Goal: Task Accomplishment & Management: Use online tool/utility

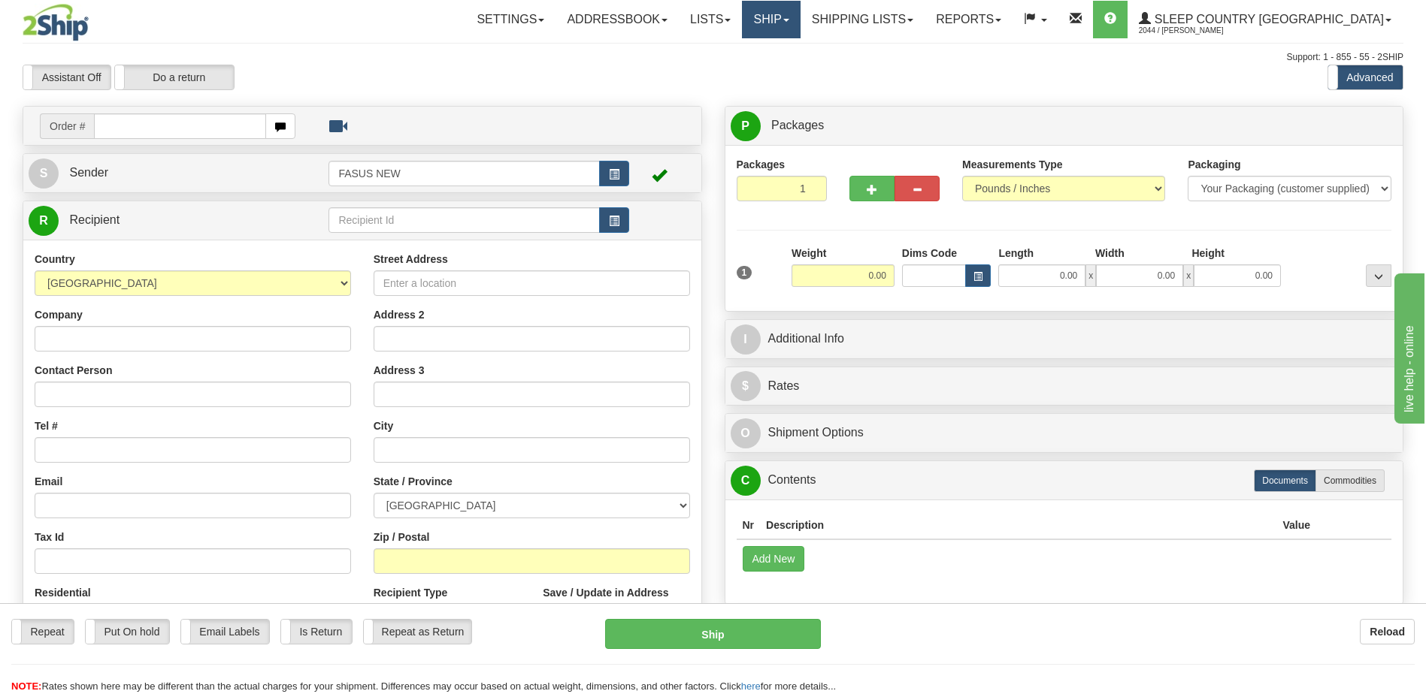
click at [789, 19] on span at bounding box center [786, 20] width 6 height 3
click at [785, 70] on span "OnHold / Order Queue" at bounding box center [732, 72] width 106 height 12
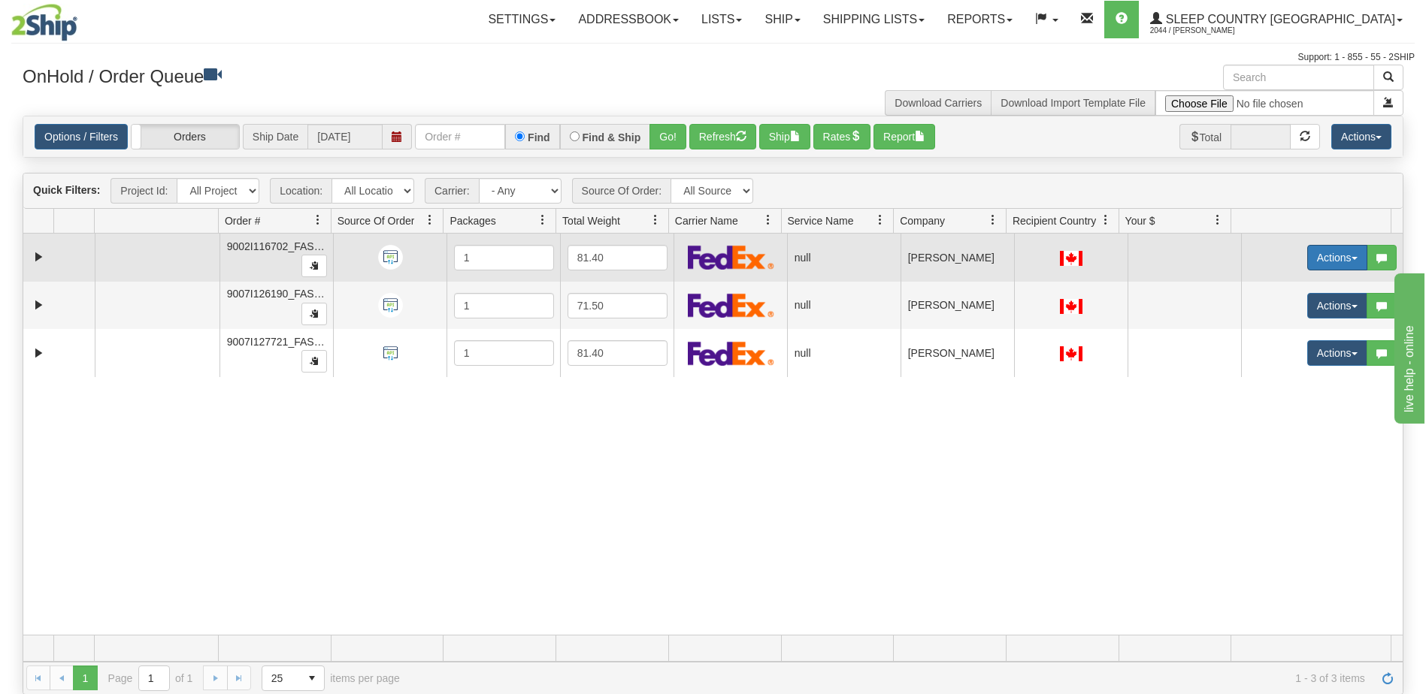
click at [1320, 253] on button "Actions" at bounding box center [1337, 258] width 60 height 26
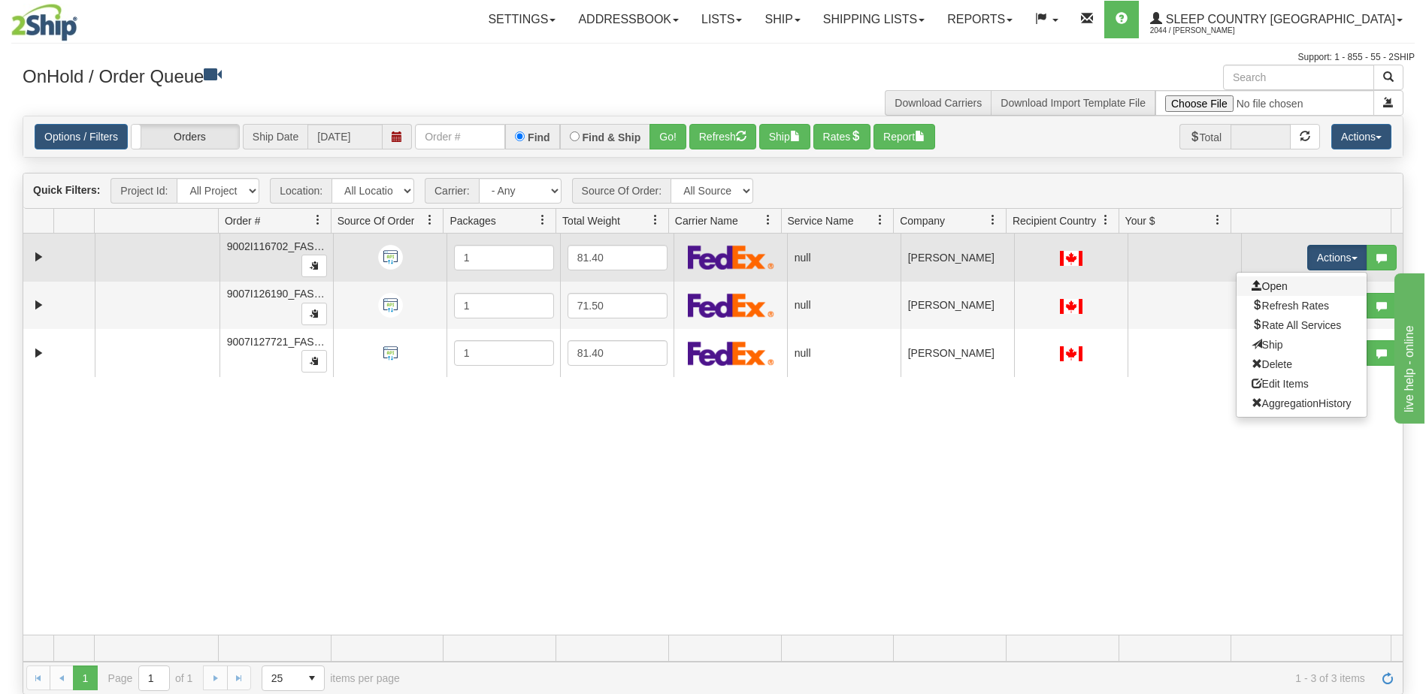
click at [1296, 289] on link "Open" at bounding box center [1301, 287] width 130 height 20
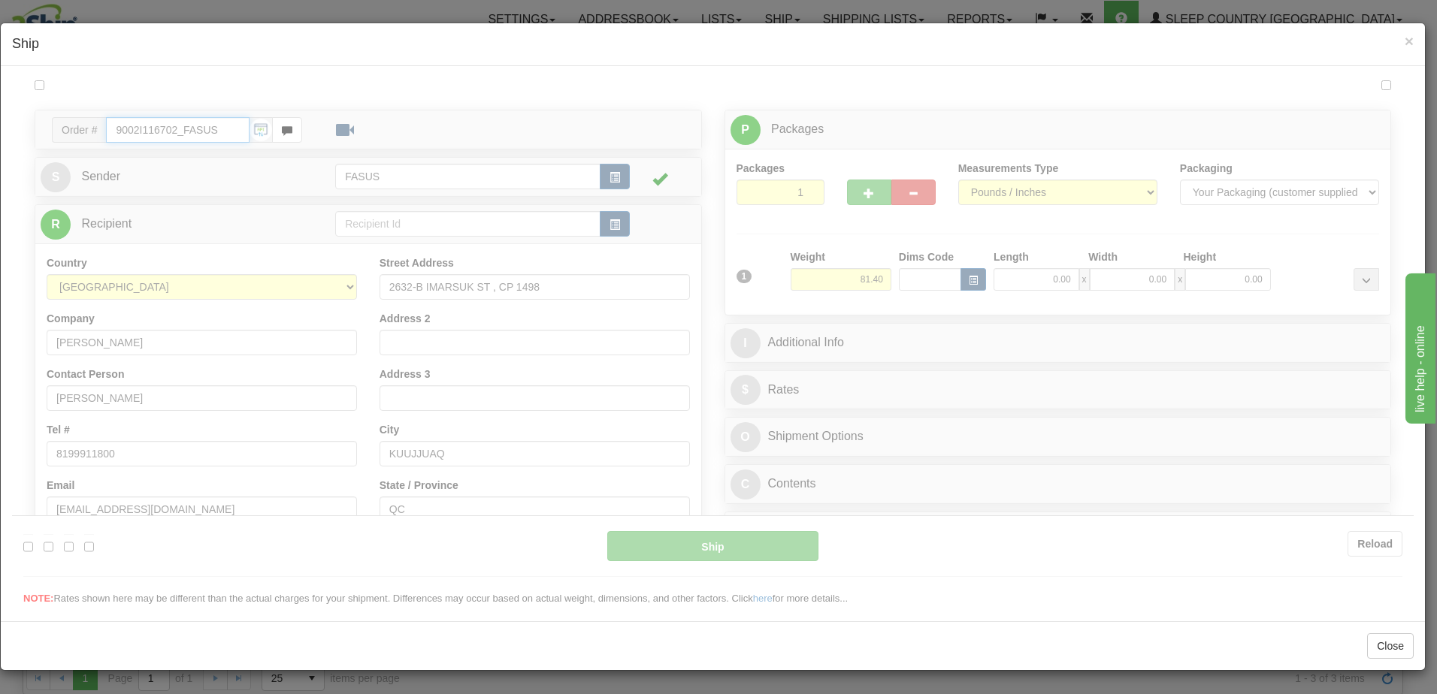
type input "09:36"
type input "16:00"
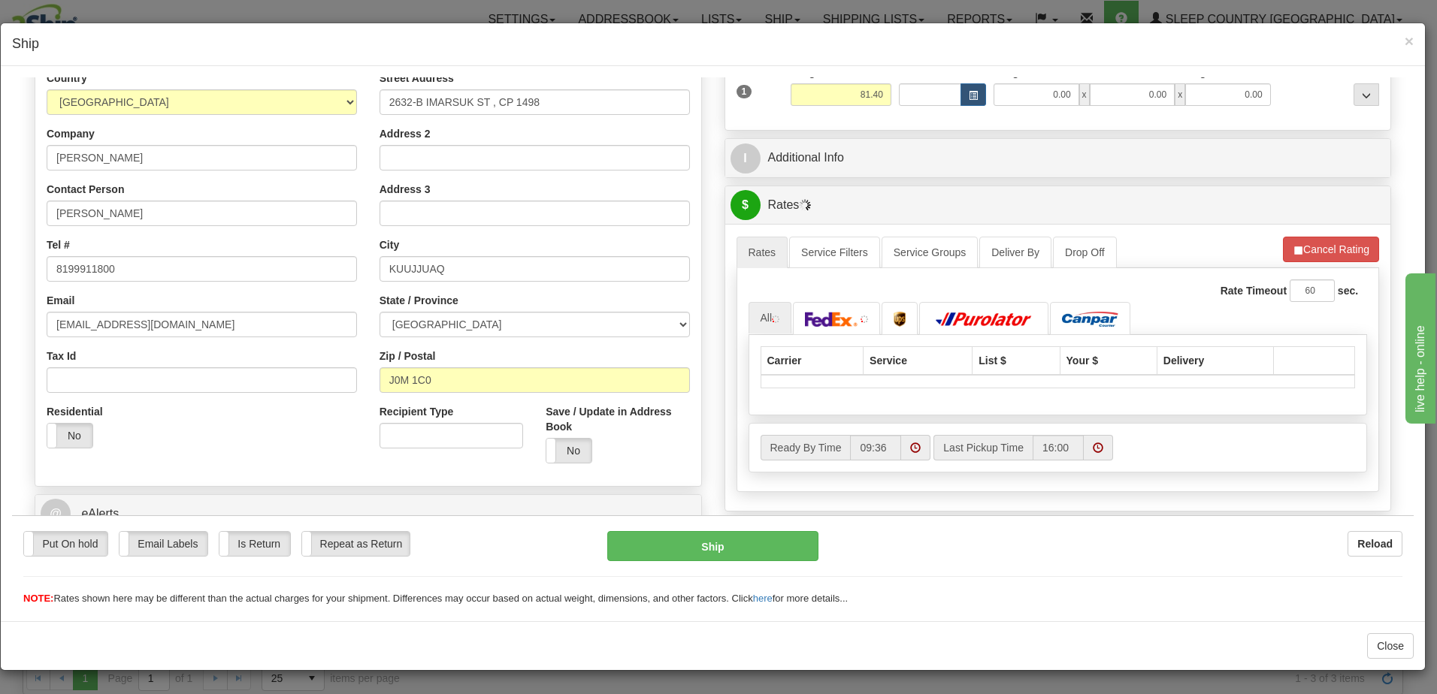
scroll to position [225, 0]
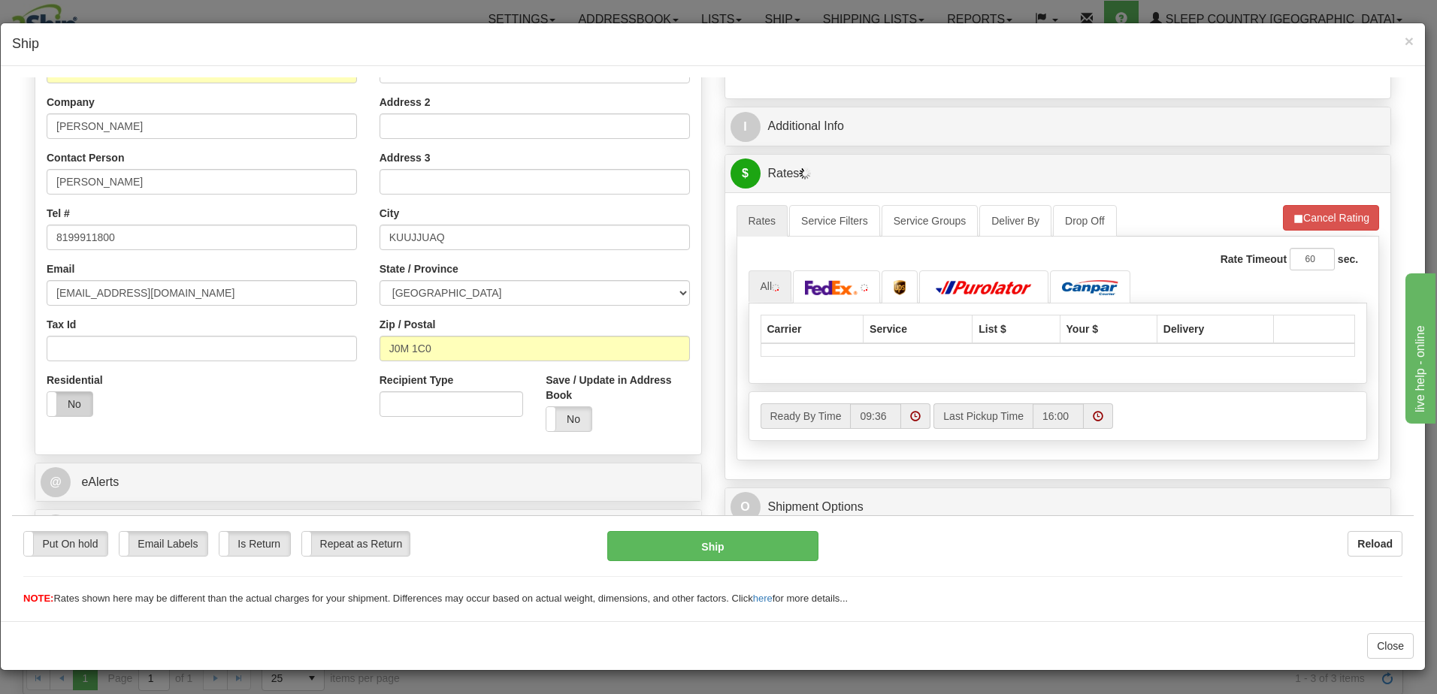
click at [69, 405] on label "No" at bounding box center [69, 404] width 45 height 24
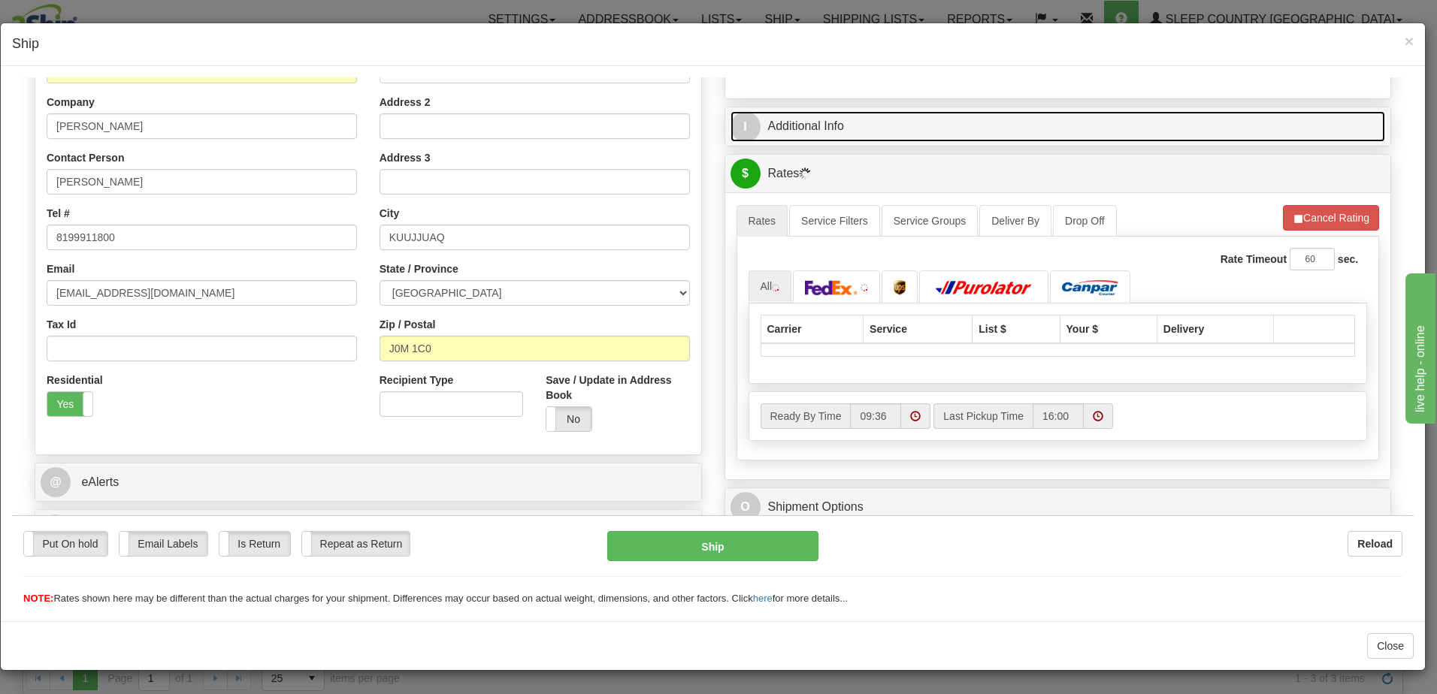
drag, startPoint x: 1187, startPoint y: 166, endPoint x: 1079, endPoint y: 124, distance: 116.1
click at [1079, 124] on link "I Additional Info" at bounding box center [1057, 125] width 655 height 31
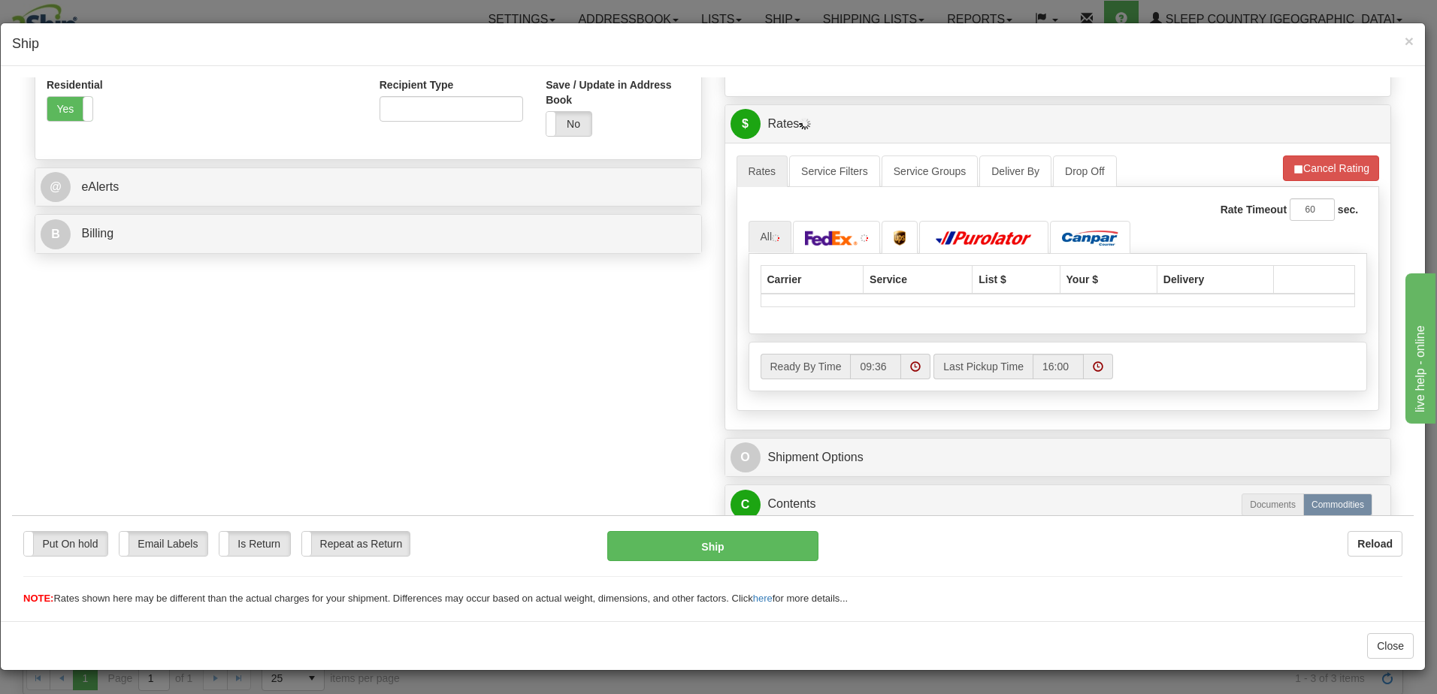
scroll to position [526, 0]
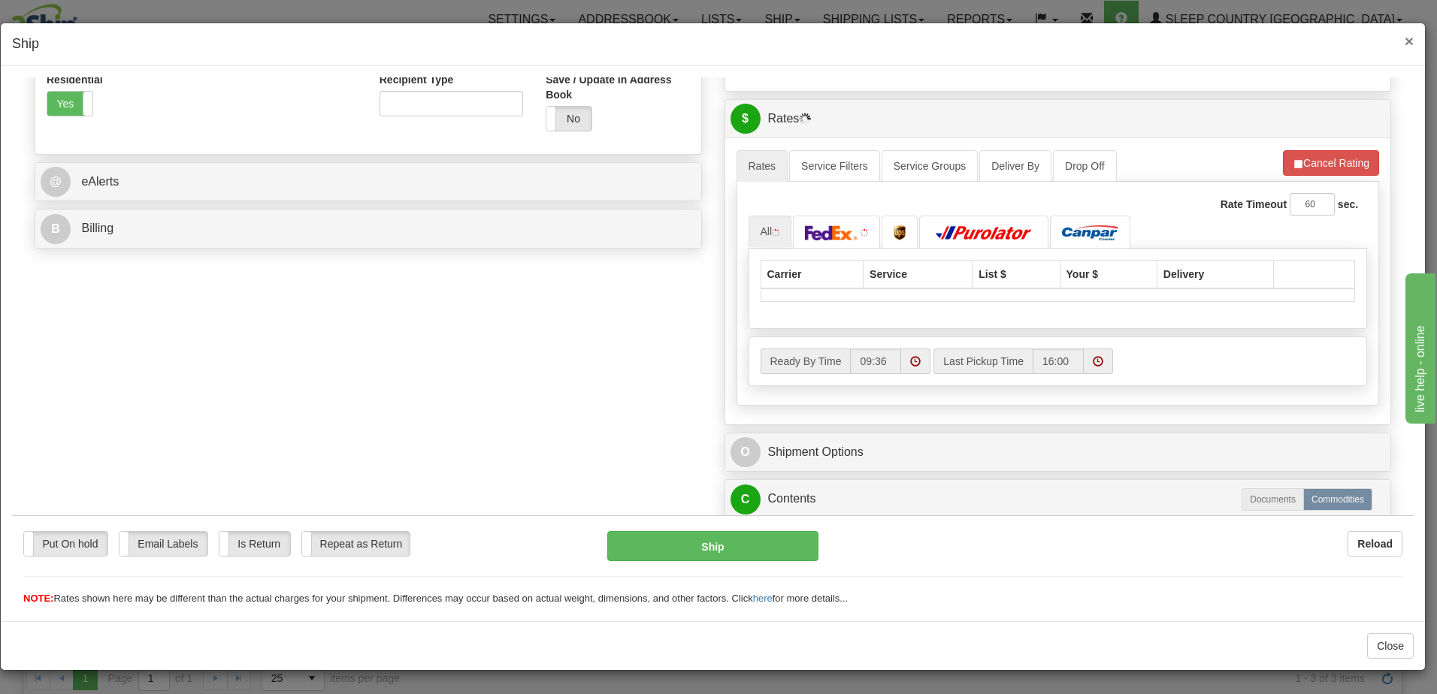
click at [1410, 42] on span "×" at bounding box center [1409, 40] width 9 height 17
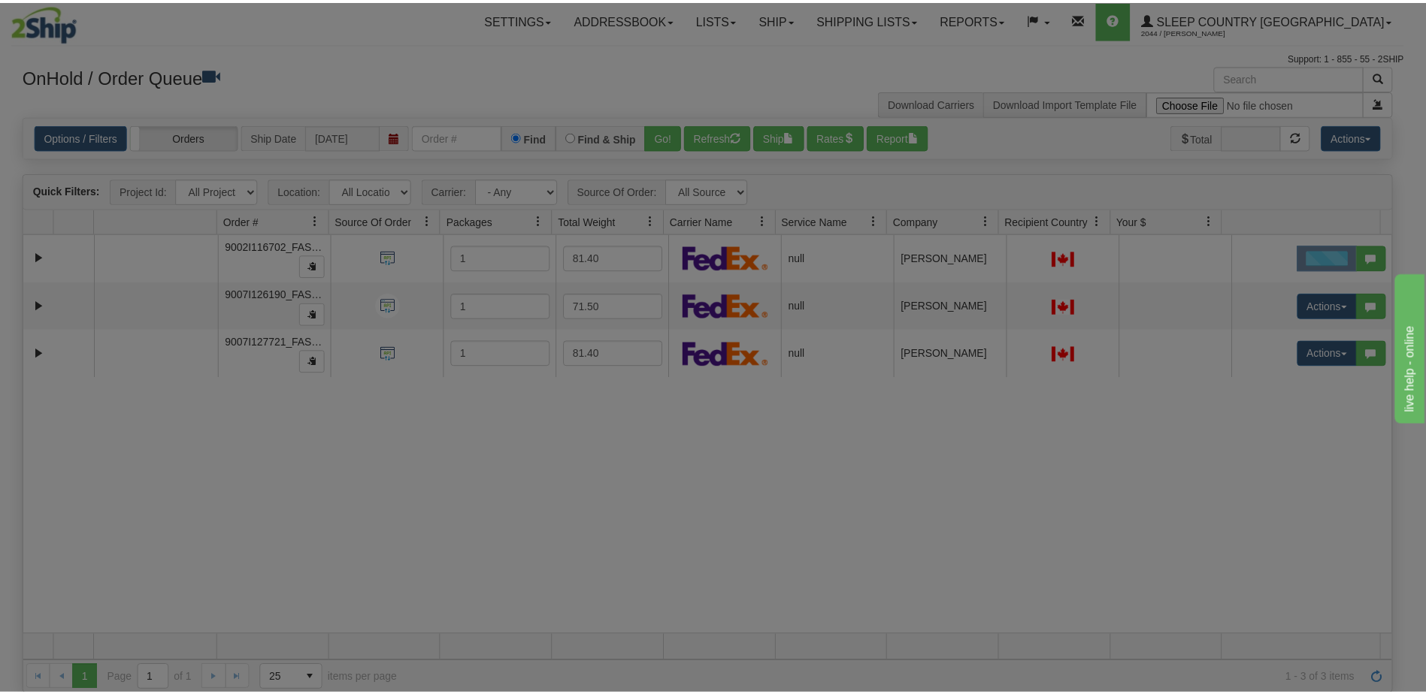
scroll to position [0, 0]
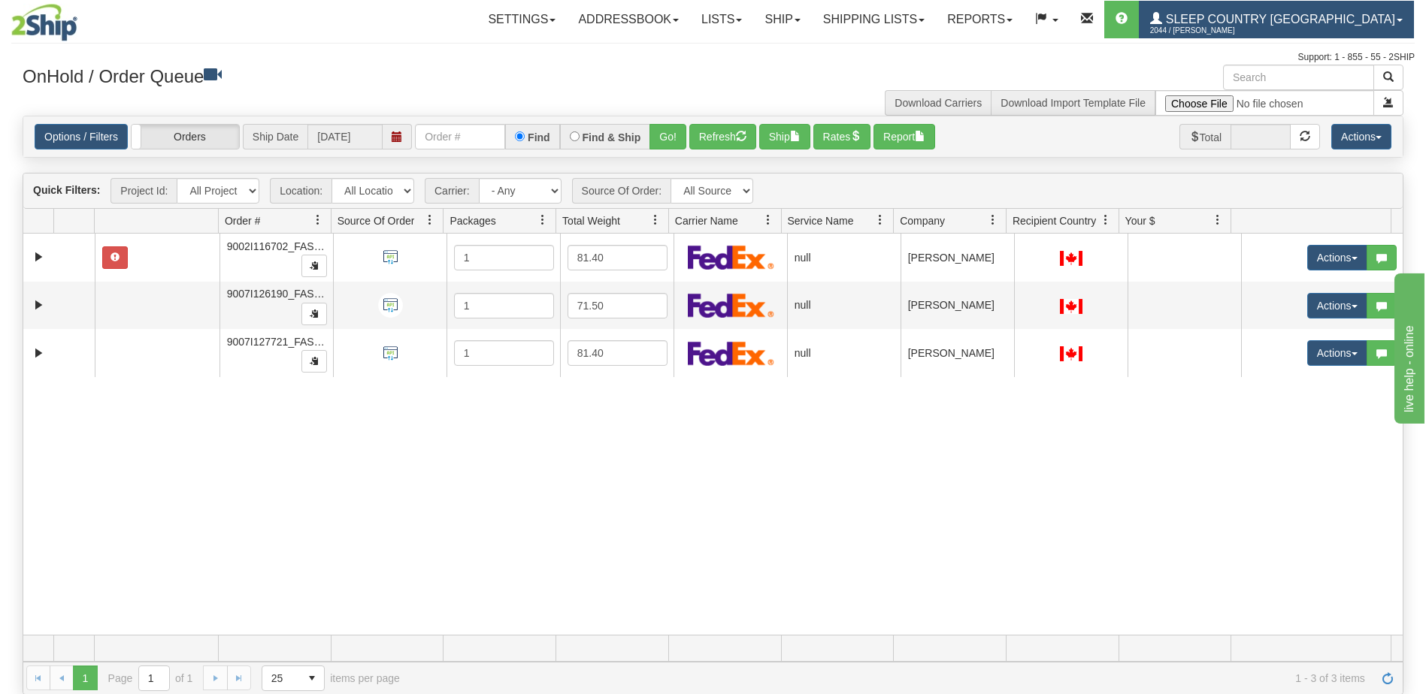
click at [1266, 23] on span "Sleep Country [GEOGRAPHIC_DATA]" at bounding box center [1278, 19] width 233 height 13
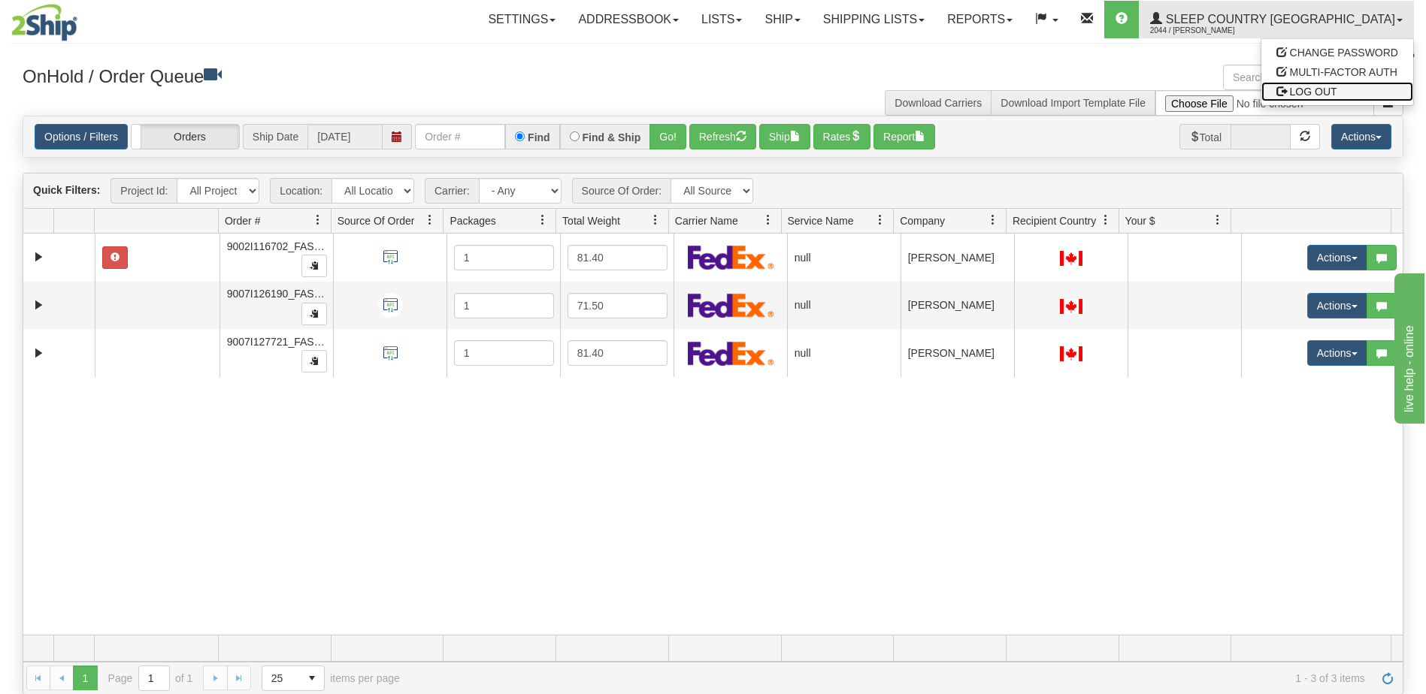
click at [1326, 88] on span "LOG OUT" at bounding box center [1313, 92] width 47 height 12
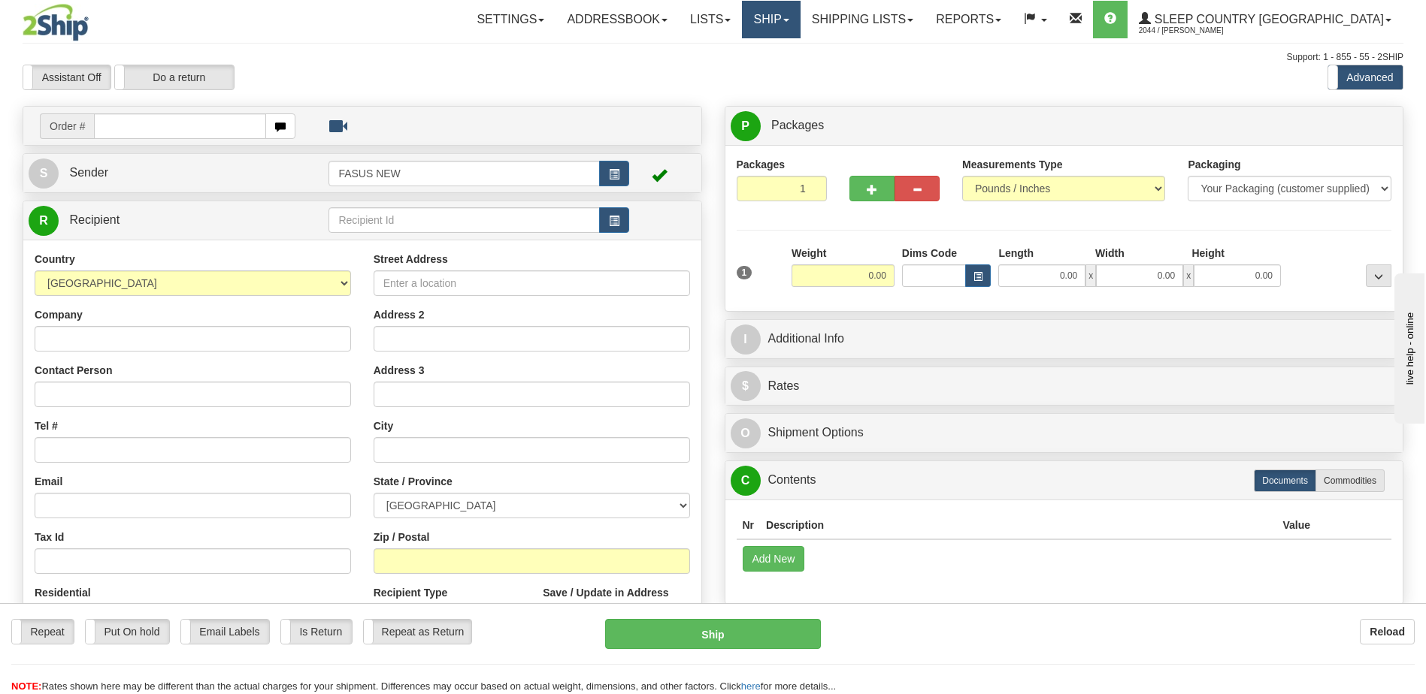
click at [800, 25] on link "Ship" at bounding box center [771, 20] width 58 height 38
click at [785, 74] on span "OnHold / Order Queue" at bounding box center [732, 72] width 106 height 12
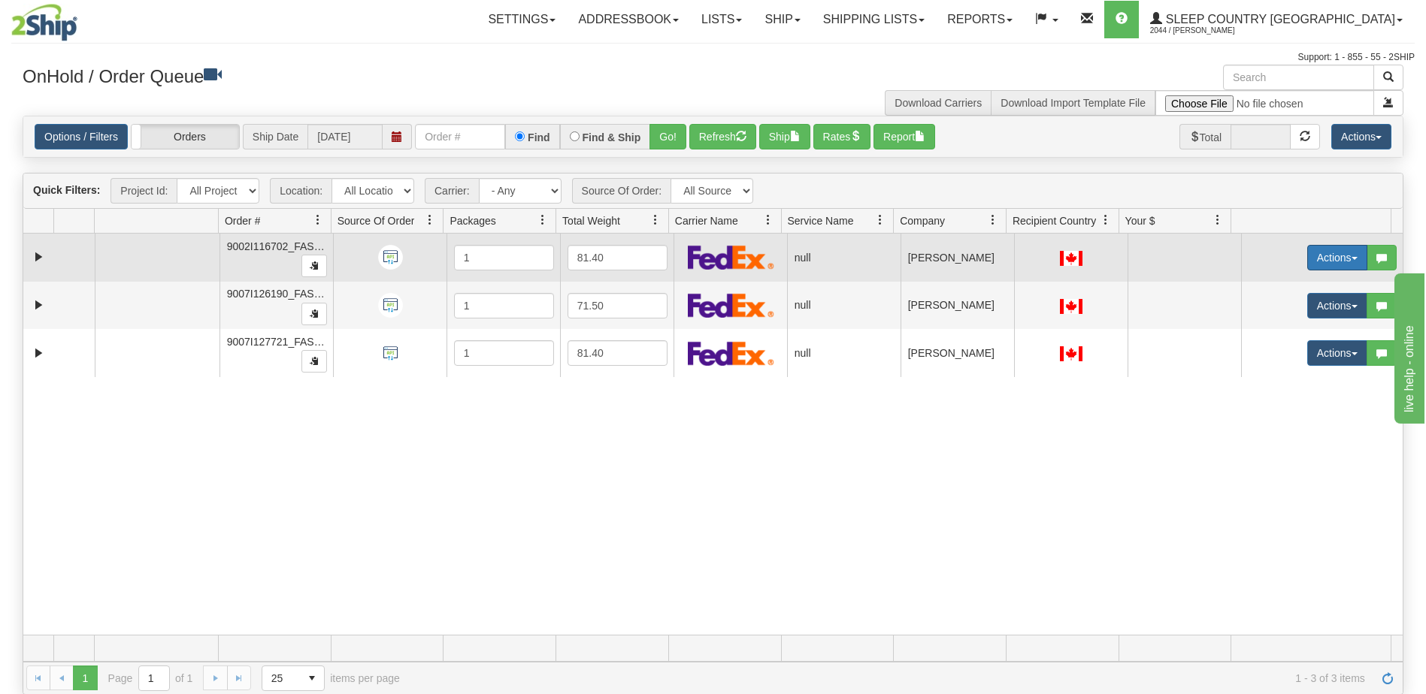
click at [1335, 252] on button "Actions" at bounding box center [1337, 258] width 60 height 26
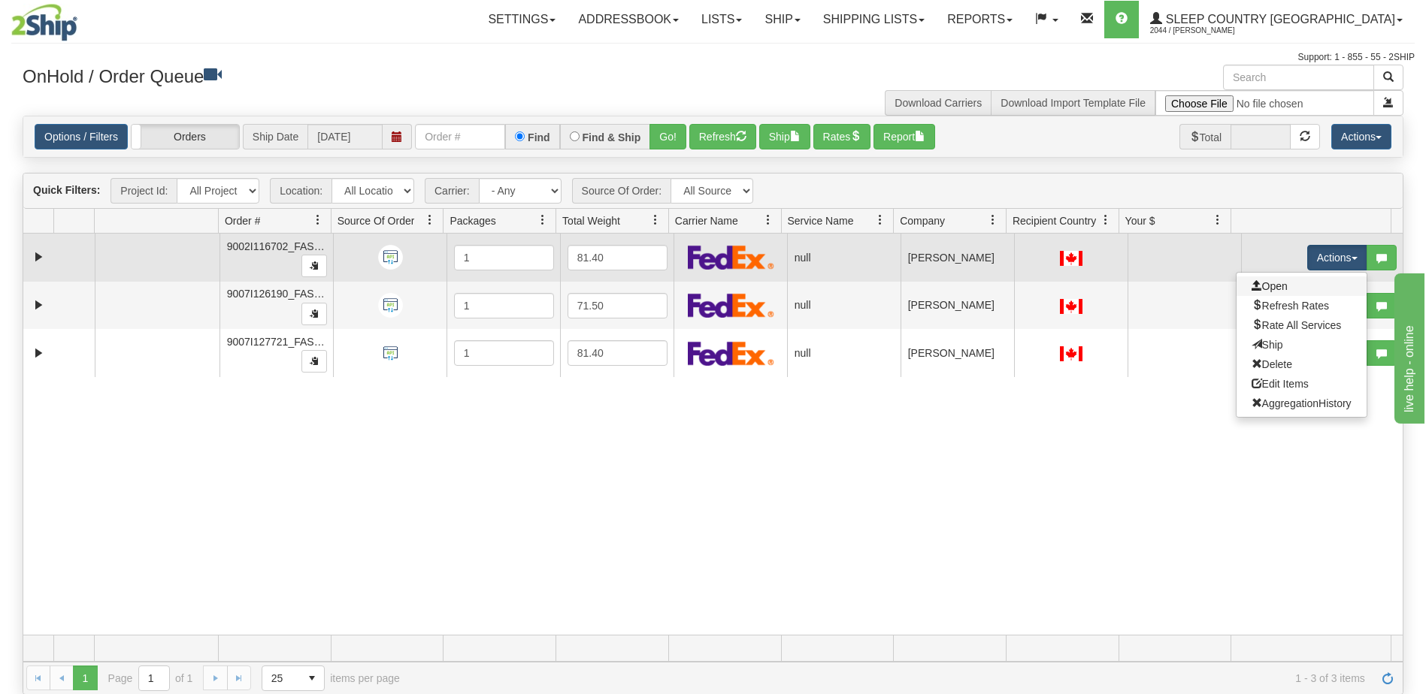
click at [1289, 287] on link "Open" at bounding box center [1301, 287] width 130 height 20
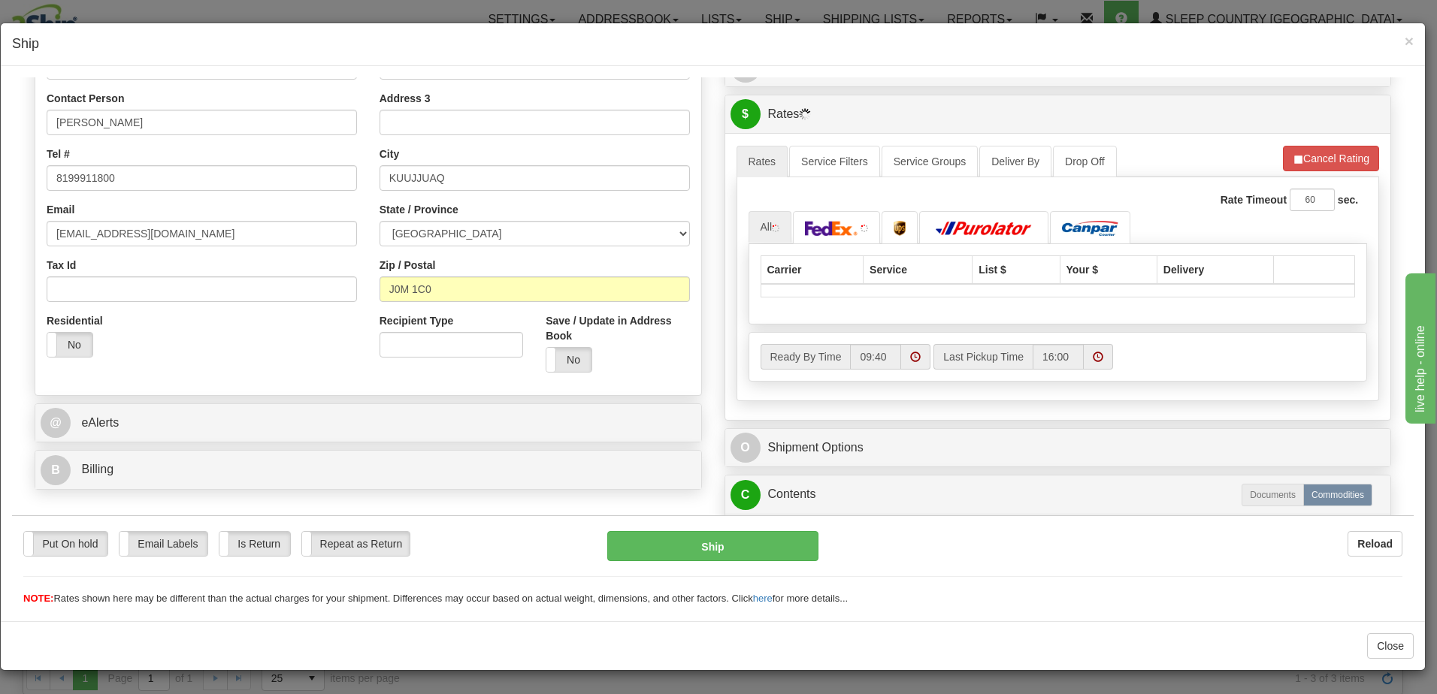
scroll to position [301, 0]
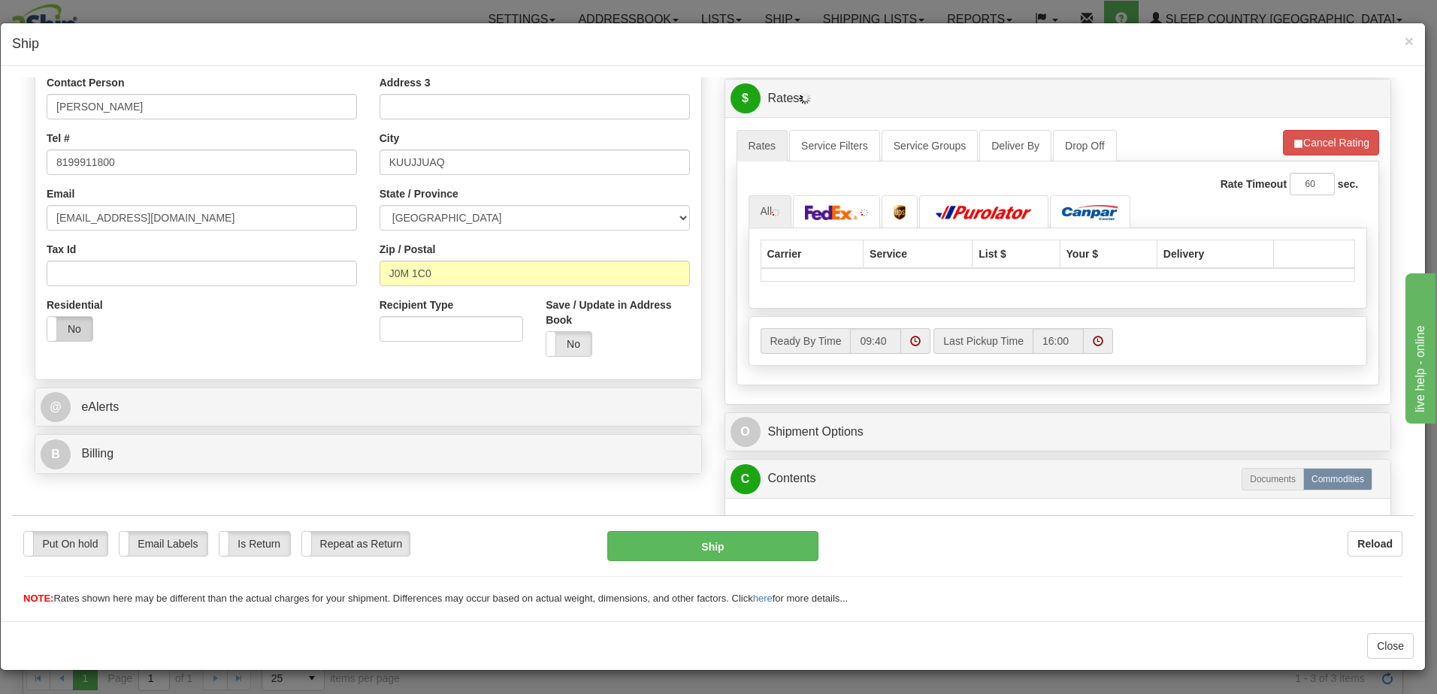
click at [68, 332] on label "No" at bounding box center [69, 328] width 45 height 24
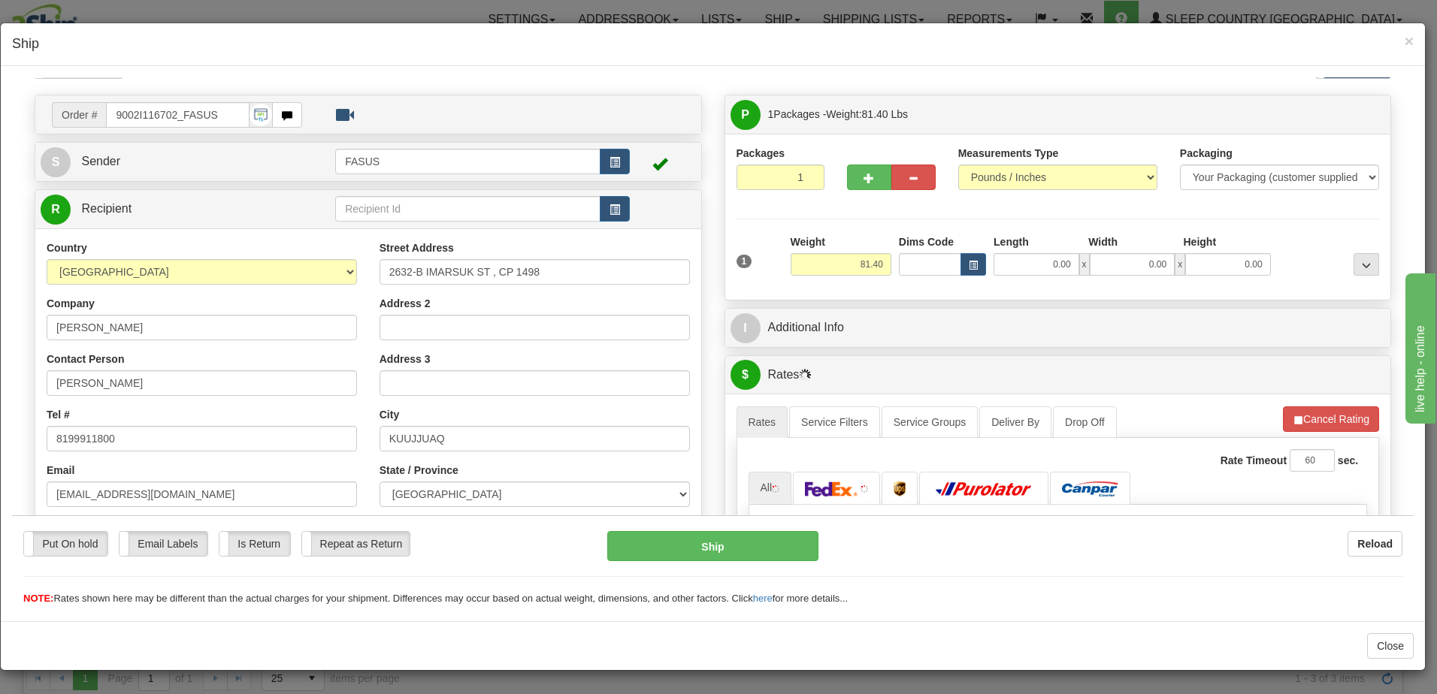
scroll to position [0, 0]
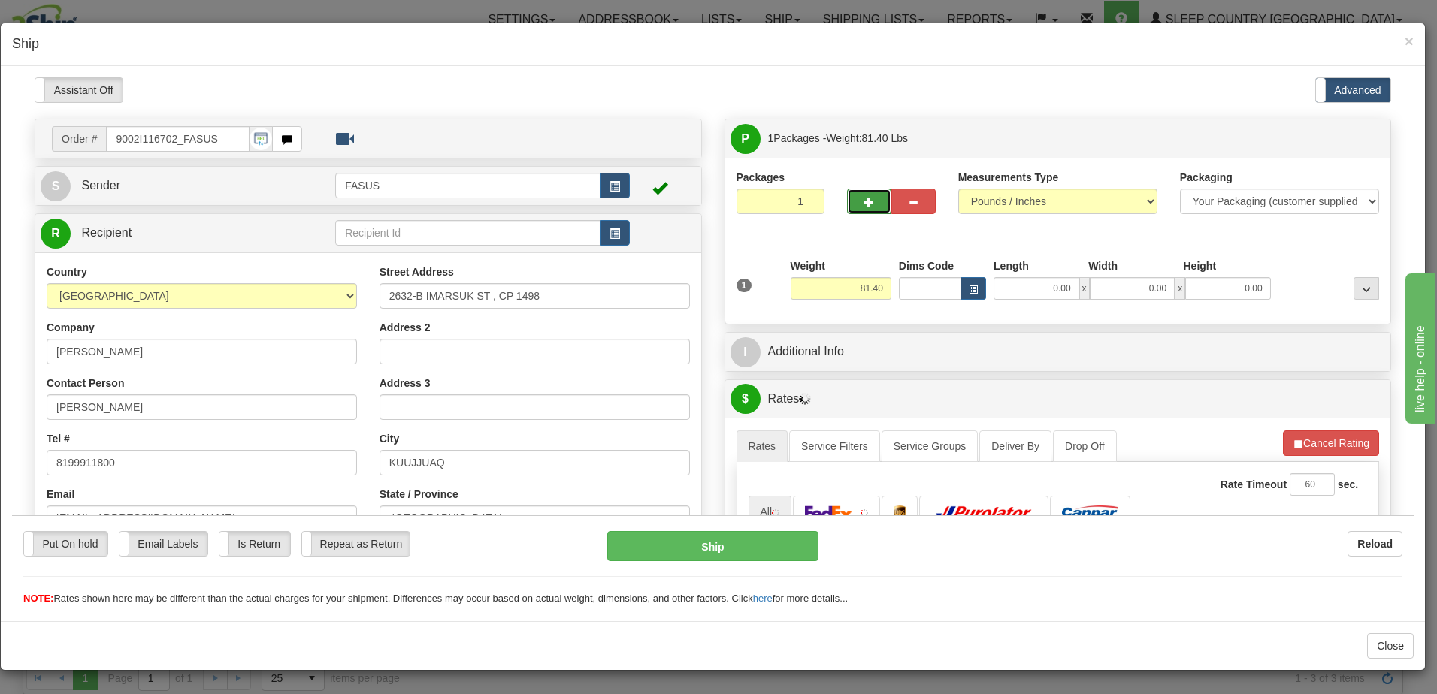
click at [864, 204] on span "button" at bounding box center [869, 202] width 11 height 10
type input "2"
click at [1341, 137] on span "Package Level" at bounding box center [1346, 138] width 59 height 11
radio input "true"
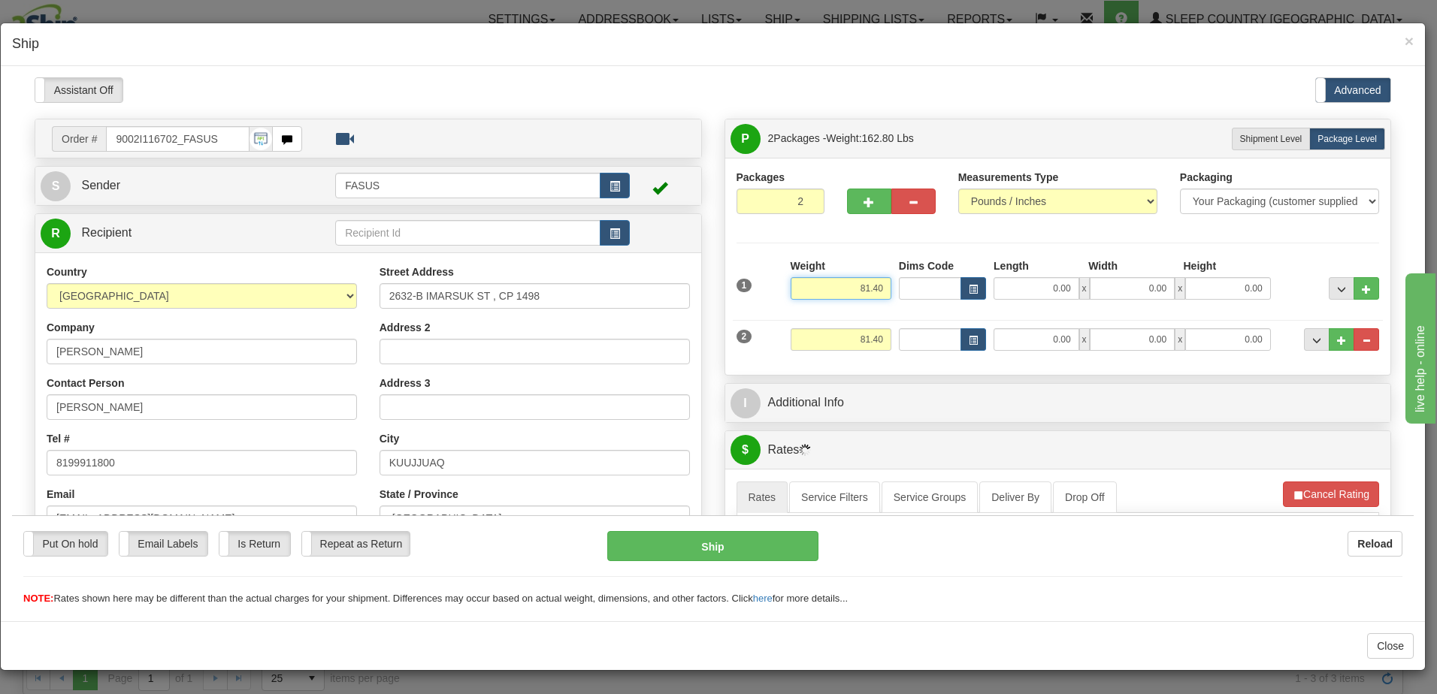
drag, startPoint x: 842, startPoint y: 288, endPoint x: 916, endPoint y: 301, distance: 74.9
click at [916, 301] on div "1 Weight 81.40 Dims Code x x" at bounding box center [1058, 284] width 651 height 53
type input "57.20"
type input "83.50"
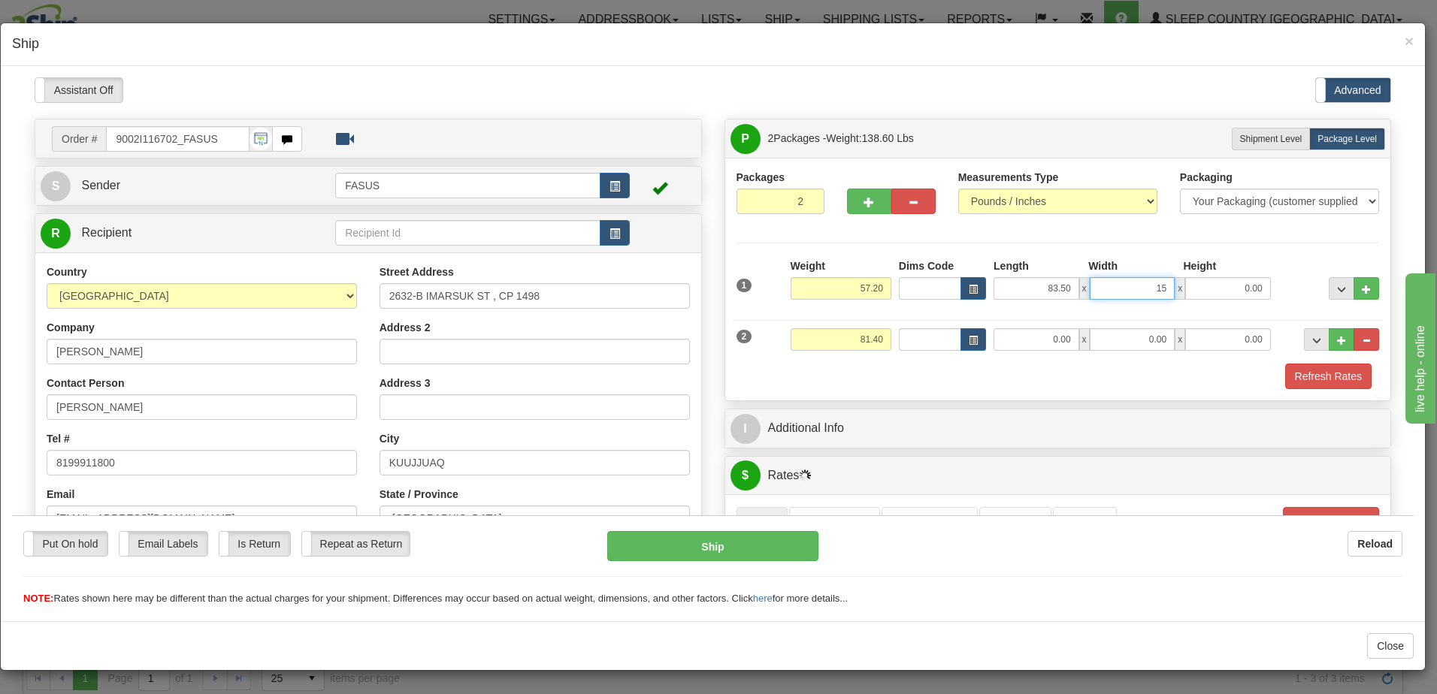
type input "15.00"
type input "4.00"
click at [894, 389] on div "Packages 2 2 Measurements Type" at bounding box center [1058, 278] width 666 height 243
drag, startPoint x: 847, startPoint y: 332, endPoint x: 959, endPoint y: 336, distance: 112.0
click at [959, 336] on div "2 Weight 81.40 Dims Code Length Width Height" at bounding box center [1058, 337] width 651 height 50
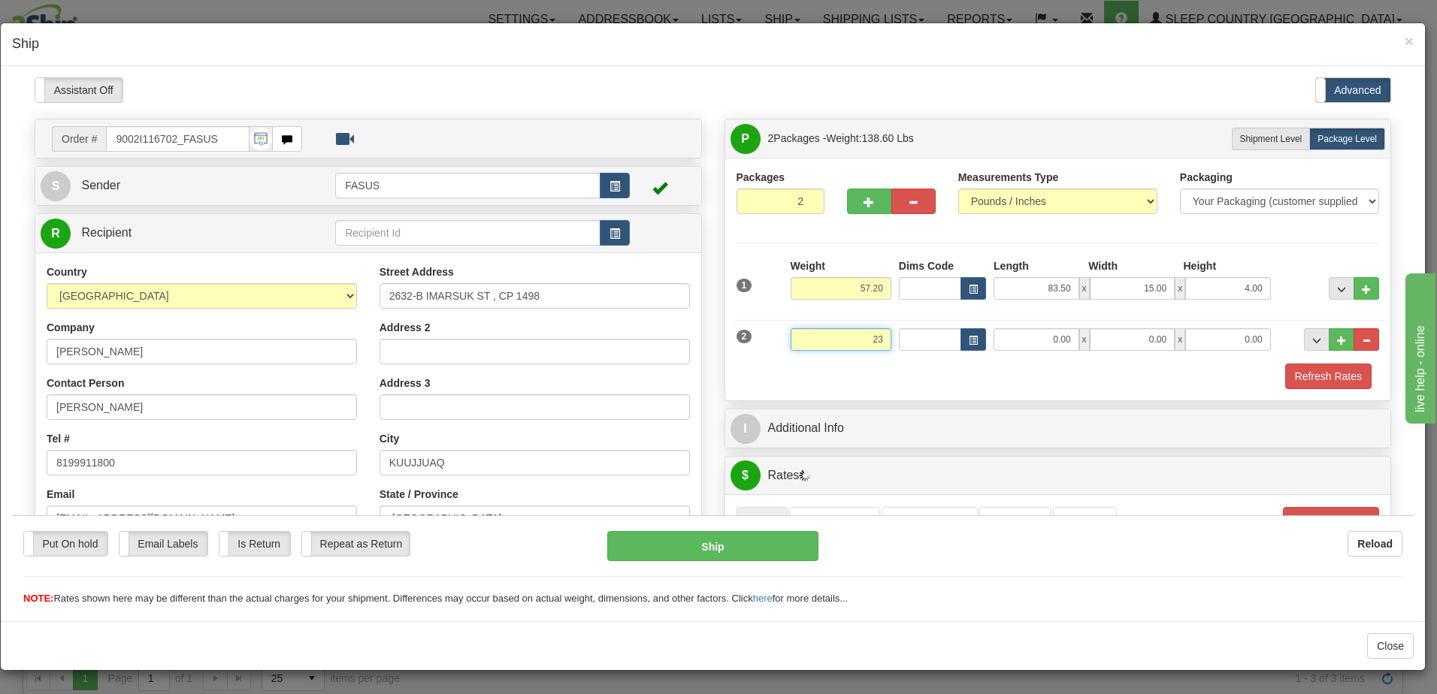
type input "23.00"
type input "67.00"
type input "14.00"
type input "6.00"
click at [1250, 228] on div "Packages 2 2 Measurements Type" at bounding box center [1058, 278] width 643 height 219
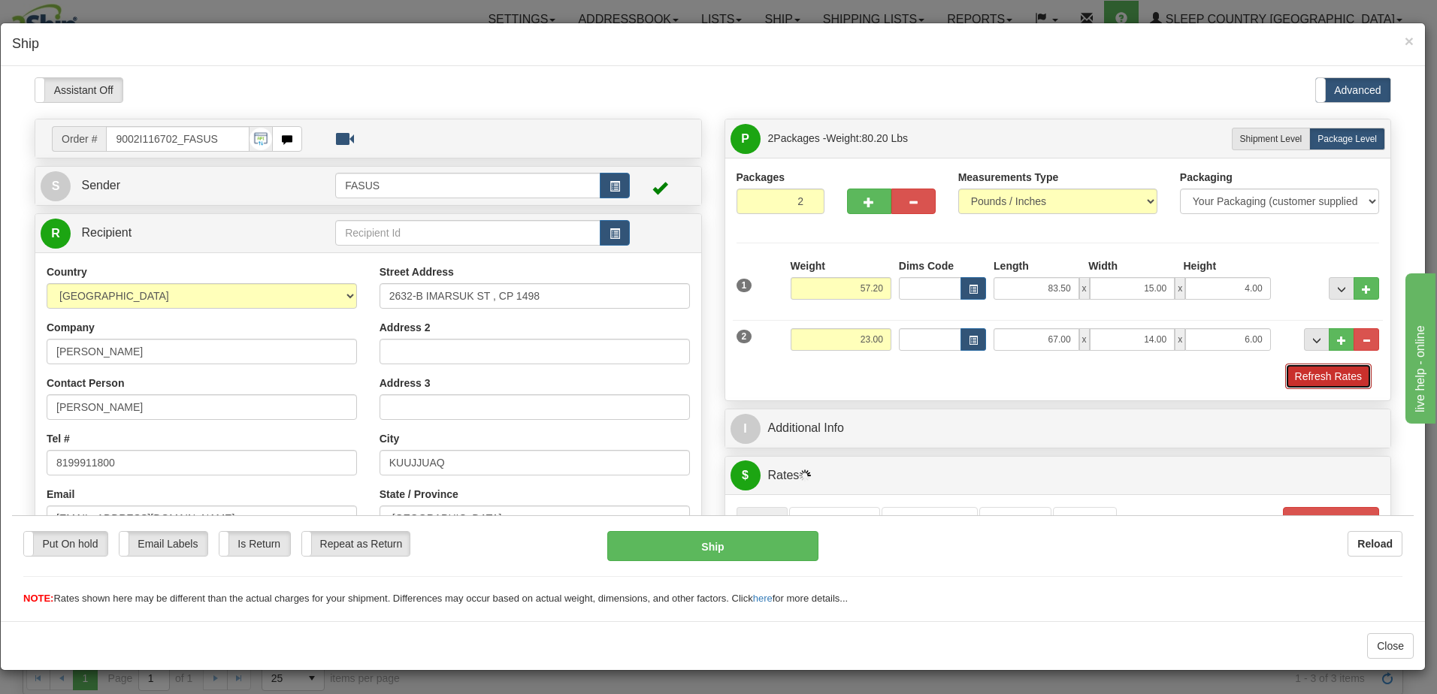
click at [1310, 374] on button "Refresh Rates" at bounding box center [1328, 376] width 86 height 26
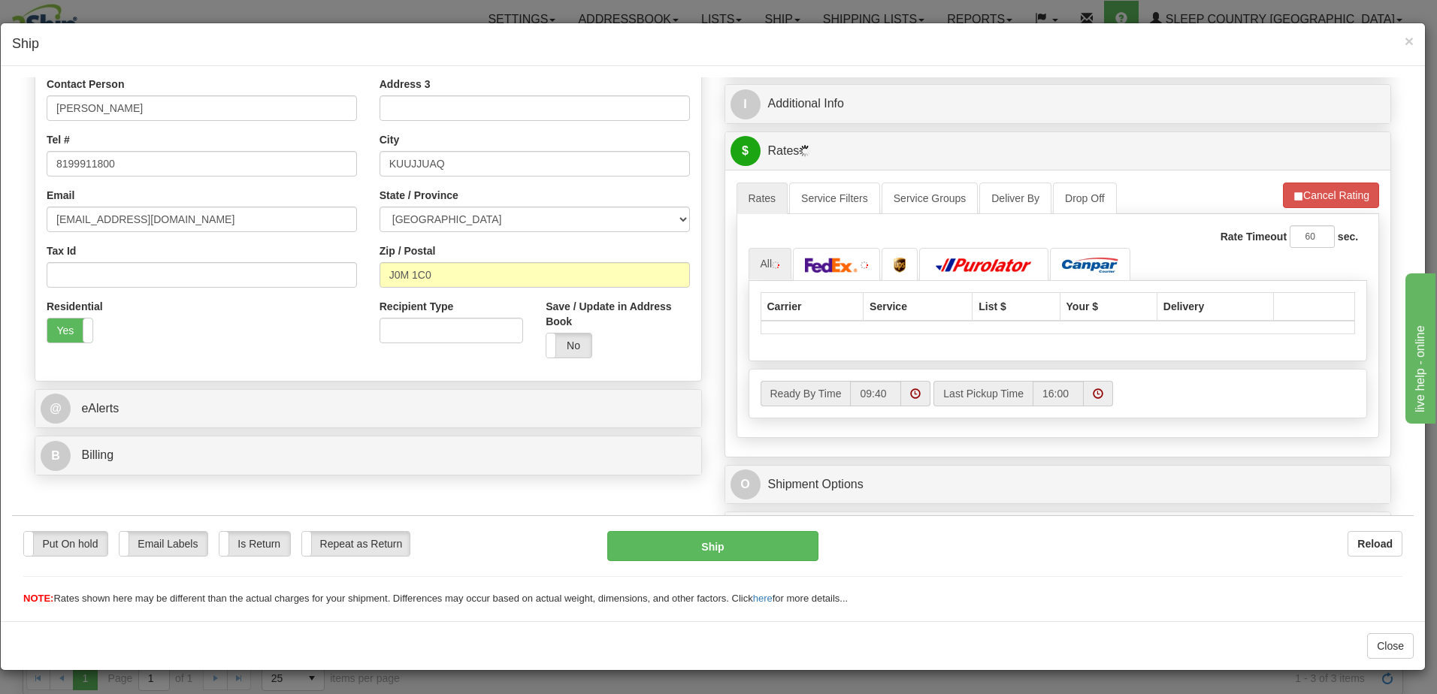
scroll to position [301, 0]
click at [1093, 391] on span at bounding box center [1098, 391] width 11 height 11
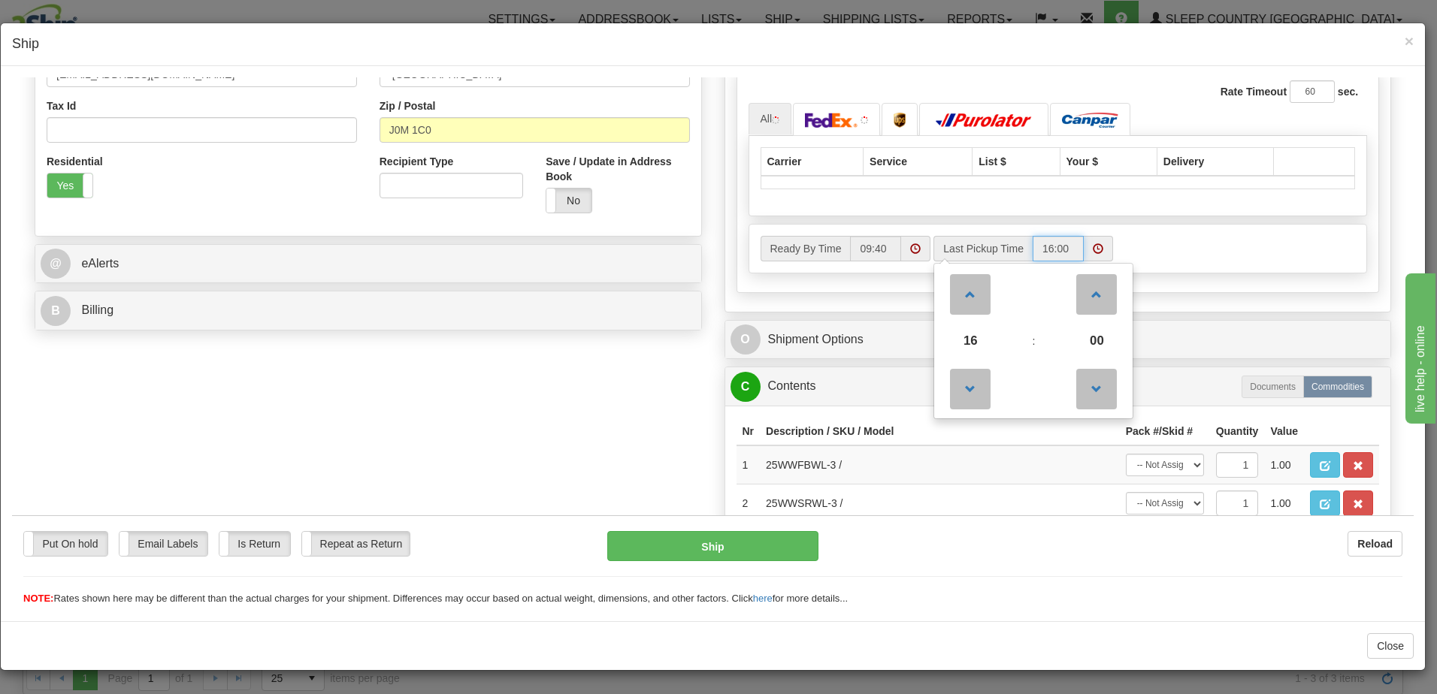
scroll to position [451, 0]
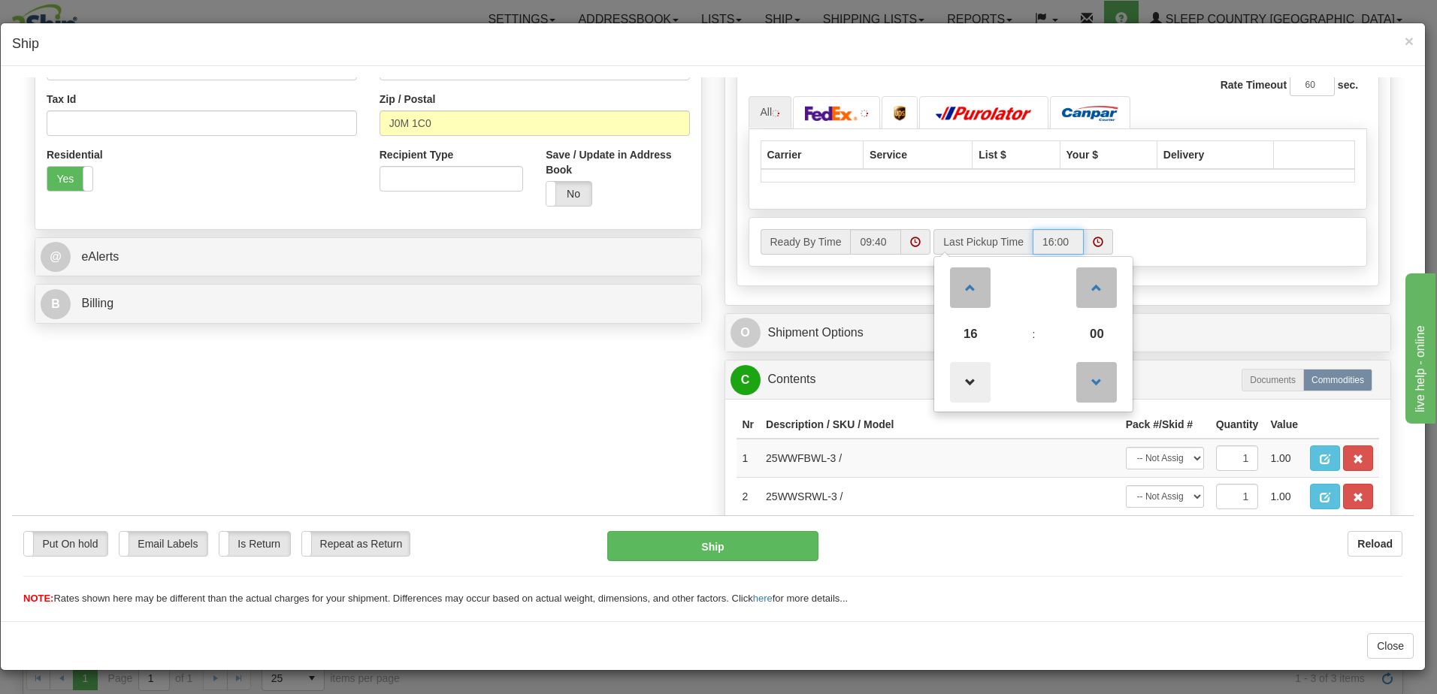
click at [970, 381] on span at bounding box center [970, 381] width 41 height 41
click at [1226, 238] on div "Ready By Time 09:40 Last Pickup Time 15 : 00 00 01 02 03 04 05 06 07 08 09 10 1…" at bounding box center [1058, 241] width 618 height 26
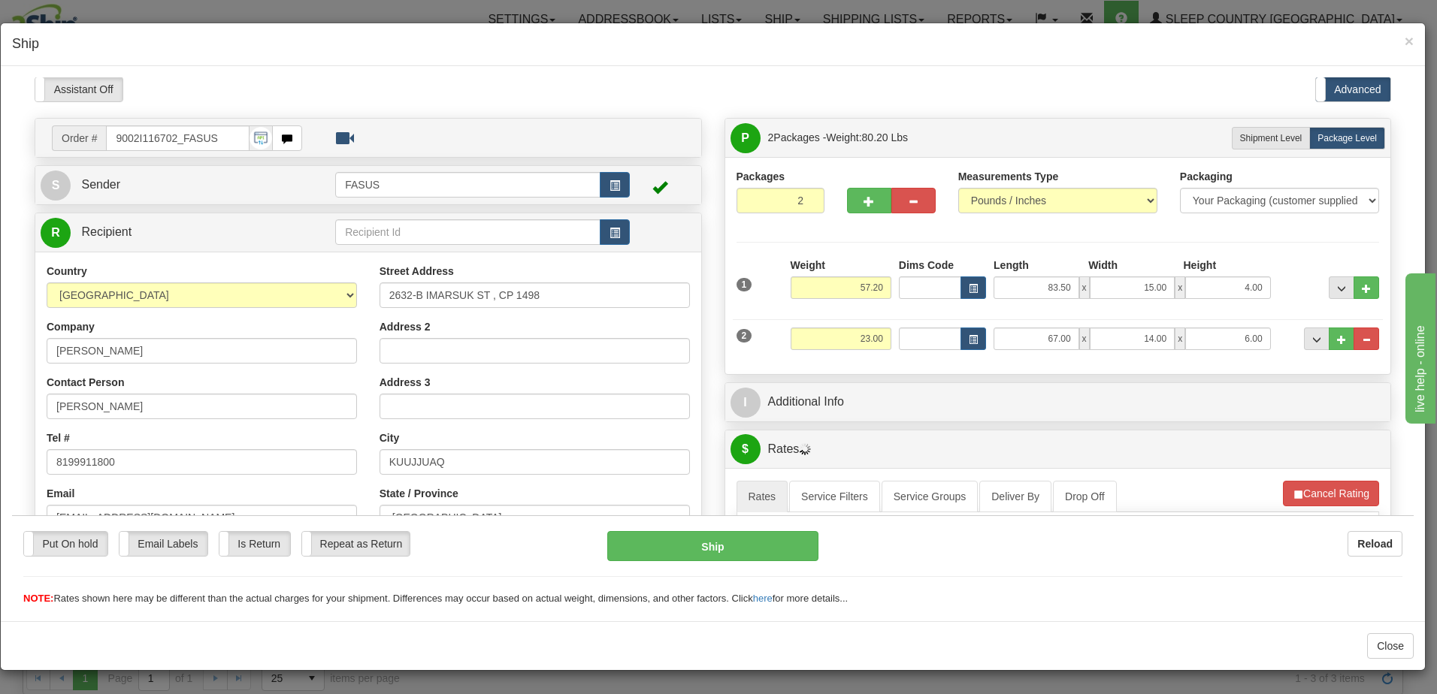
scroll to position [0, 0]
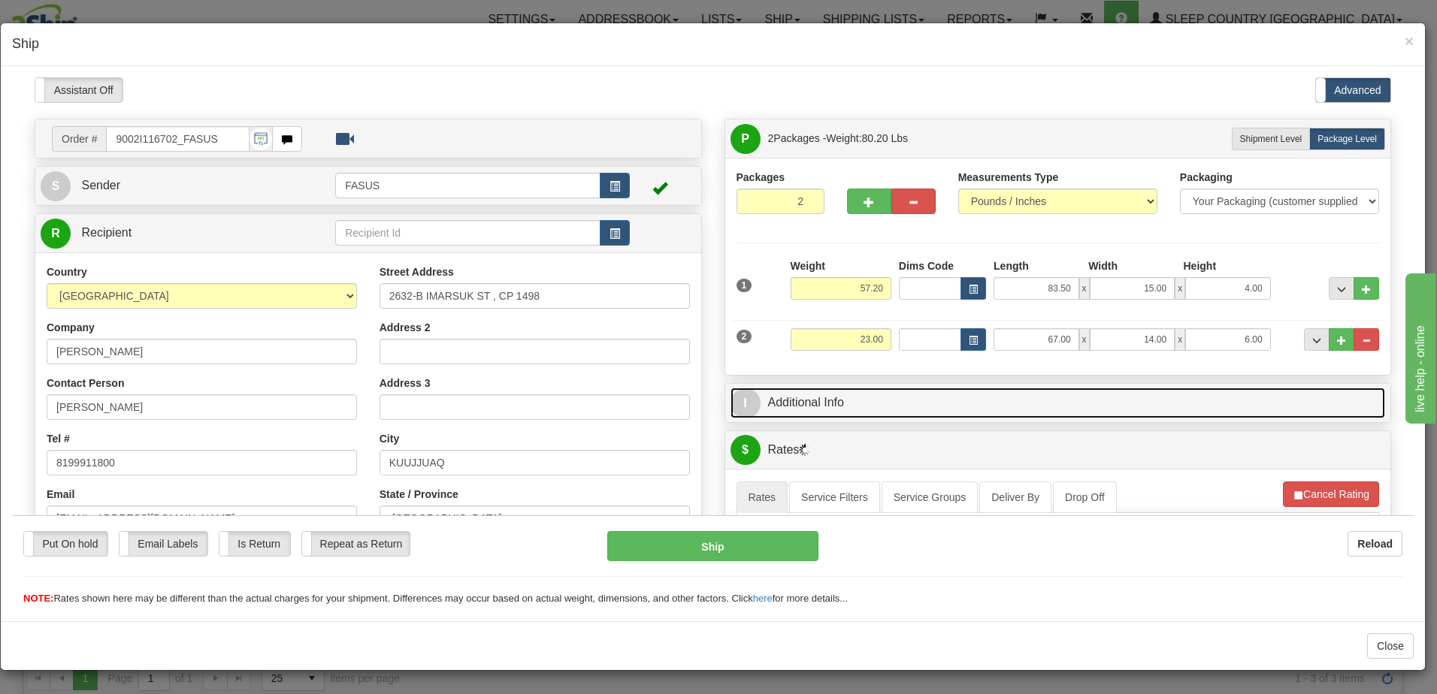
click at [914, 394] on link "I Additional Info" at bounding box center [1057, 402] width 655 height 31
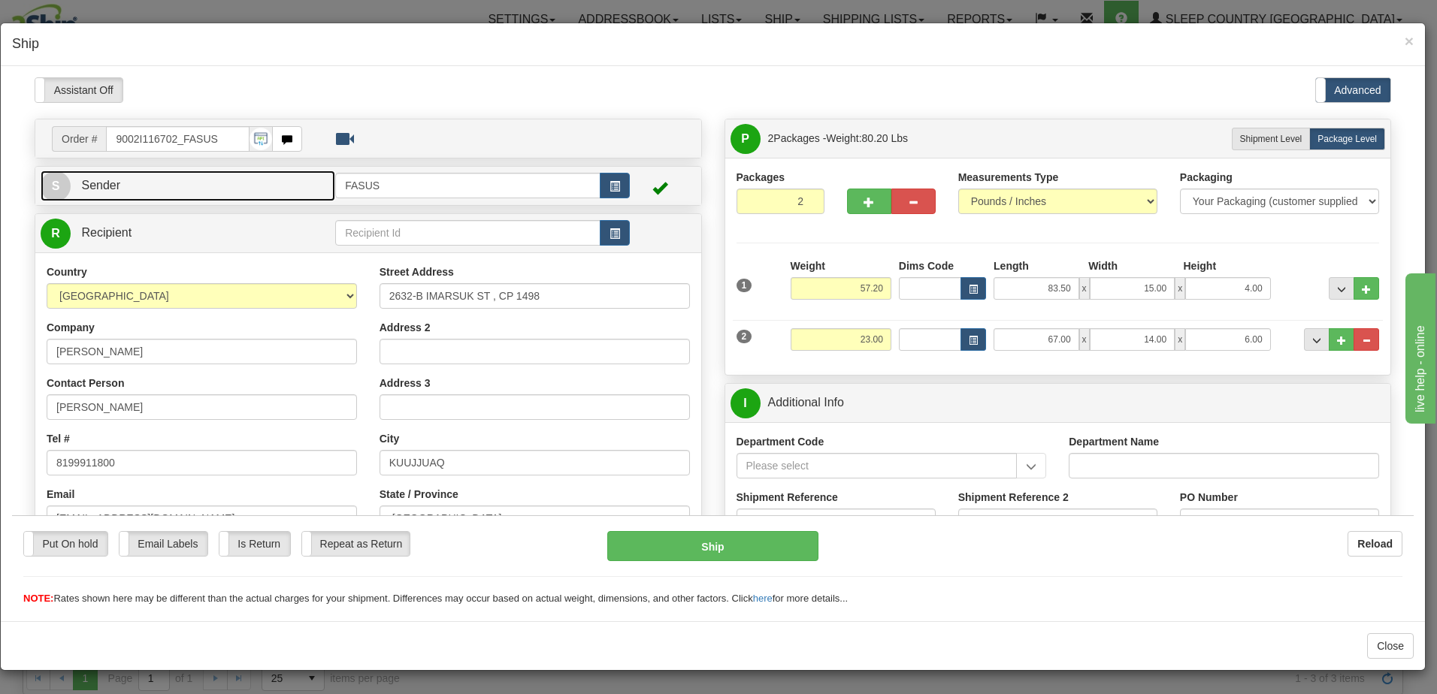
click at [246, 178] on link "S Sender" at bounding box center [188, 185] width 295 height 31
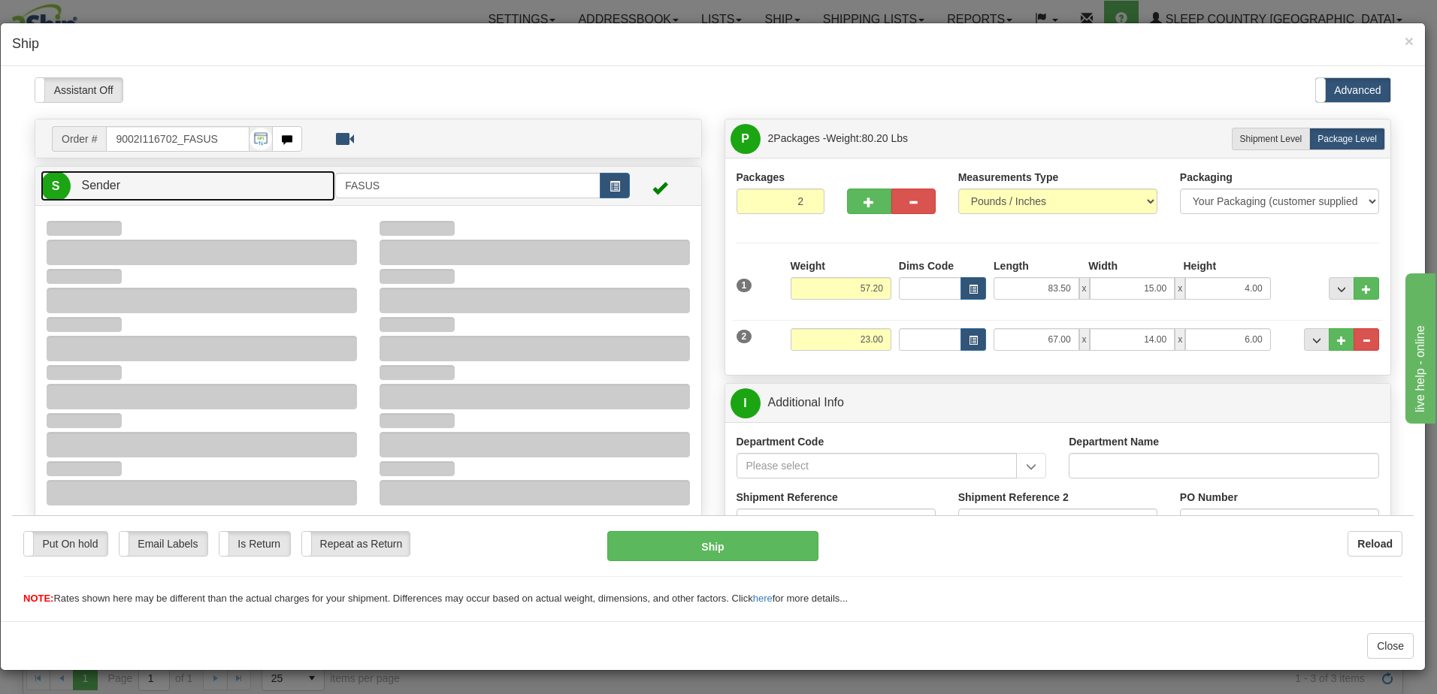
type input "16:00"
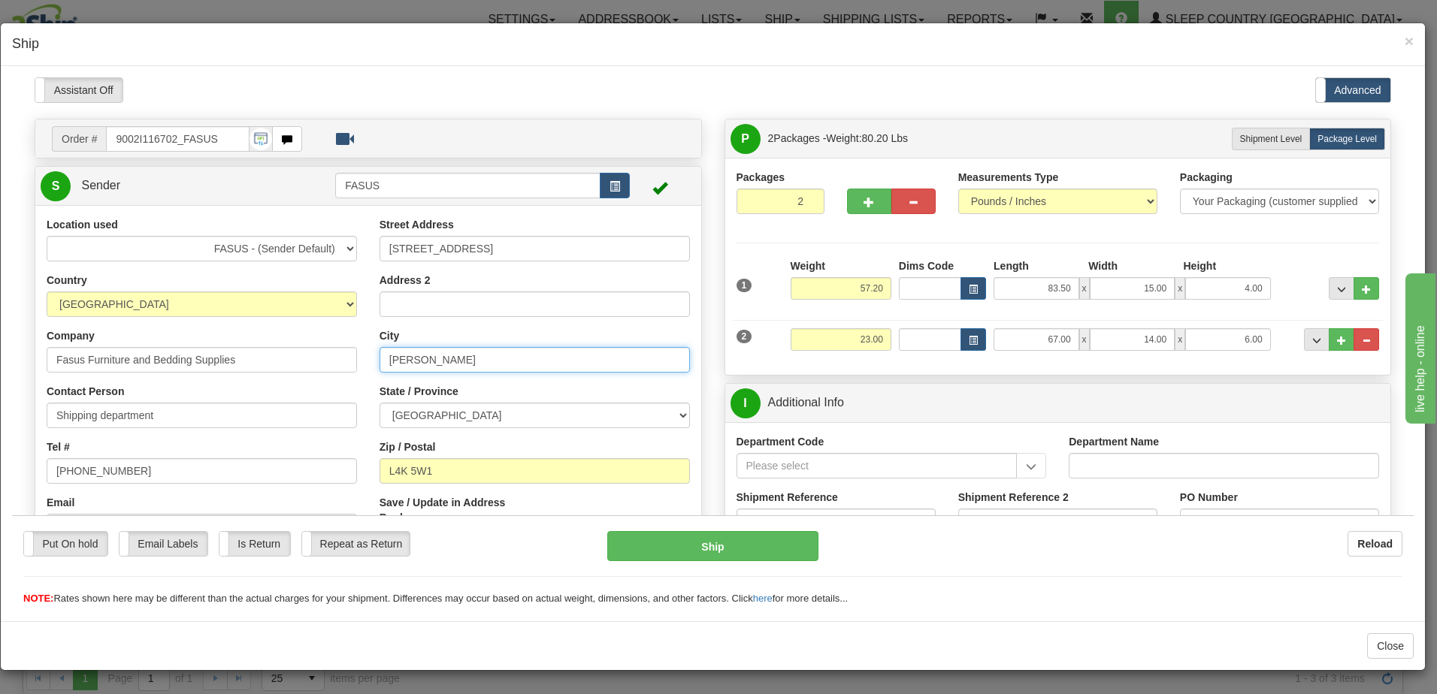
drag, startPoint x: 484, startPoint y: 362, endPoint x: 343, endPoint y: 363, distance: 141.3
click at [343, 363] on div "Location used FASUS - (Sender Default) SINCA - (CA Default) Country AFGHANISTAN…" at bounding box center [368, 444] width 666 height 457
type input "Concord"
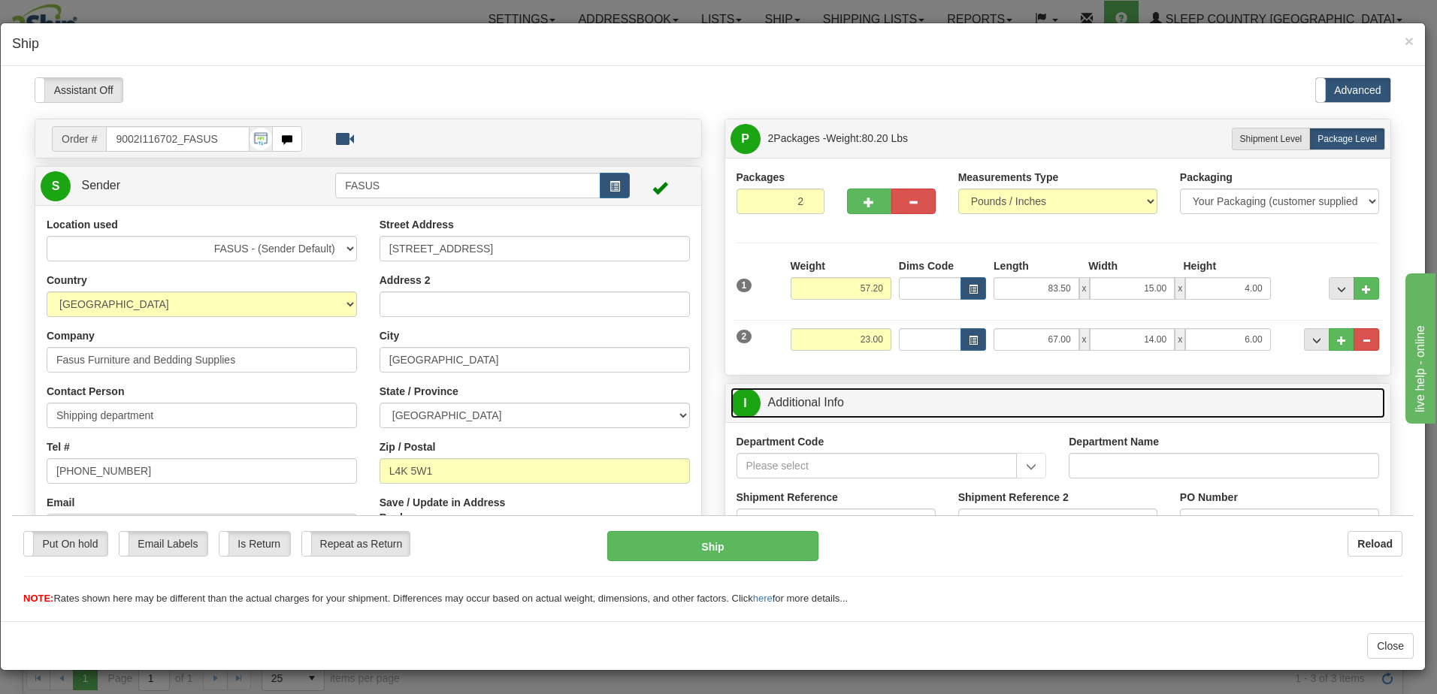
click at [915, 398] on link "I Additional Info" at bounding box center [1057, 402] width 655 height 31
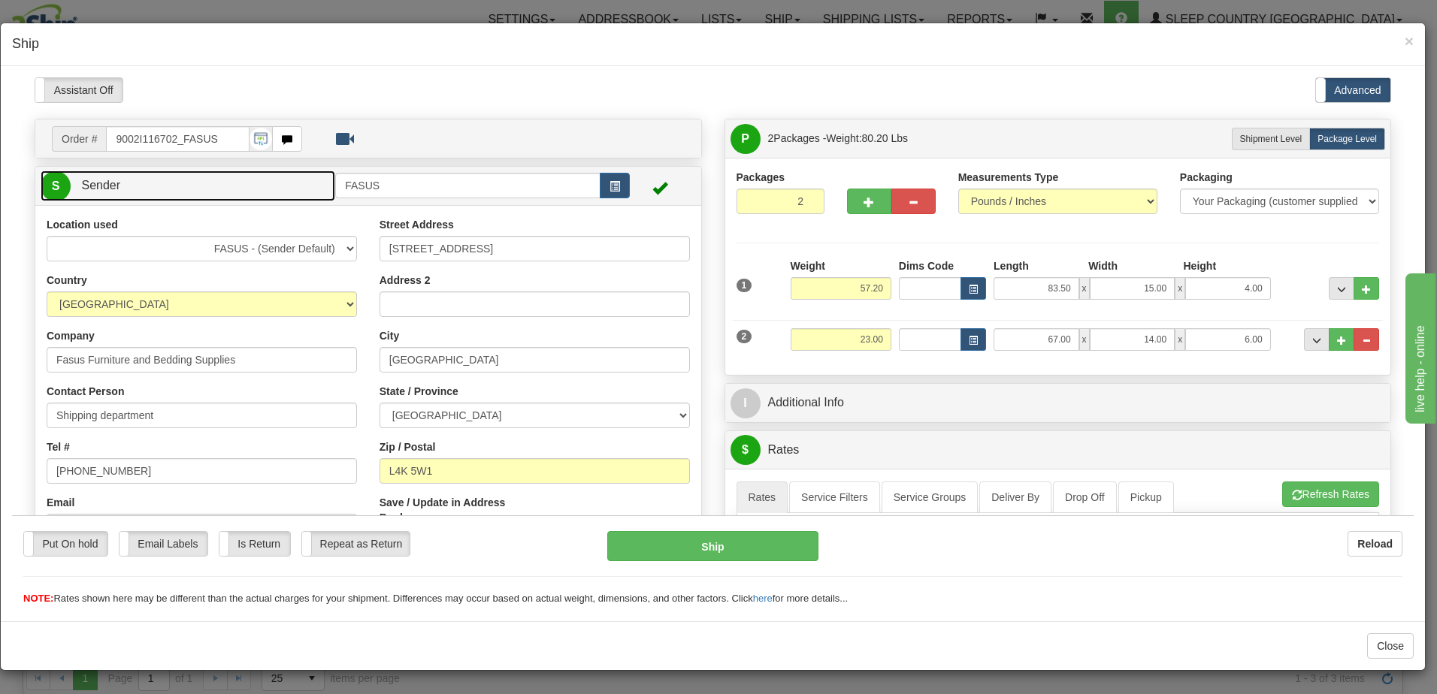
click at [280, 182] on link "S Sender" at bounding box center [188, 185] width 295 height 31
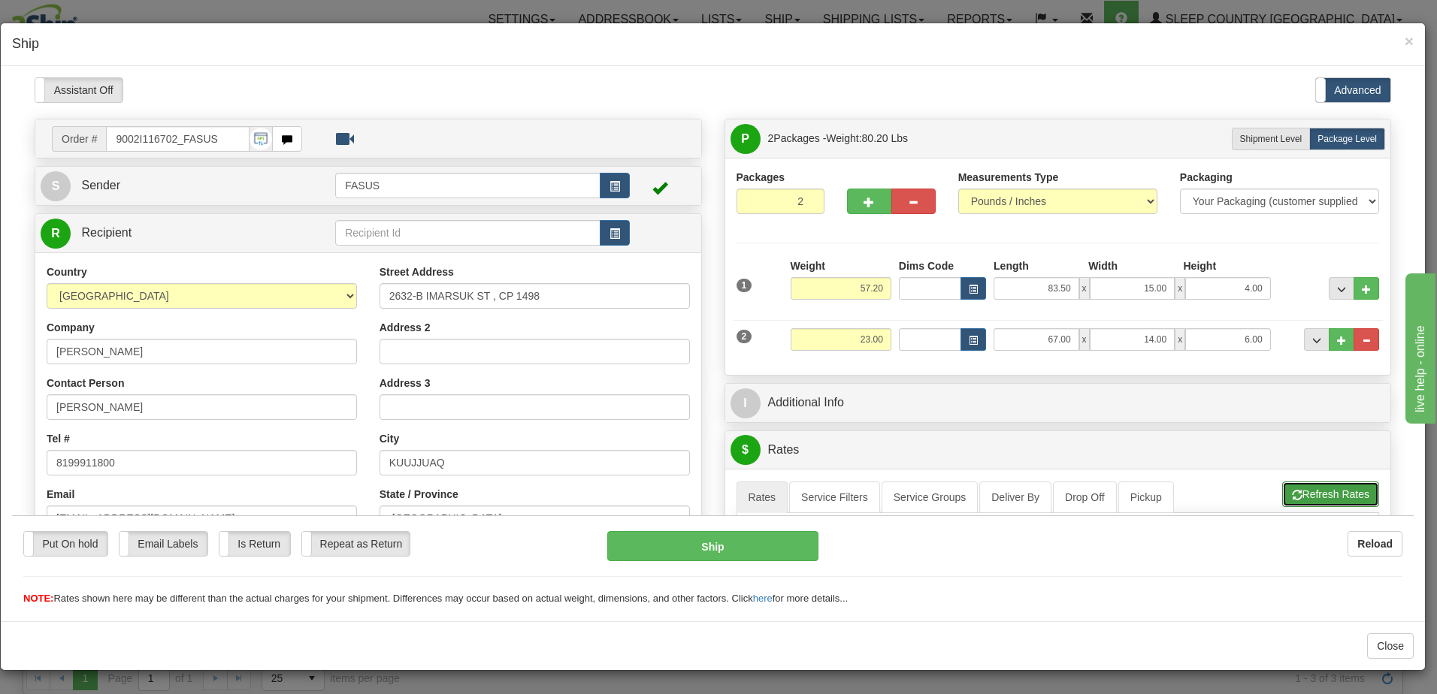
click at [1317, 494] on button "Refresh Rates" at bounding box center [1330, 494] width 97 height 26
click at [1409, 40] on span "×" at bounding box center [1409, 40] width 9 height 17
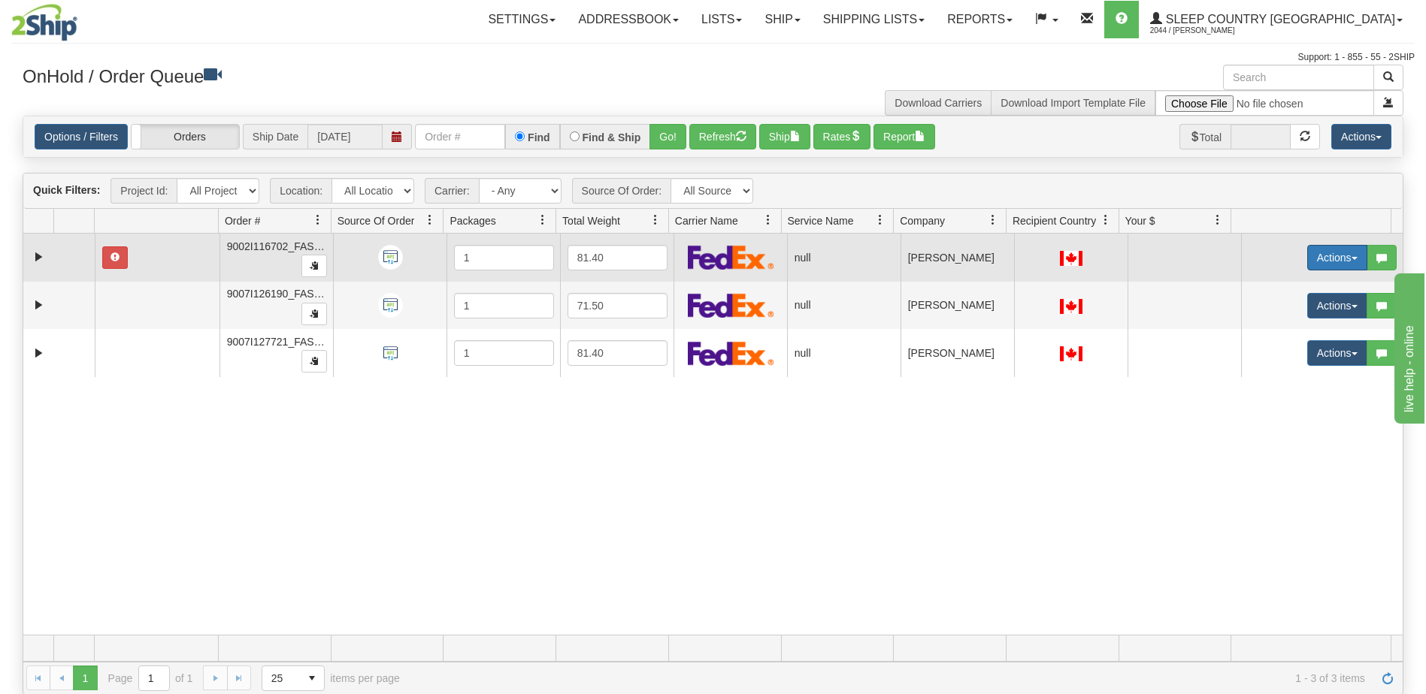
click at [1315, 253] on button "Actions" at bounding box center [1337, 258] width 60 height 26
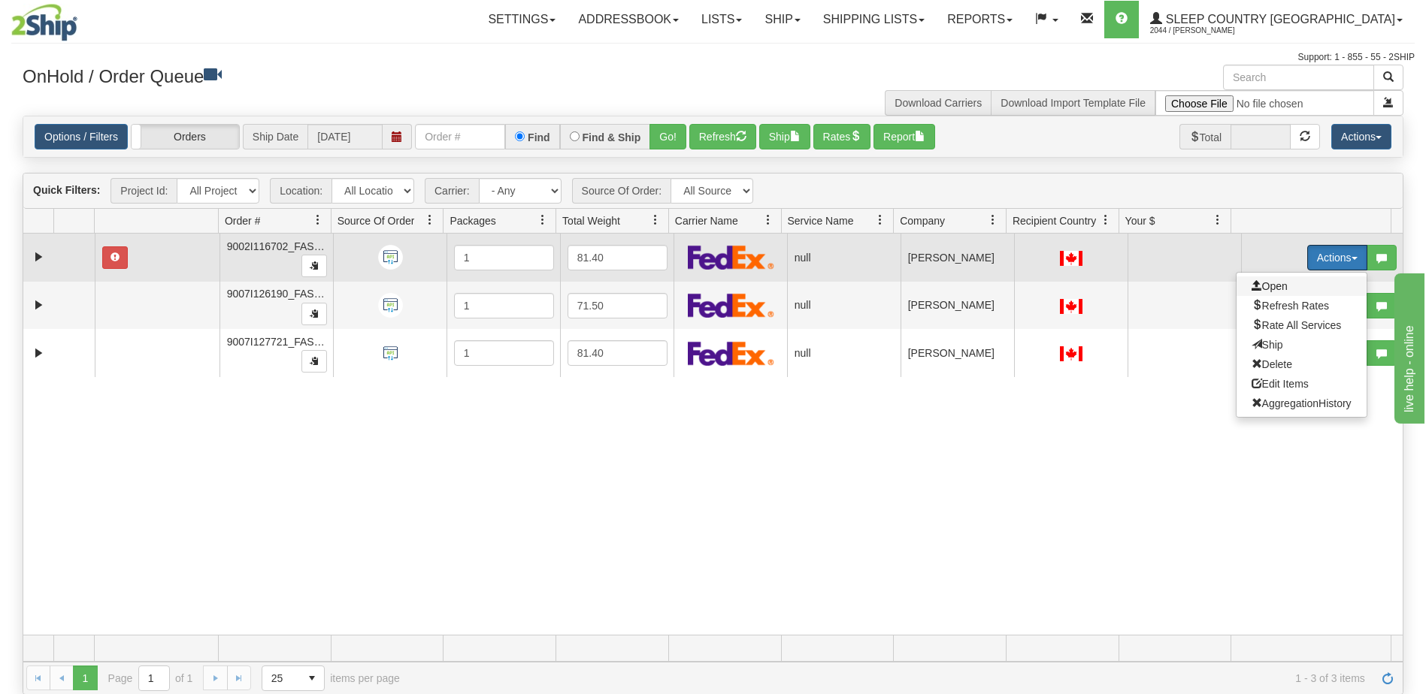
click at [1263, 284] on span "Open" at bounding box center [1269, 286] width 36 height 12
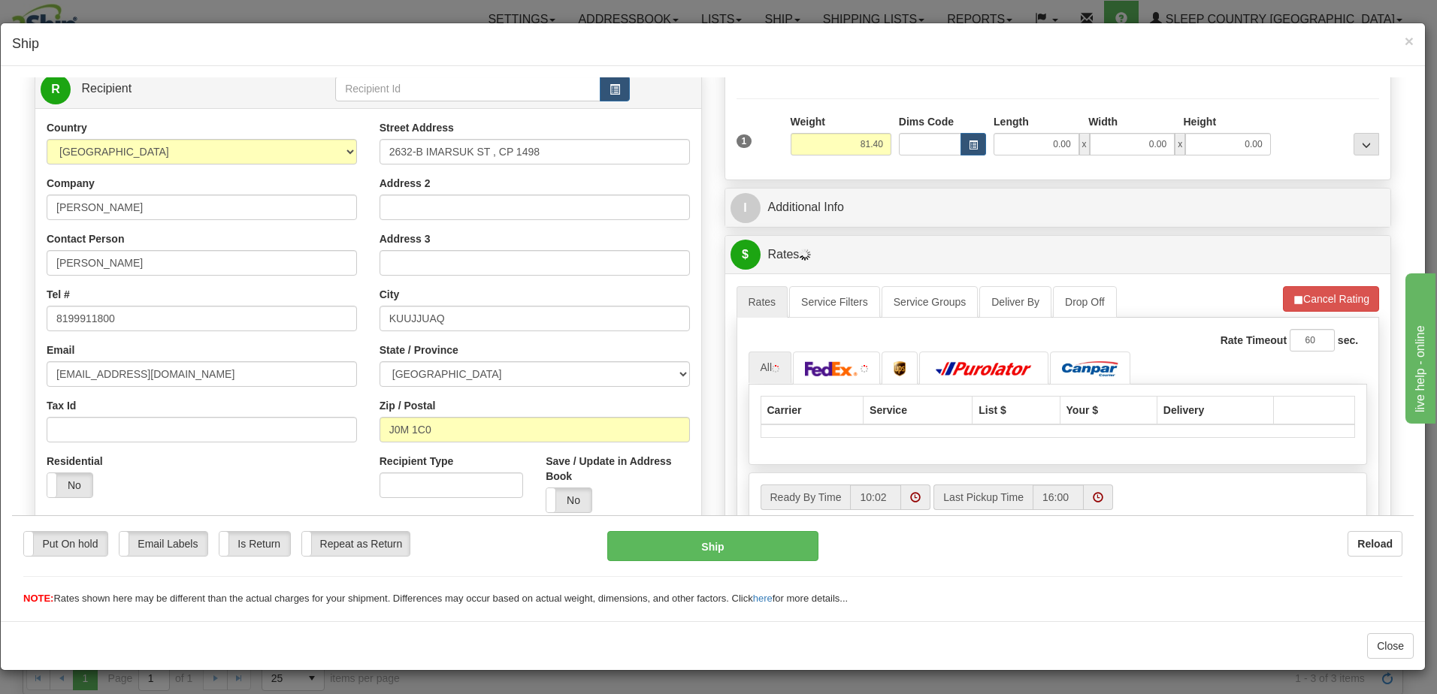
scroll to position [150, 0]
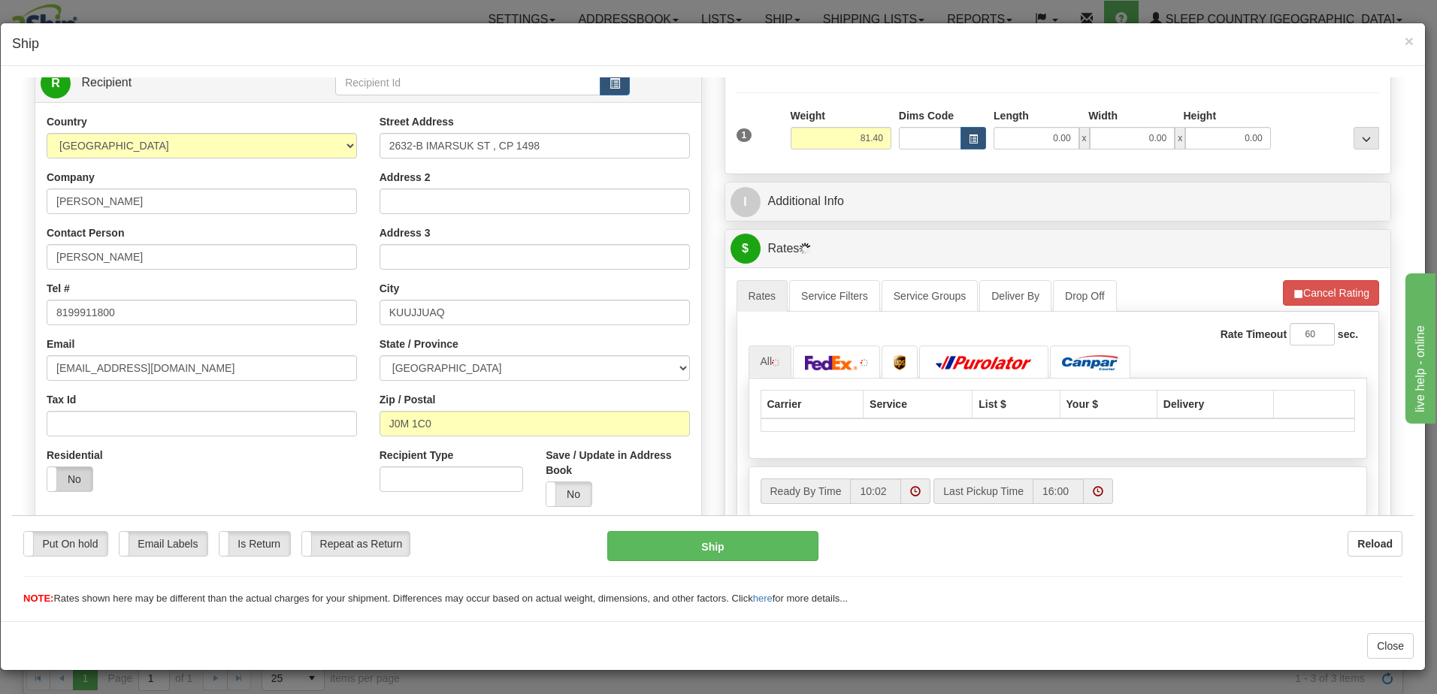
click at [64, 482] on label "No" at bounding box center [69, 479] width 45 height 24
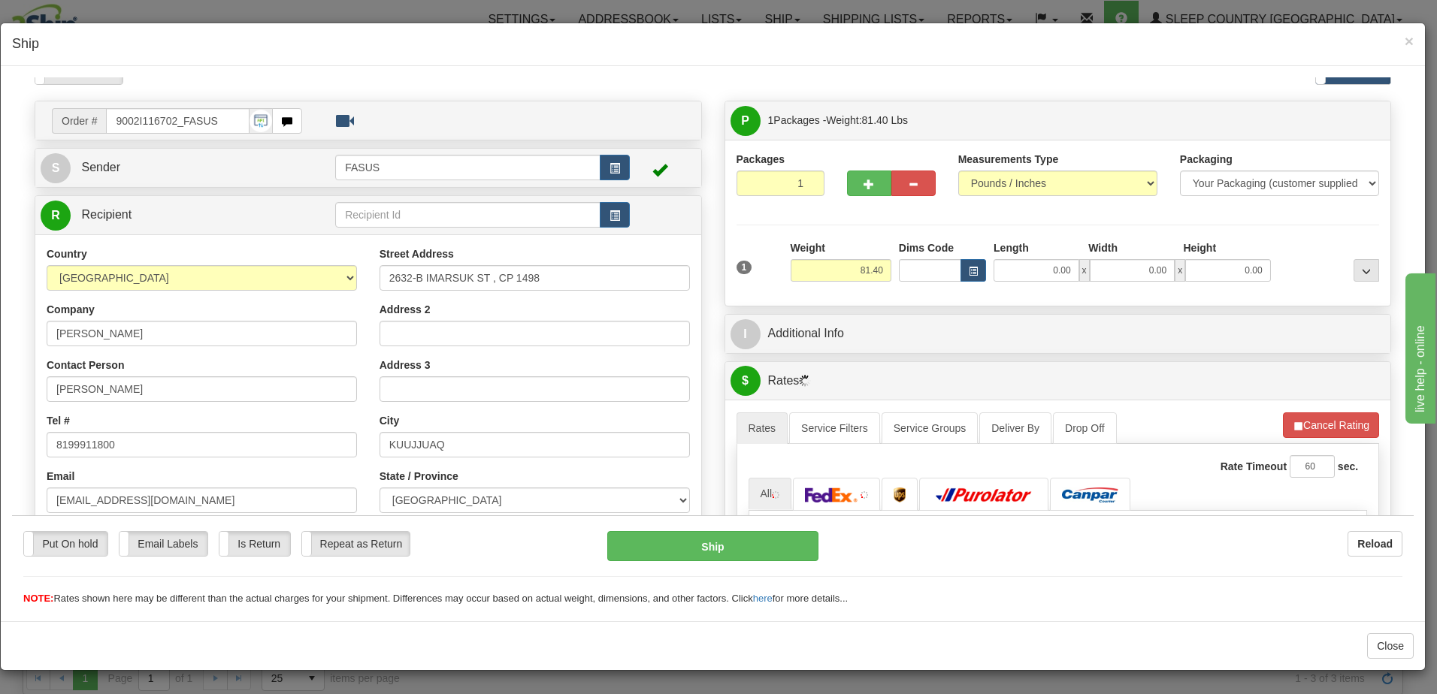
scroll to position [0, 0]
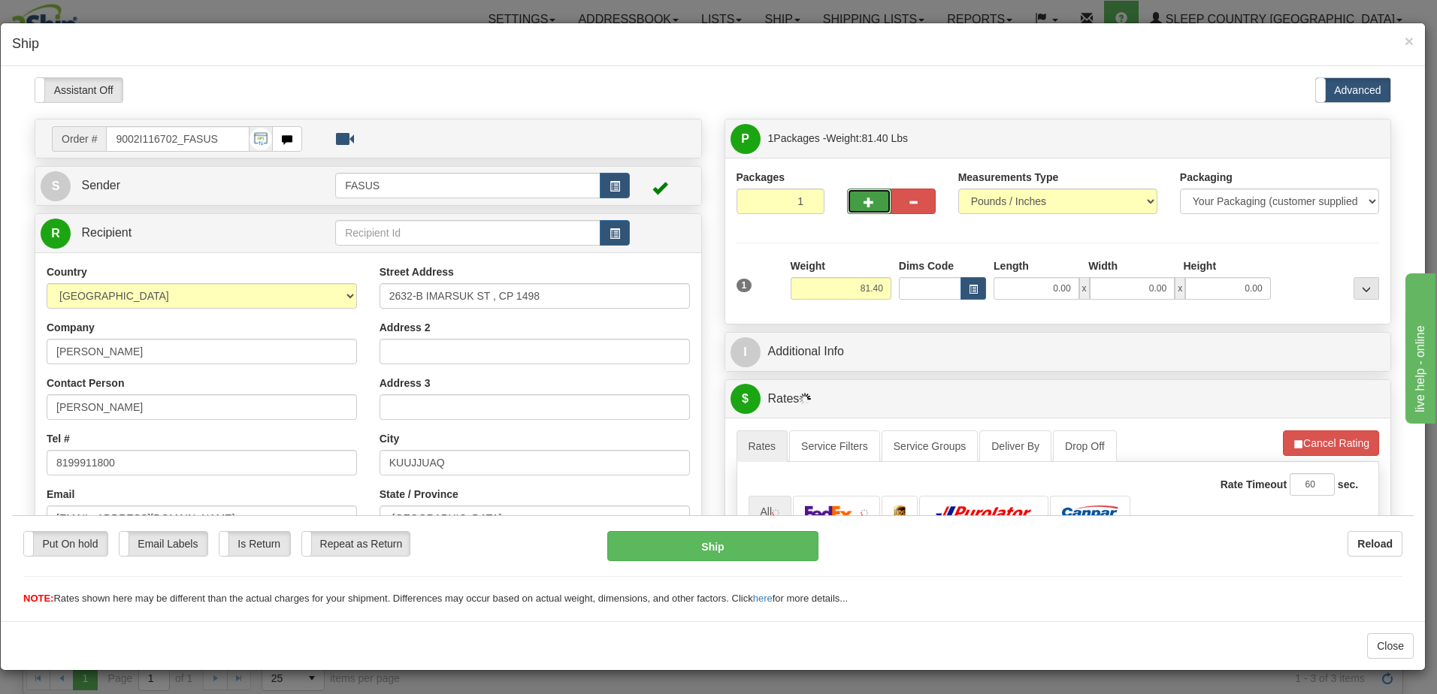
click at [864, 197] on span "button" at bounding box center [869, 202] width 11 height 10
type input "2"
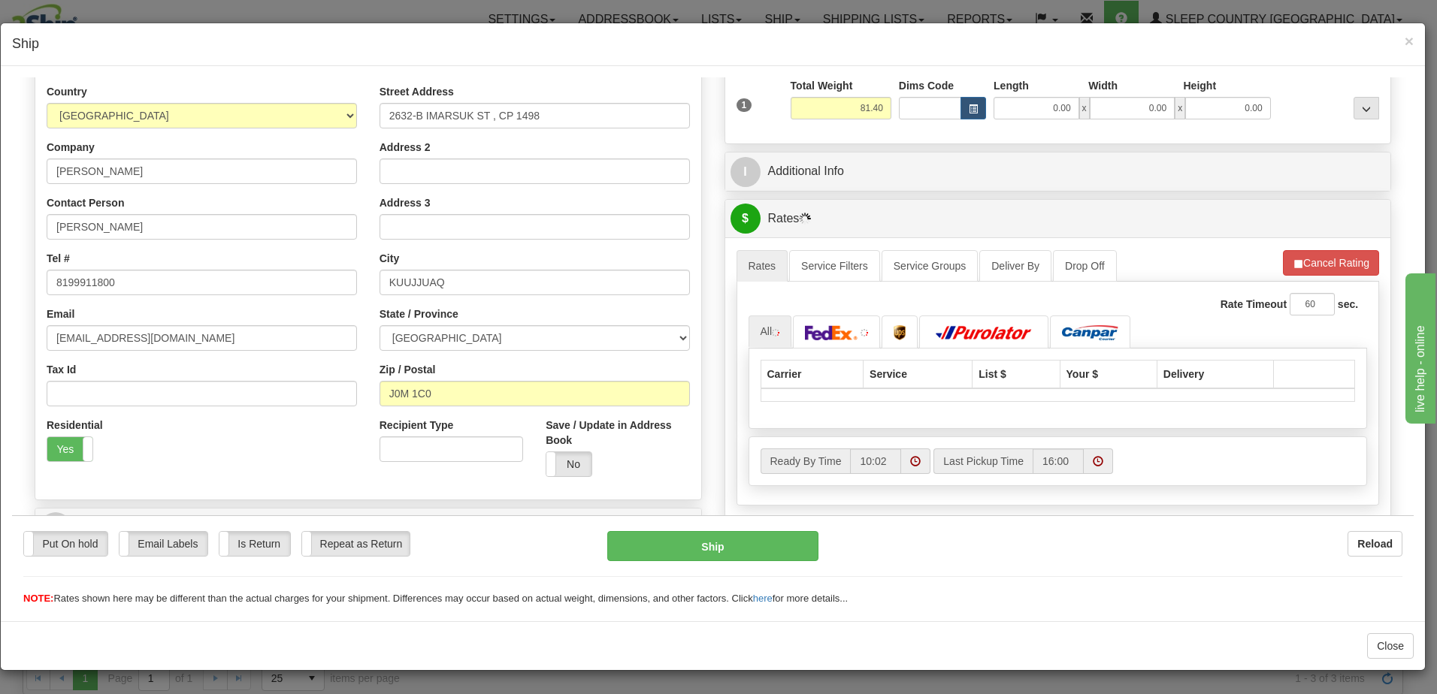
scroll to position [225, 0]
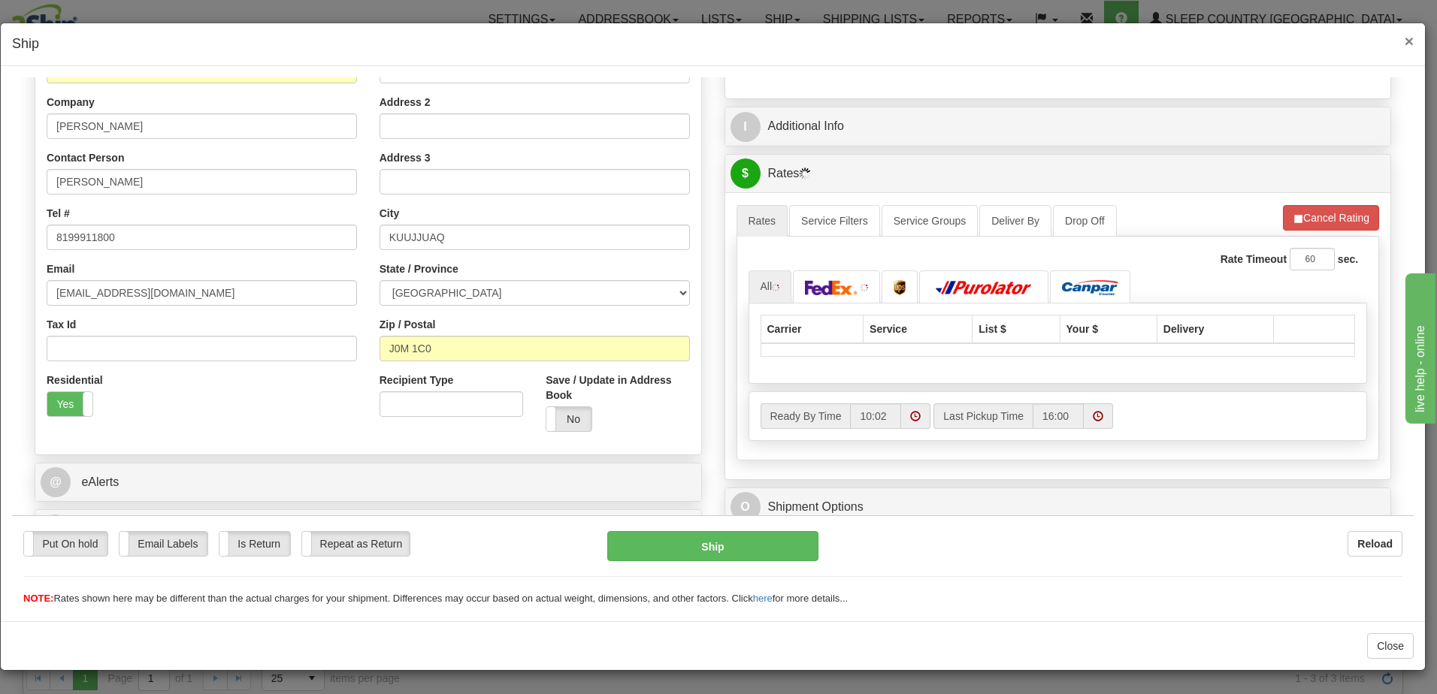
click at [1408, 40] on span "×" at bounding box center [1409, 40] width 9 height 17
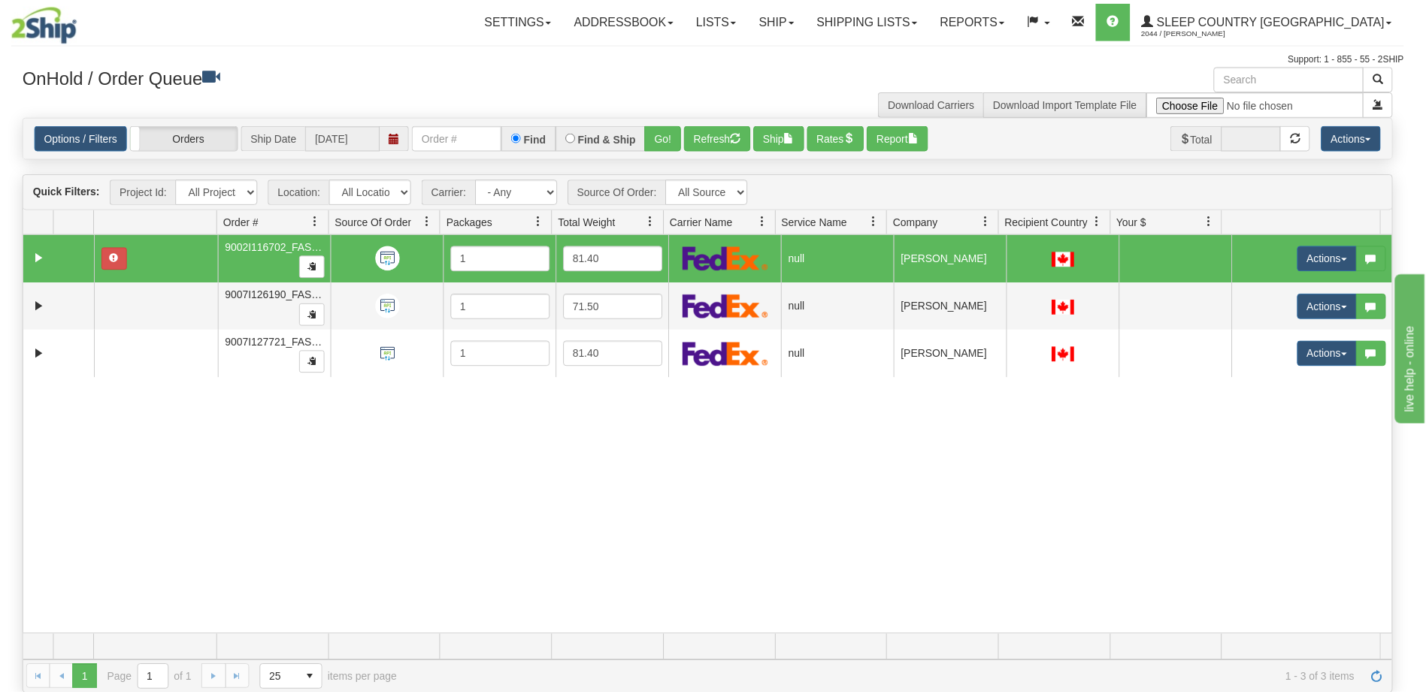
scroll to position [0, 0]
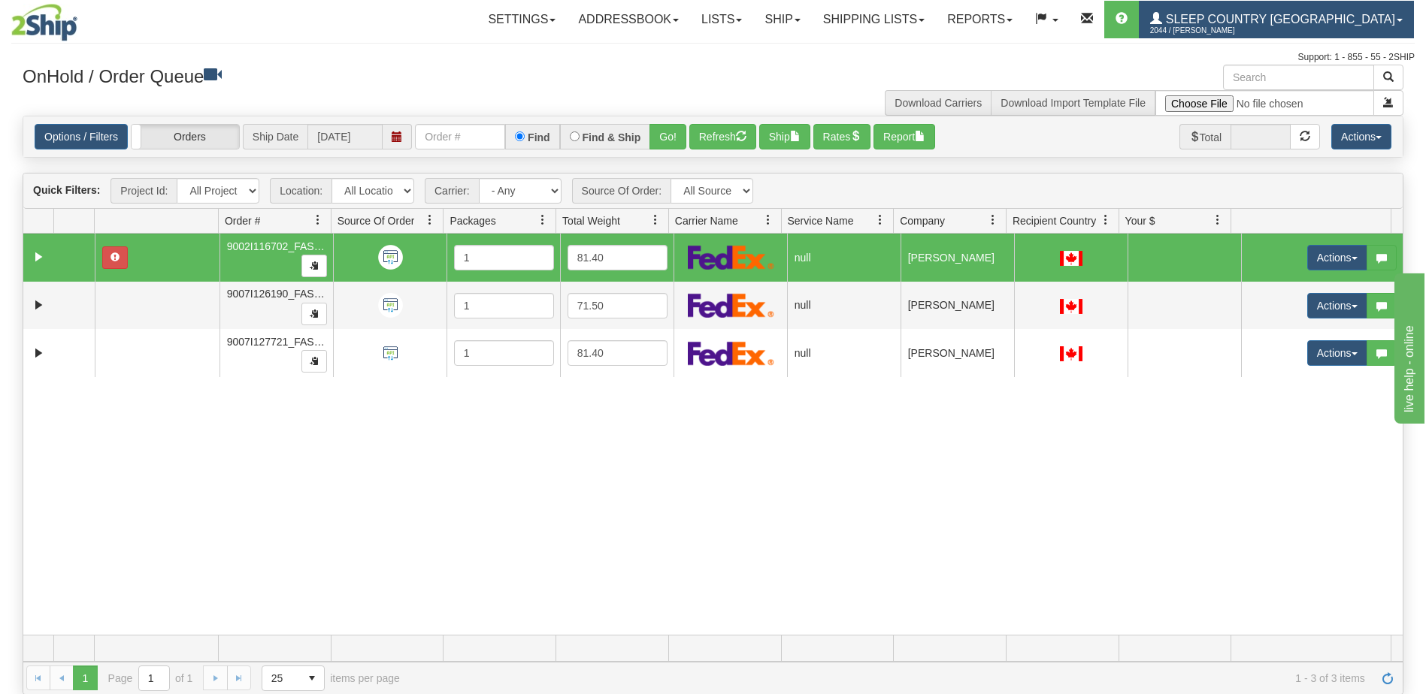
click at [1277, 23] on link "Sleep Country [GEOGRAPHIC_DATA] 2044 / [PERSON_NAME]" at bounding box center [1276, 20] width 275 height 38
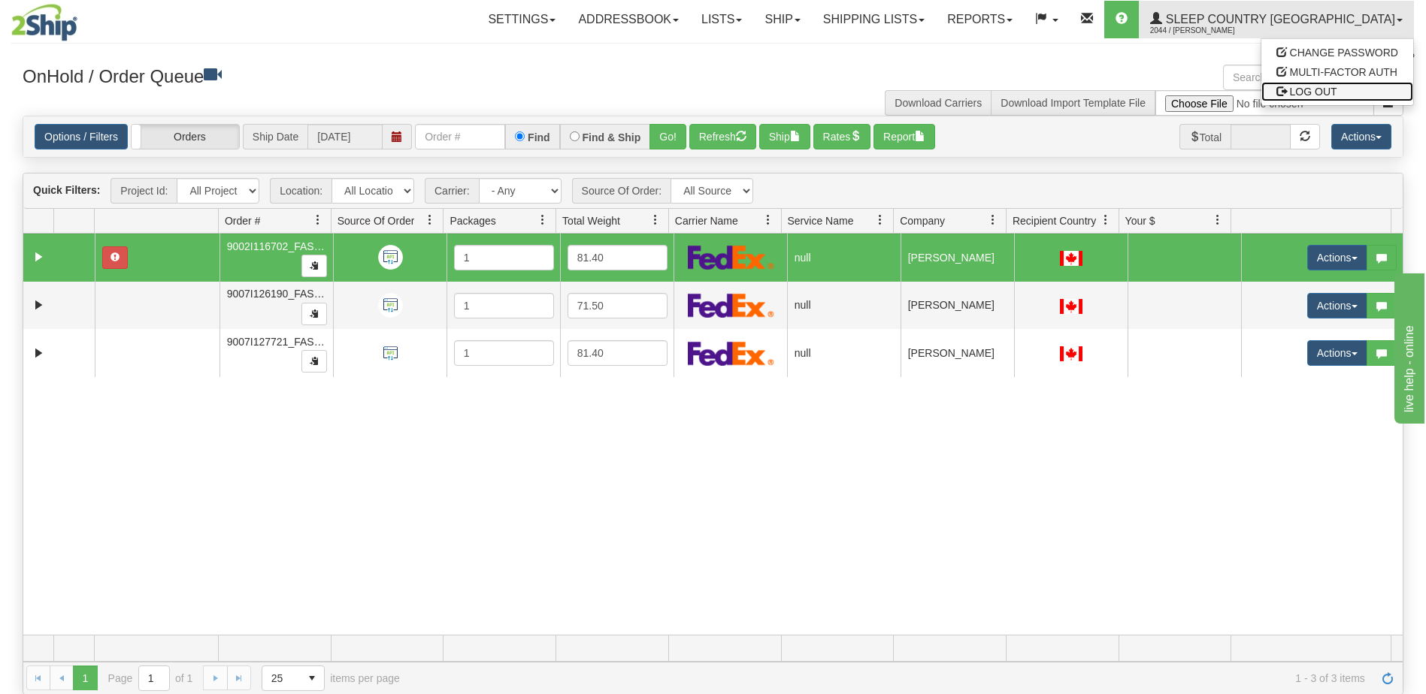
click at [1315, 92] on span "LOG OUT" at bounding box center [1313, 92] width 47 height 12
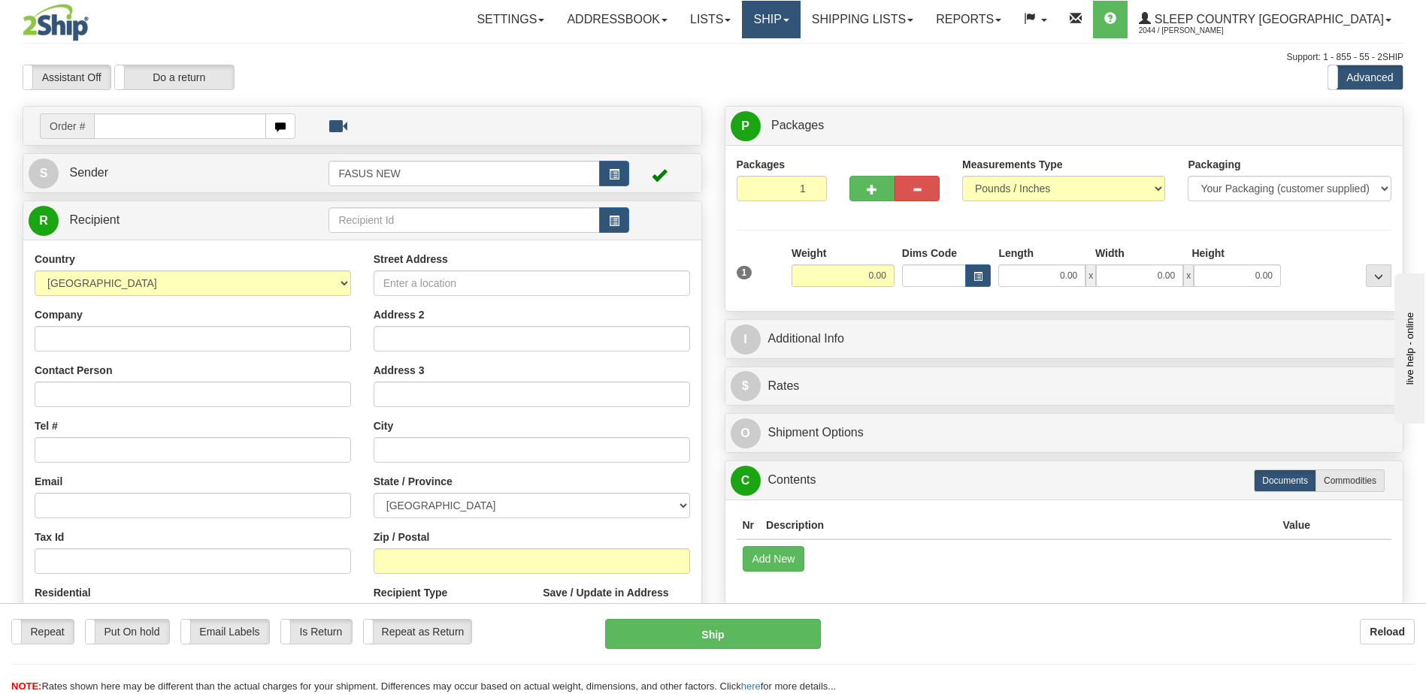
click at [800, 23] on link "Ship" at bounding box center [771, 20] width 58 height 38
click at [785, 76] on span "OnHold / Order Queue" at bounding box center [732, 72] width 106 height 12
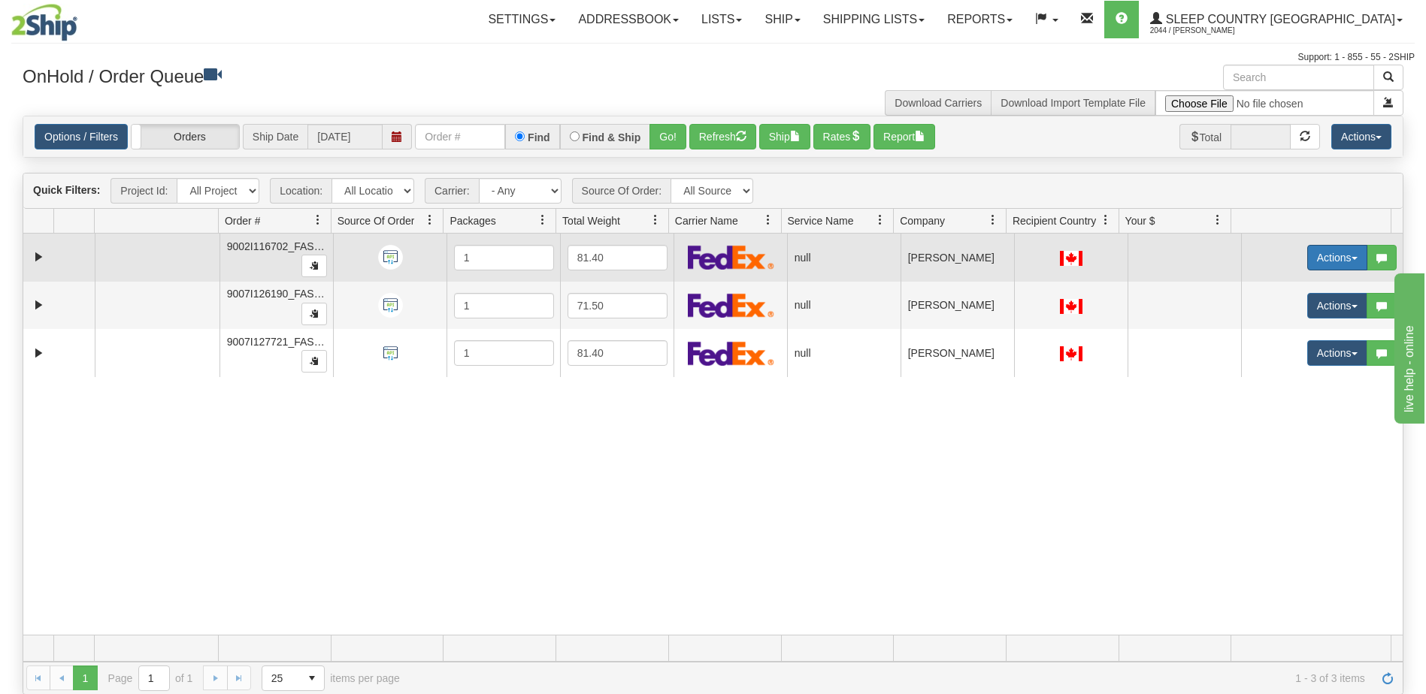
click at [1323, 262] on button "Actions" at bounding box center [1337, 258] width 60 height 26
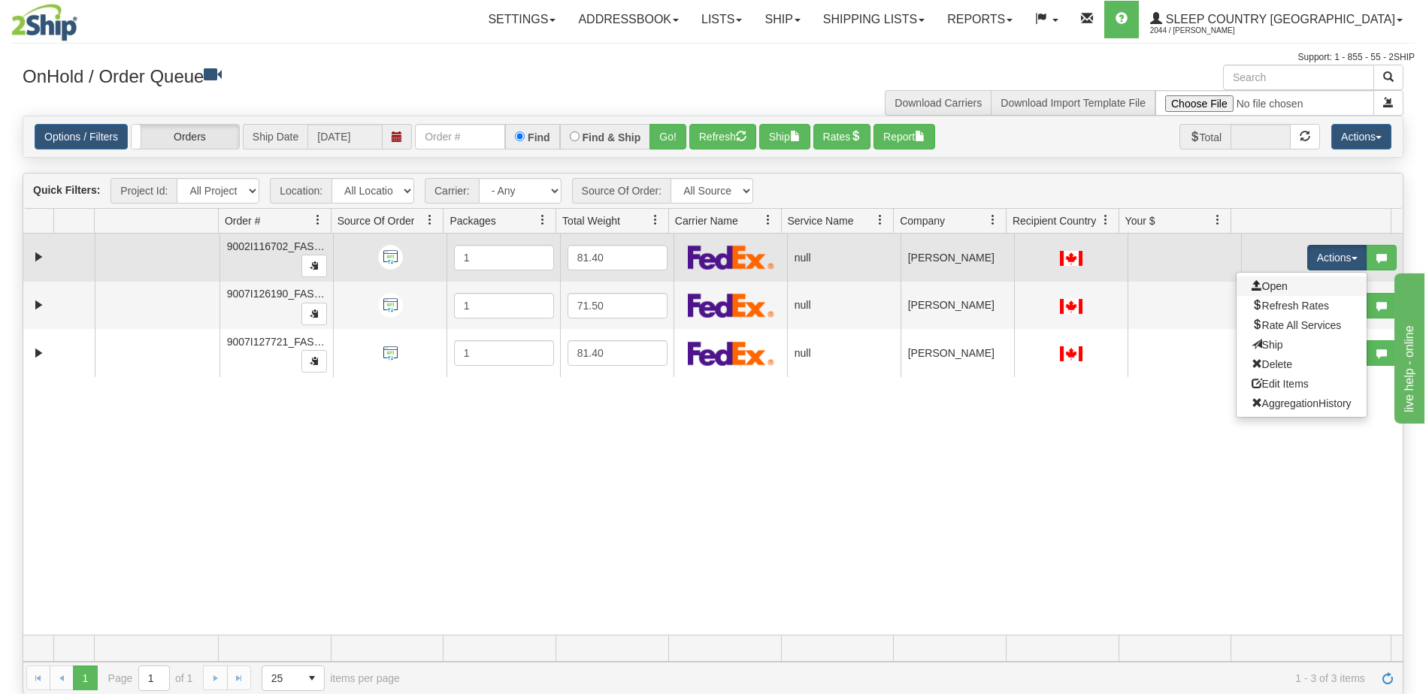
click at [1283, 285] on link "Open" at bounding box center [1301, 287] width 130 height 20
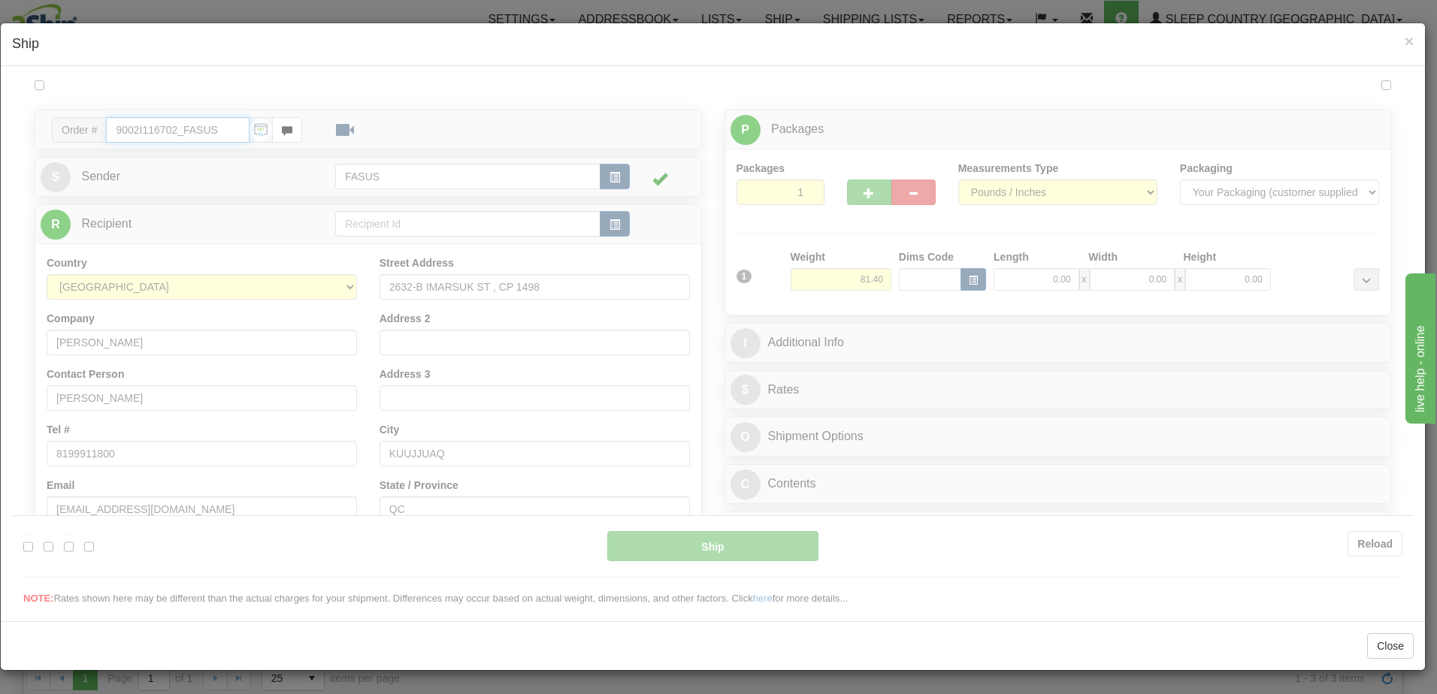
type input "10:21"
type input "16:00"
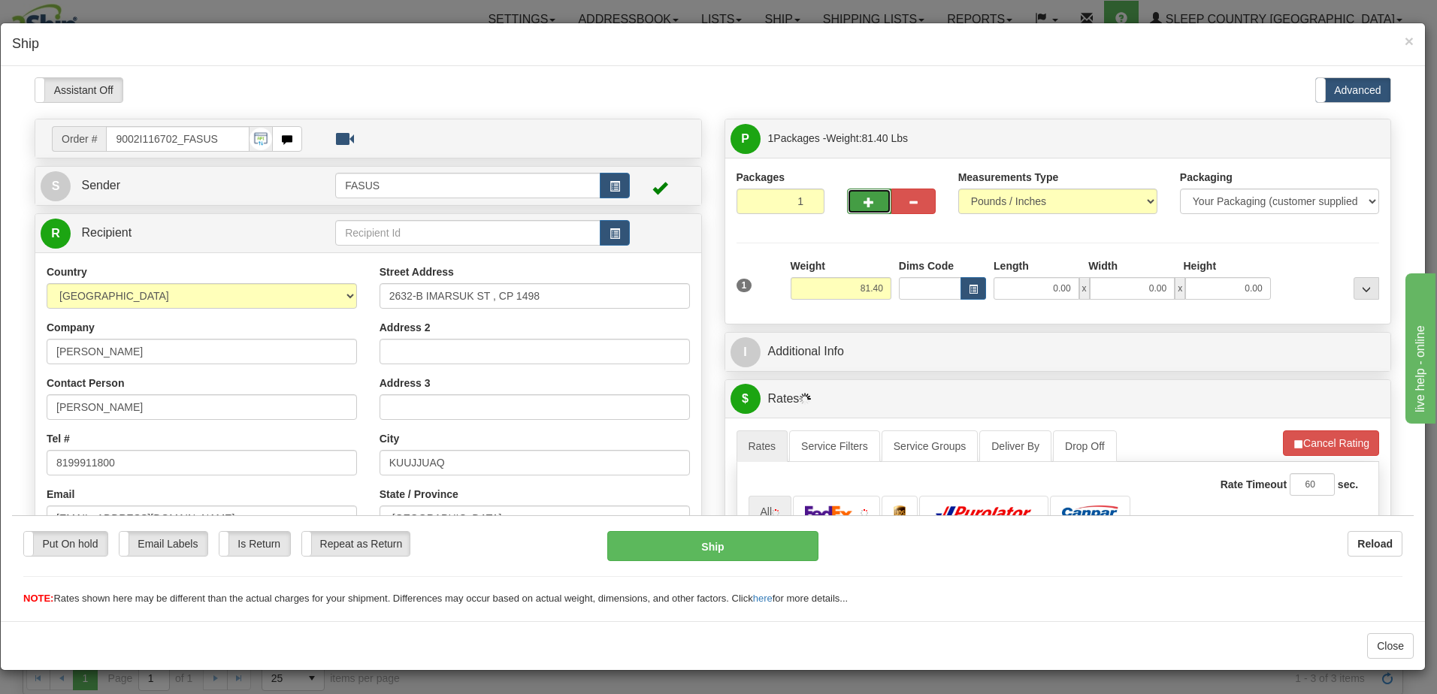
click at [864, 199] on span "button" at bounding box center [869, 202] width 11 height 10
type input "2"
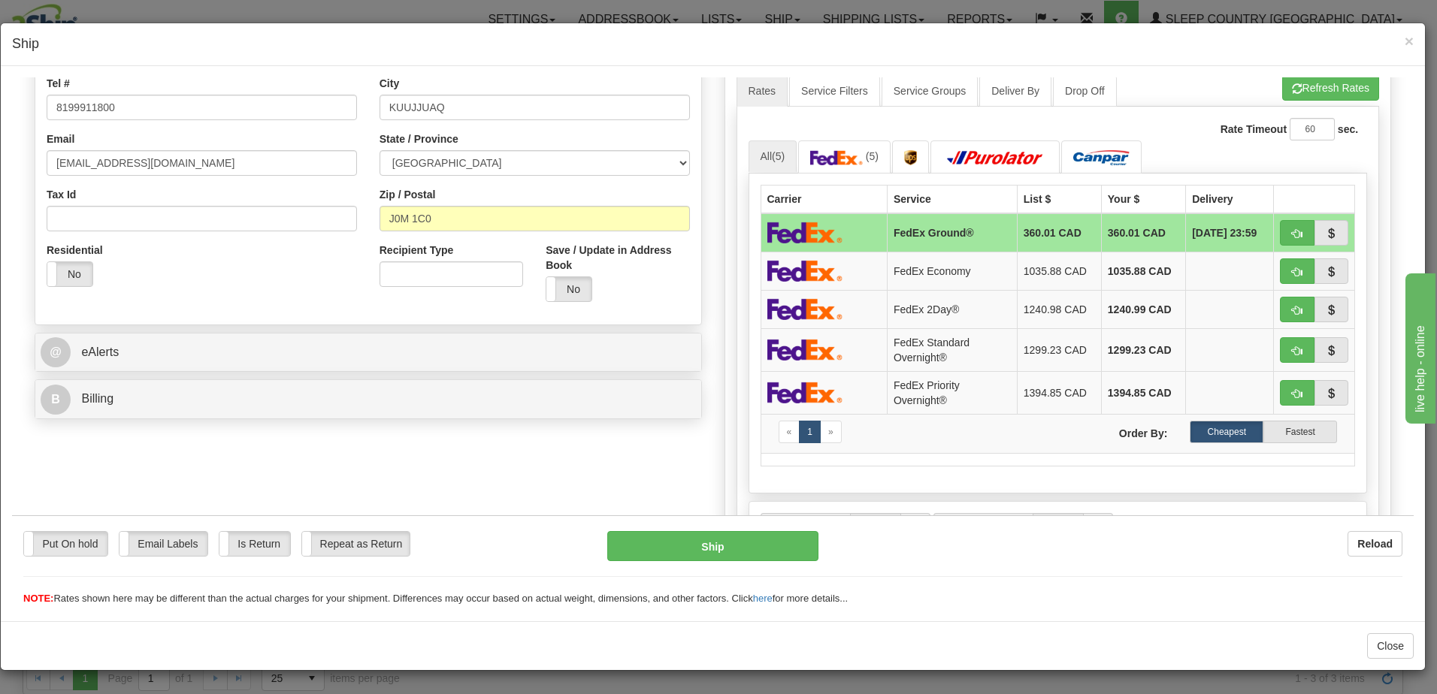
scroll to position [376, 0]
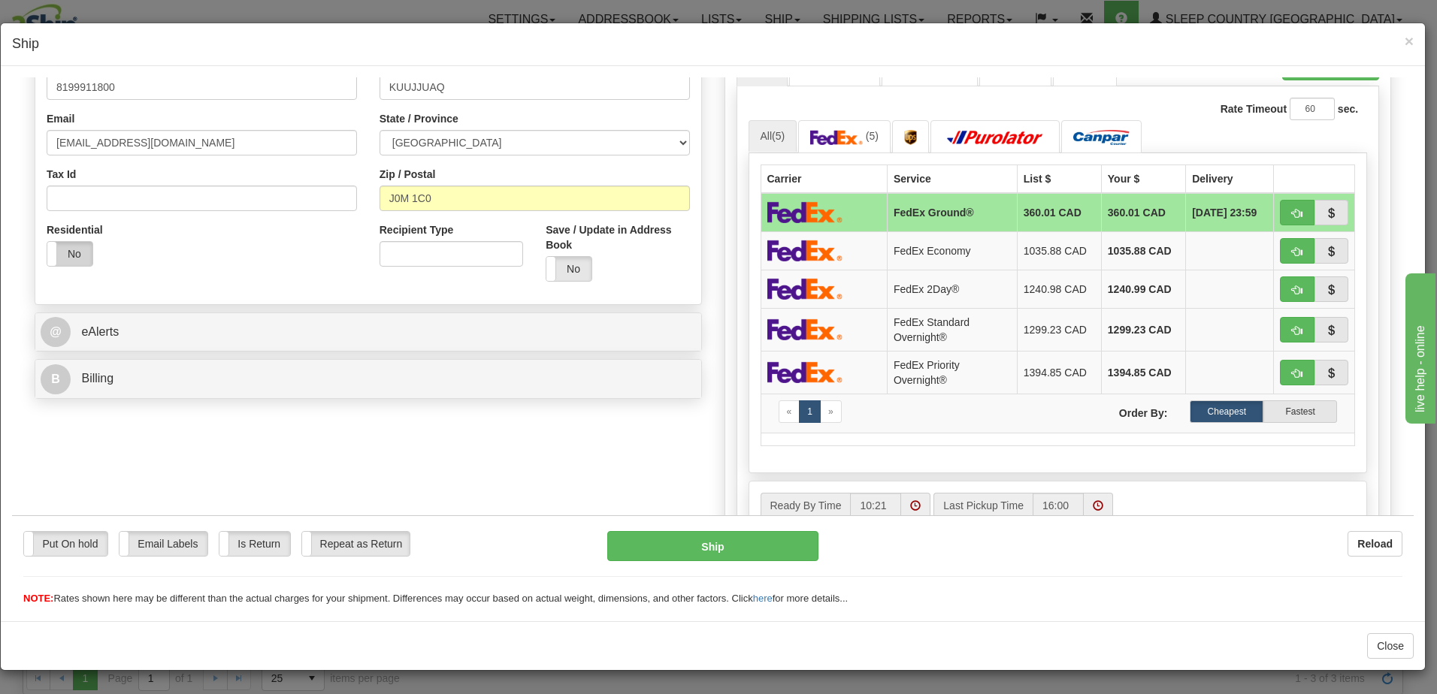
click at [65, 251] on label "No" at bounding box center [69, 253] width 45 height 24
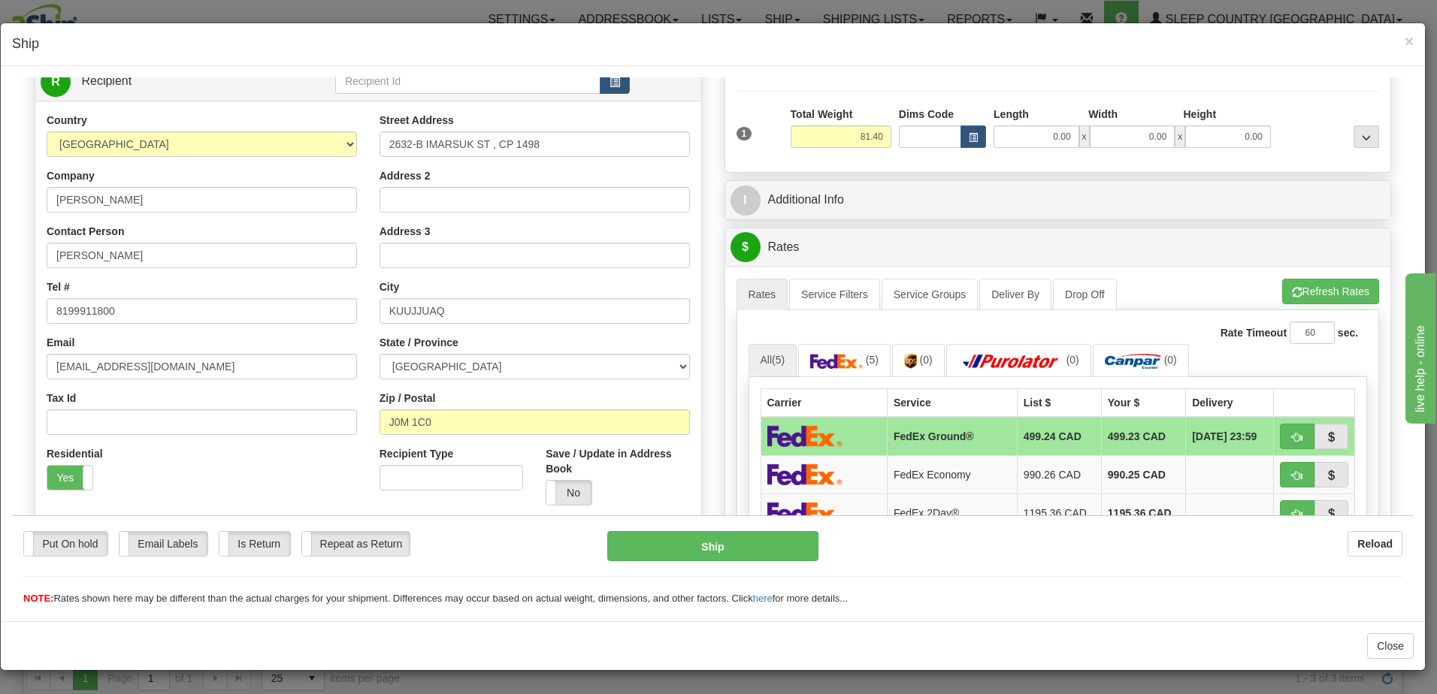
scroll to position [150, 0]
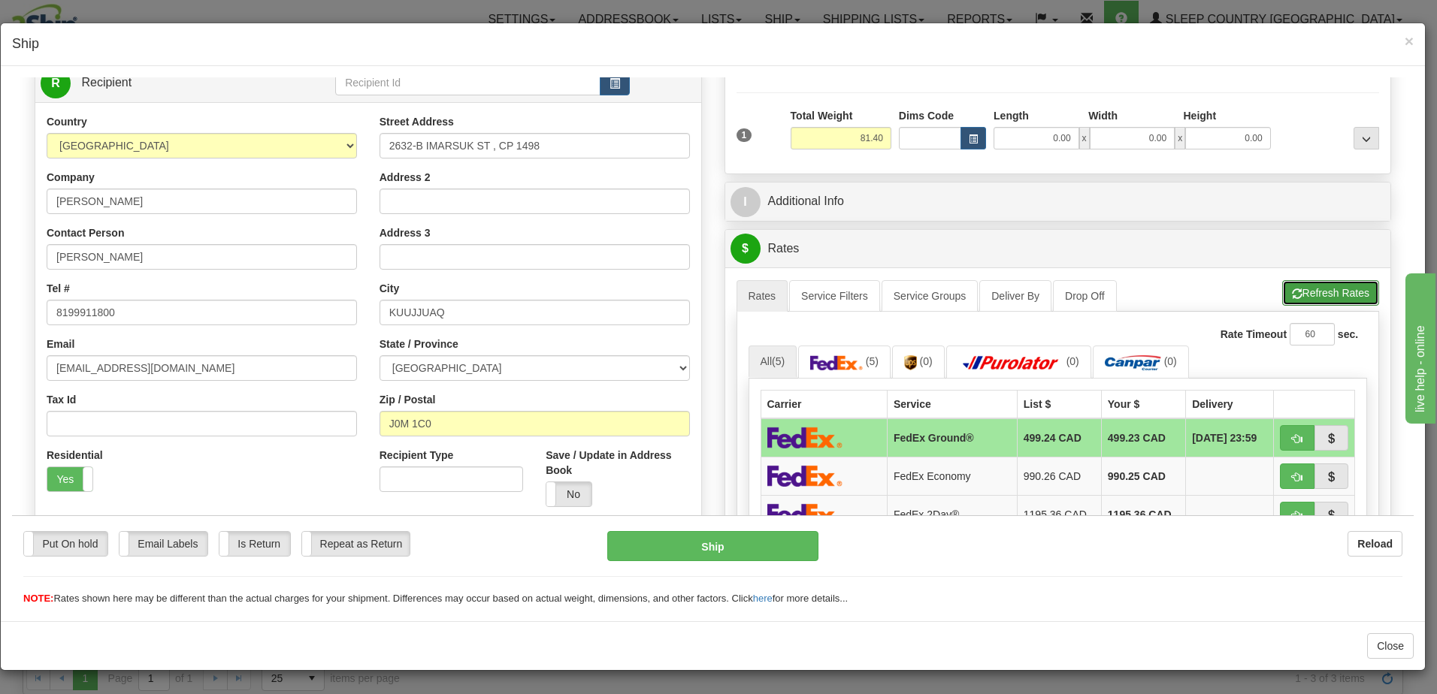
click at [1313, 295] on button "Refresh Rates" at bounding box center [1330, 293] width 97 height 26
click at [1407, 37] on span "×" at bounding box center [1409, 40] width 9 height 17
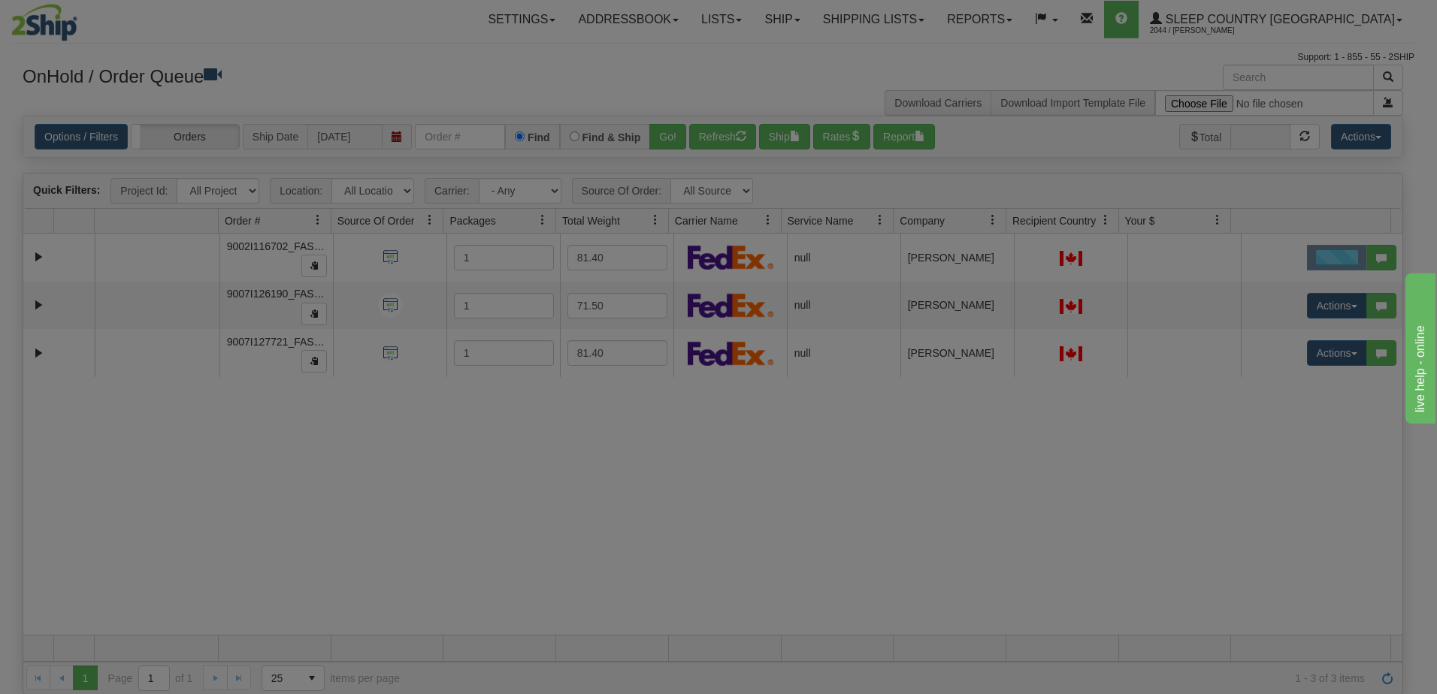
scroll to position [0, 0]
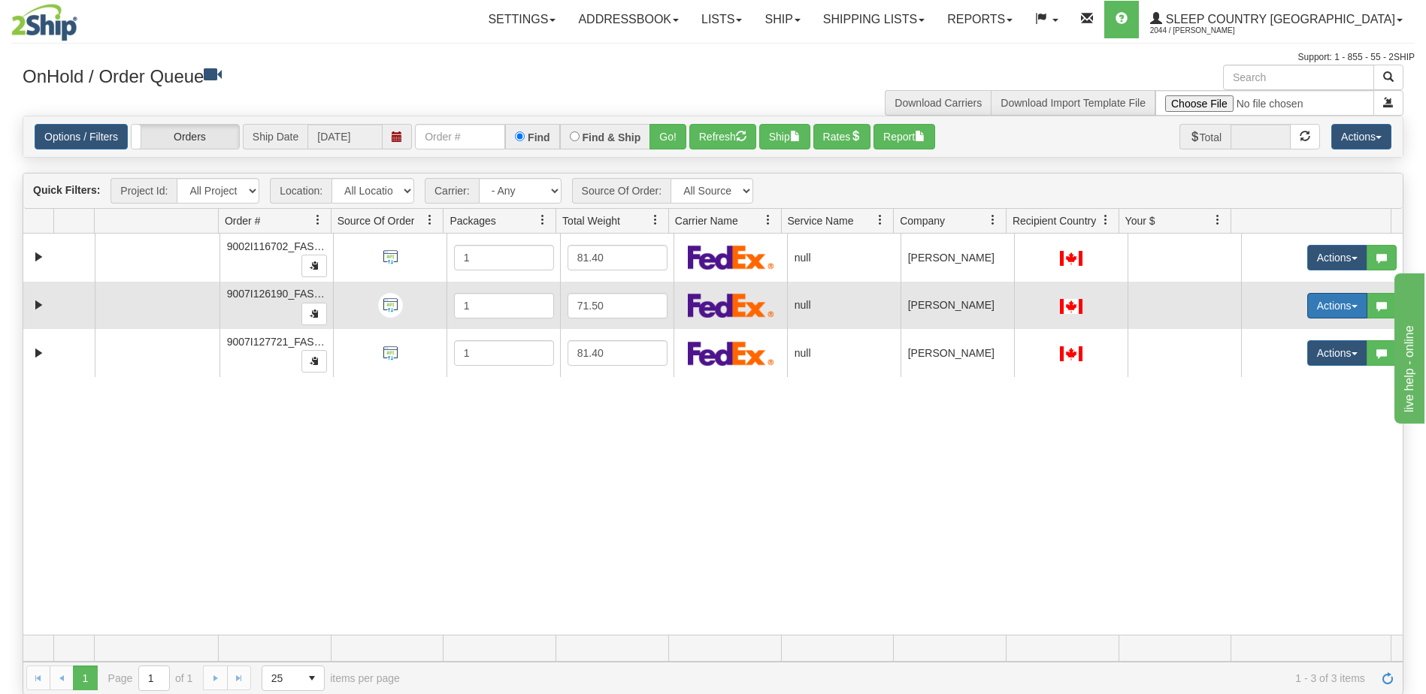
click at [1308, 304] on button "Actions" at bounding box center [1337, 306] width 60 height 26
click at [1264, 334] on span "Open" at bounding box center [1269, 334] width 36 height 12
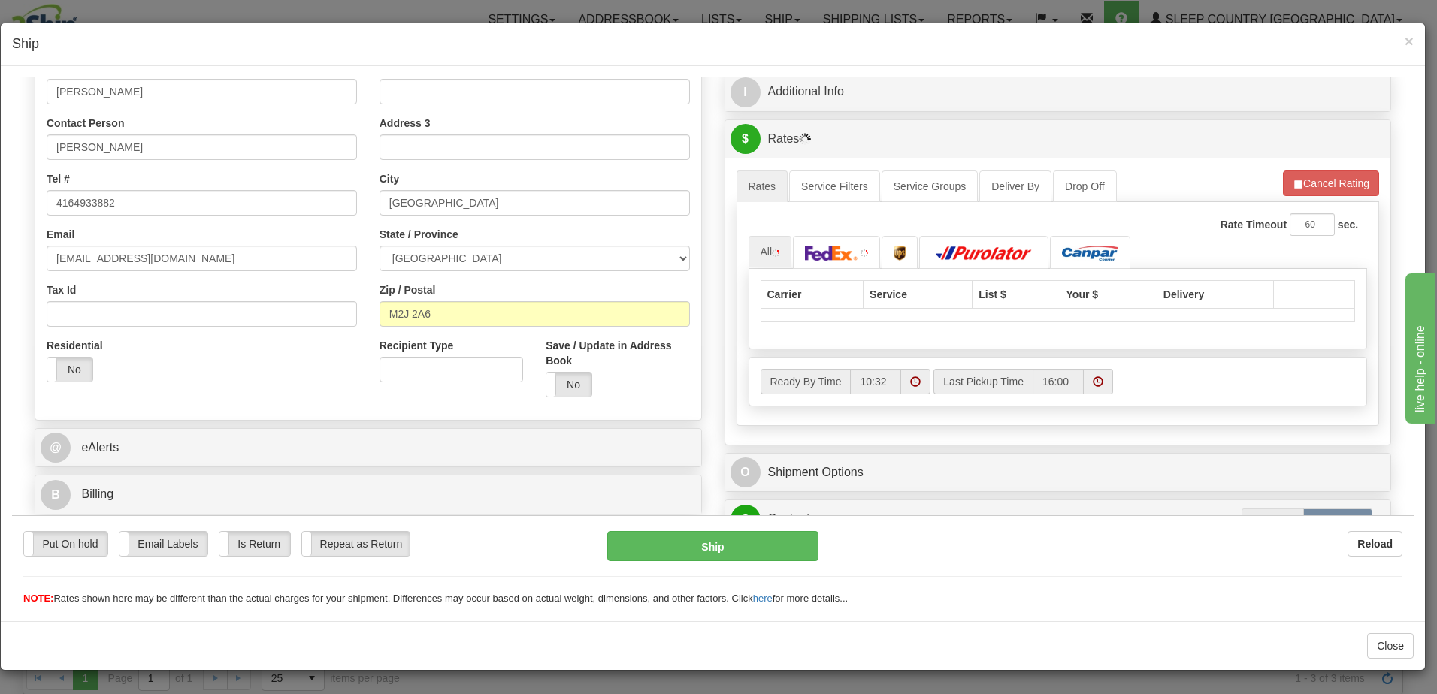
scroll to position [328, 0]
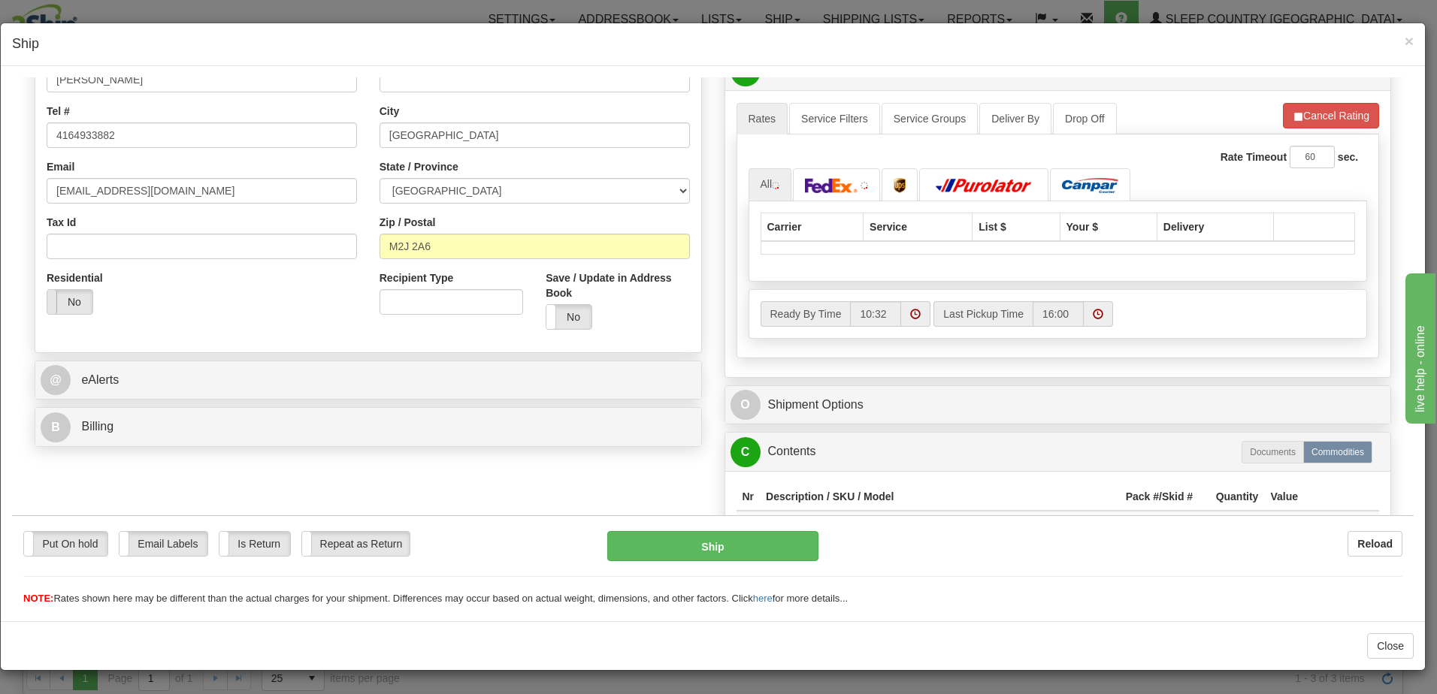
click at [54, 295] on span at bounding box center [48, 301] width 20 height 24
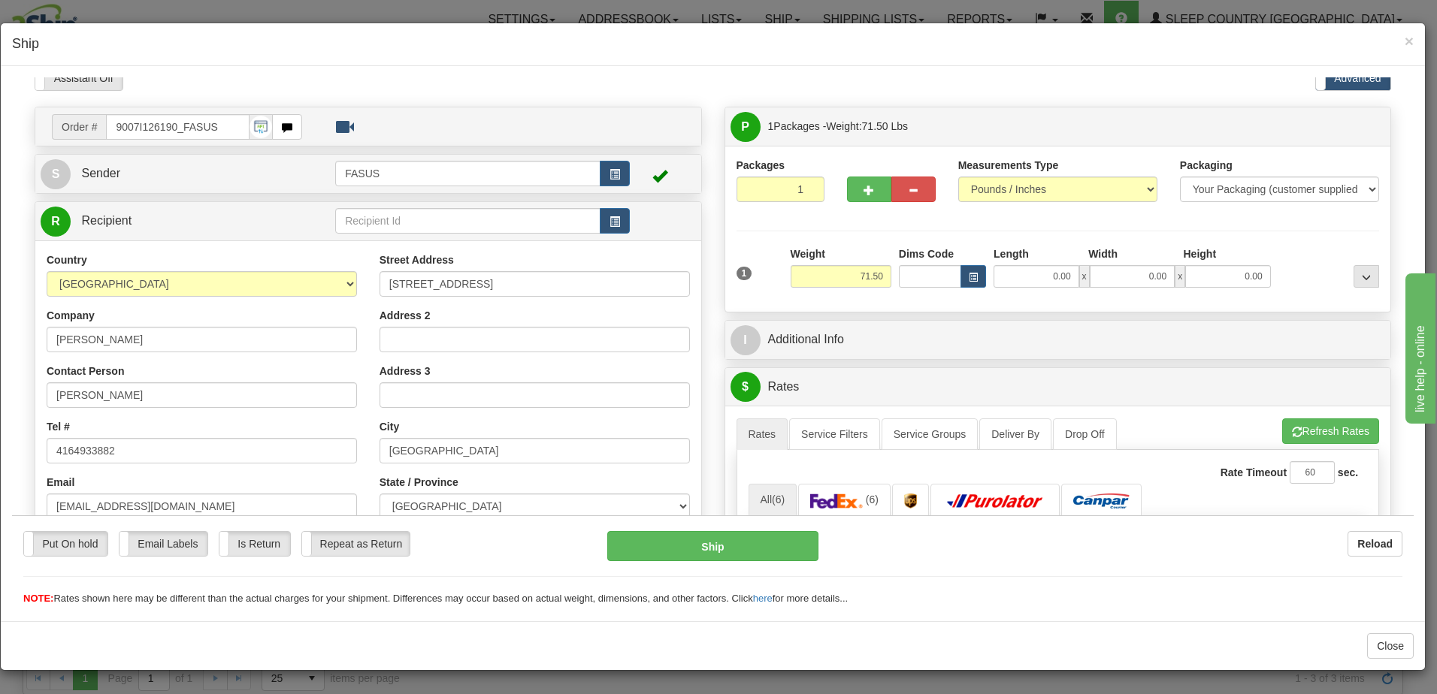
scroll to position [0, 0]
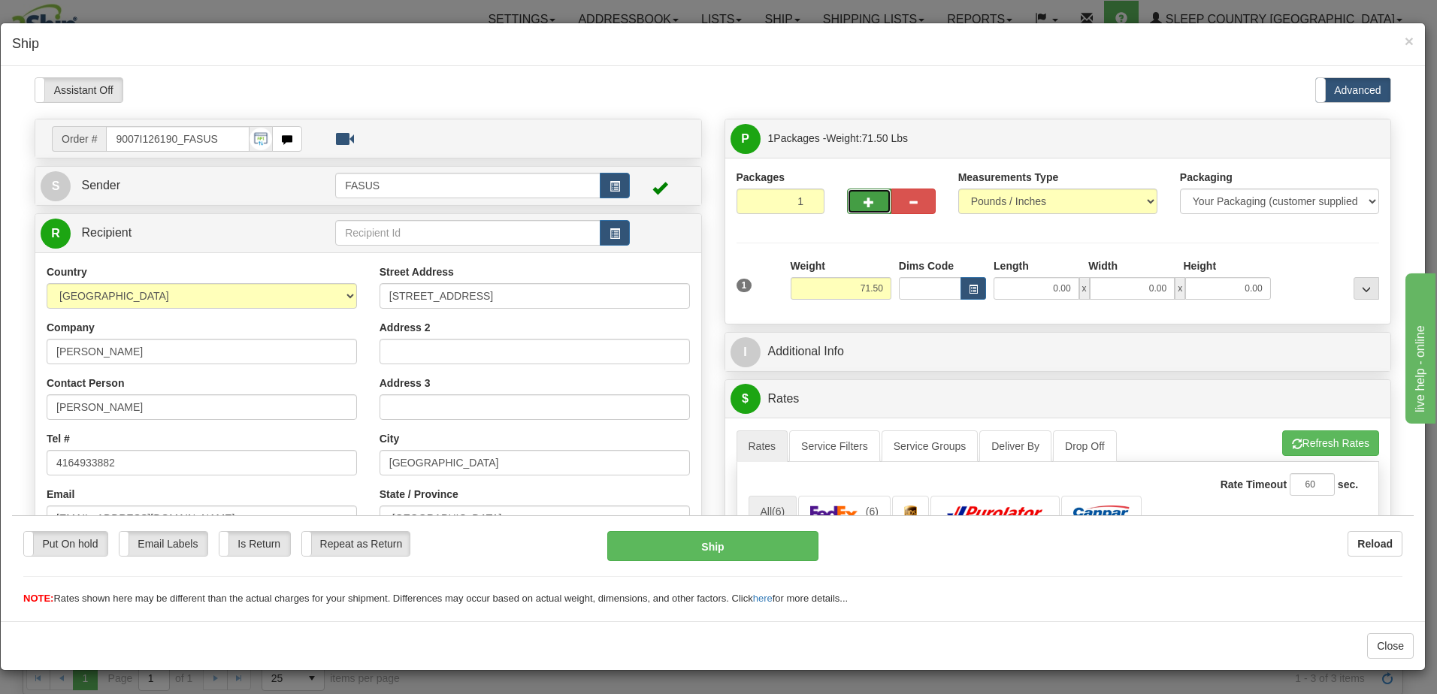
click at [864, 197] on span "button" at bounding box center [869, 202] width 11 height 10
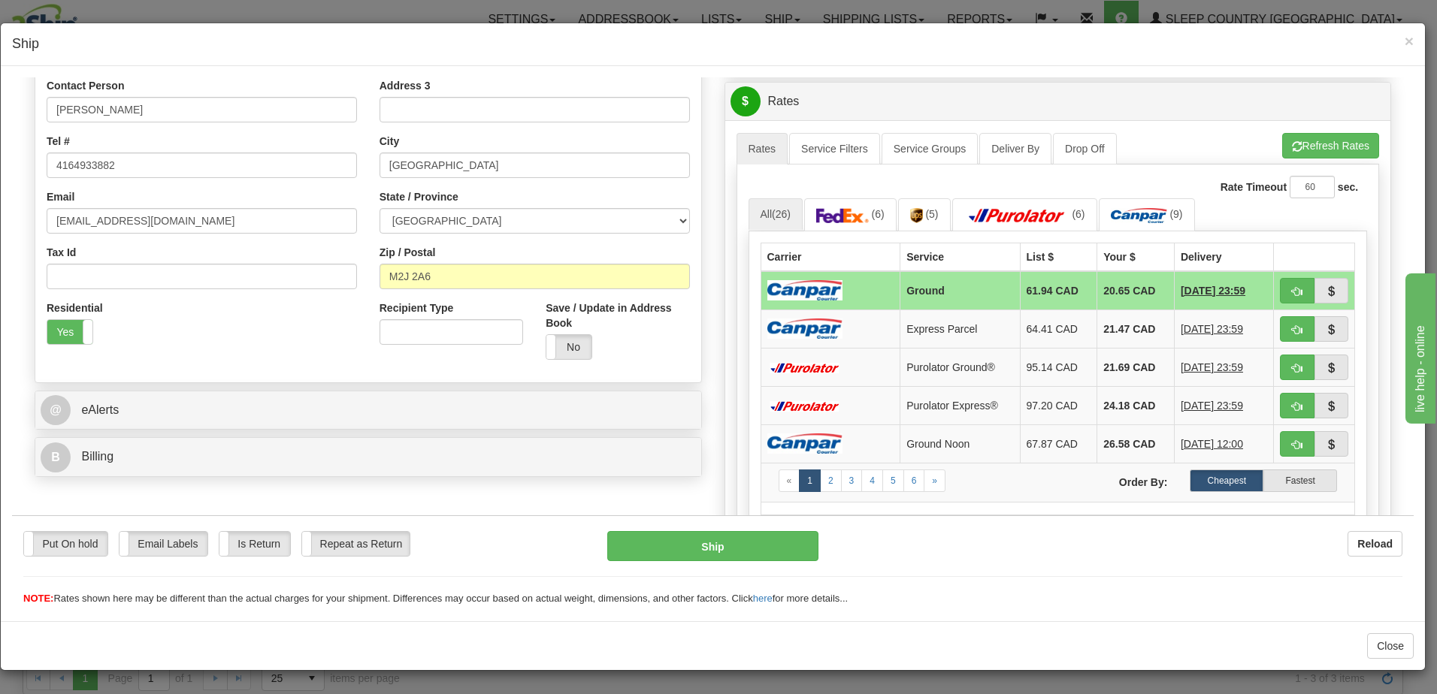
scroll to position [301, 0]
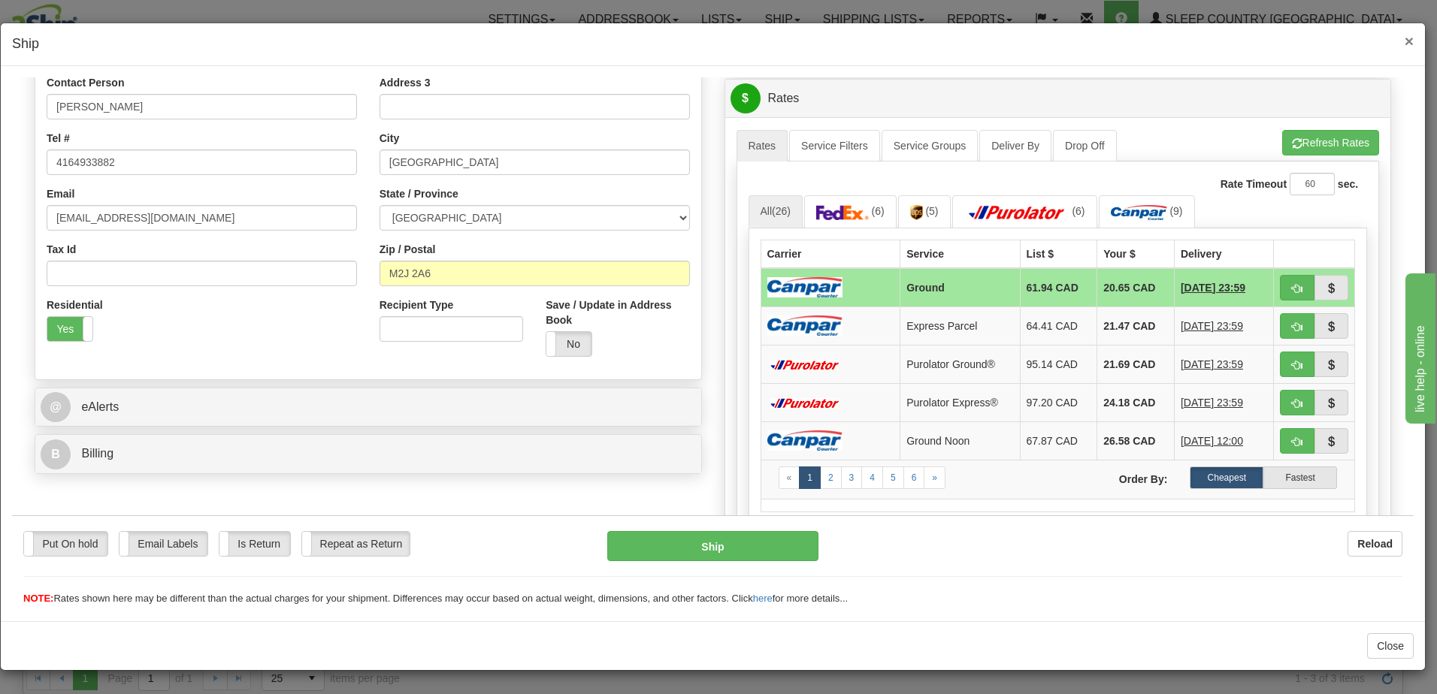
click at [1410, 40] on span "×" at bounding box center [1409, 40] width 9 height 17
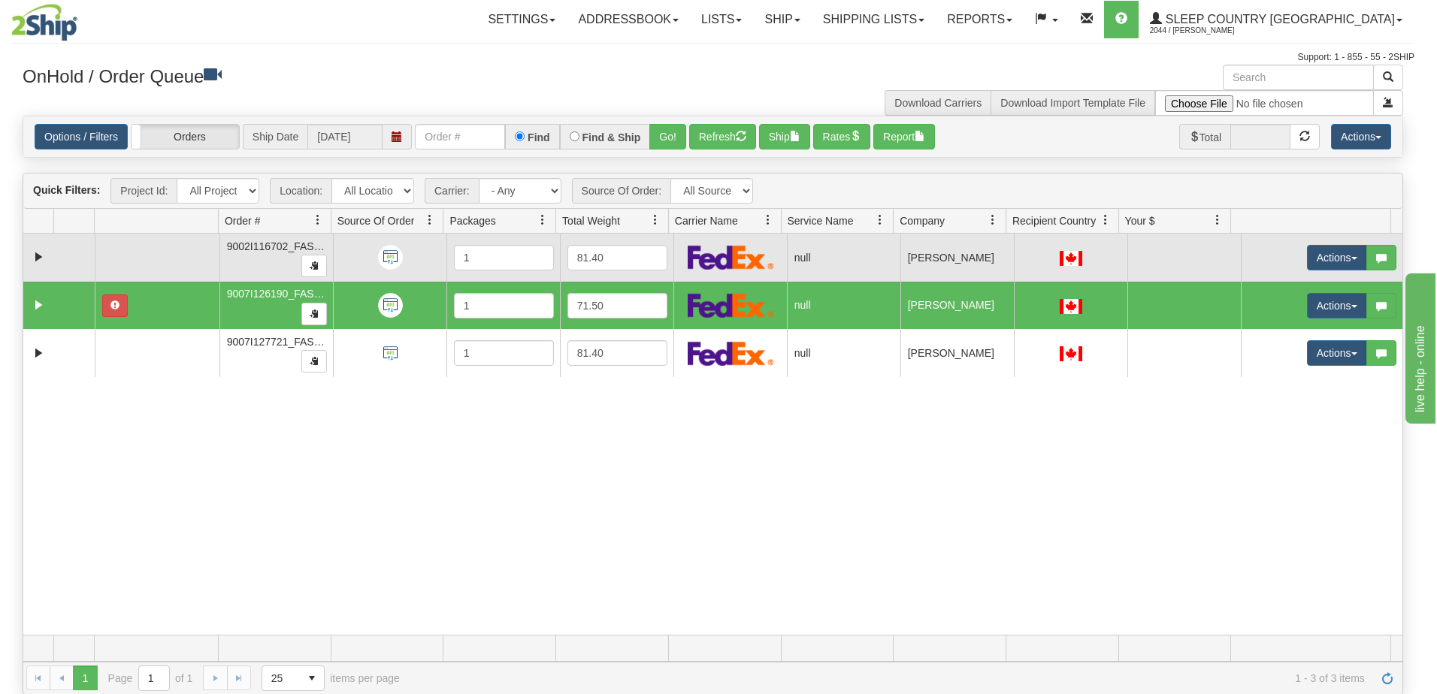
scroll to position [0, 0]
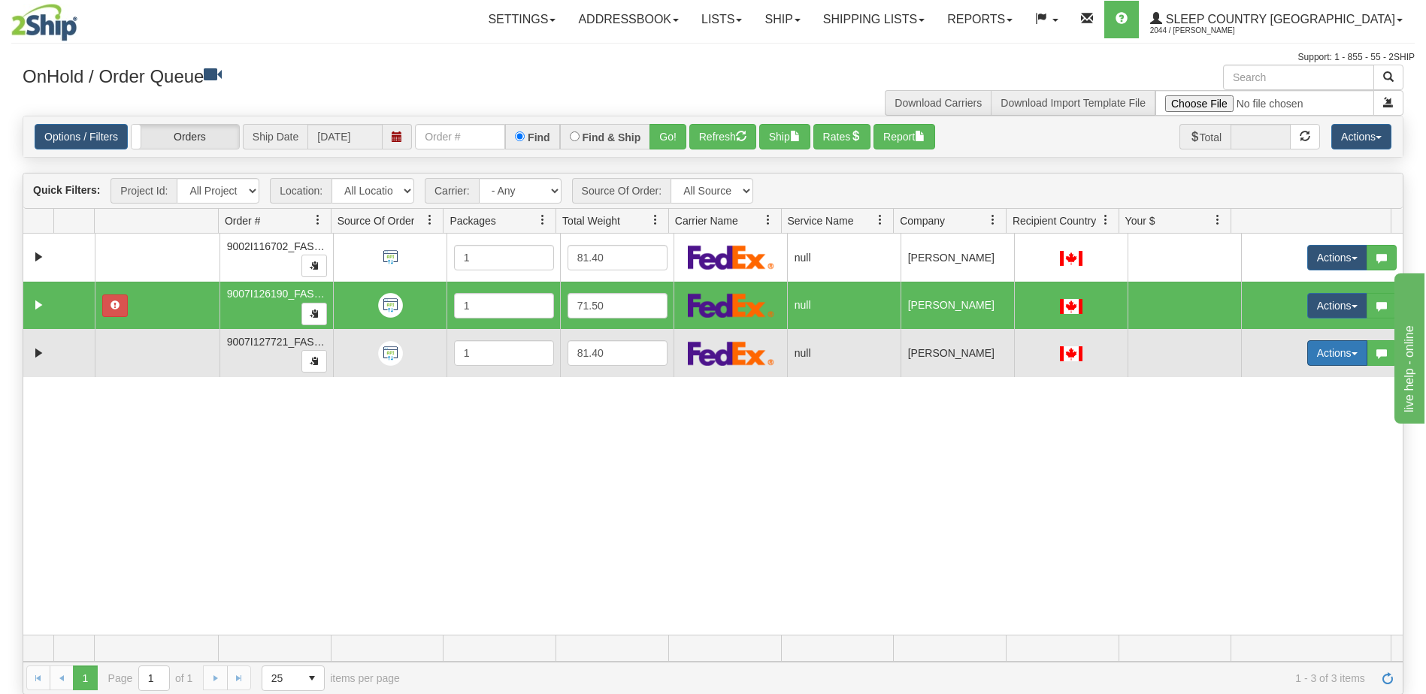
click at [1331, 352] on button "Actions" at bounding box center [1337, 353] width 60 height 26
click at [1270, 380] on span "Open" at bounding box center [1269, 382] width 36 height 12
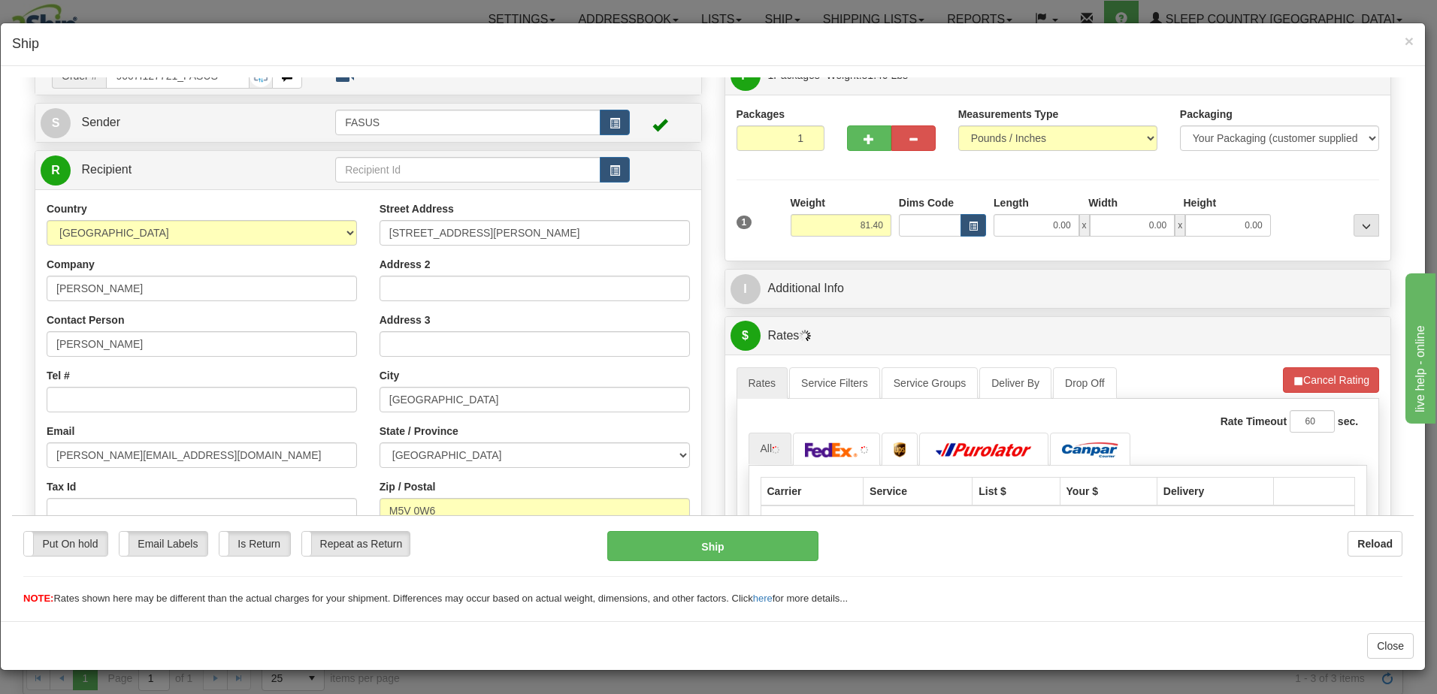
scroll to position [225, 0]
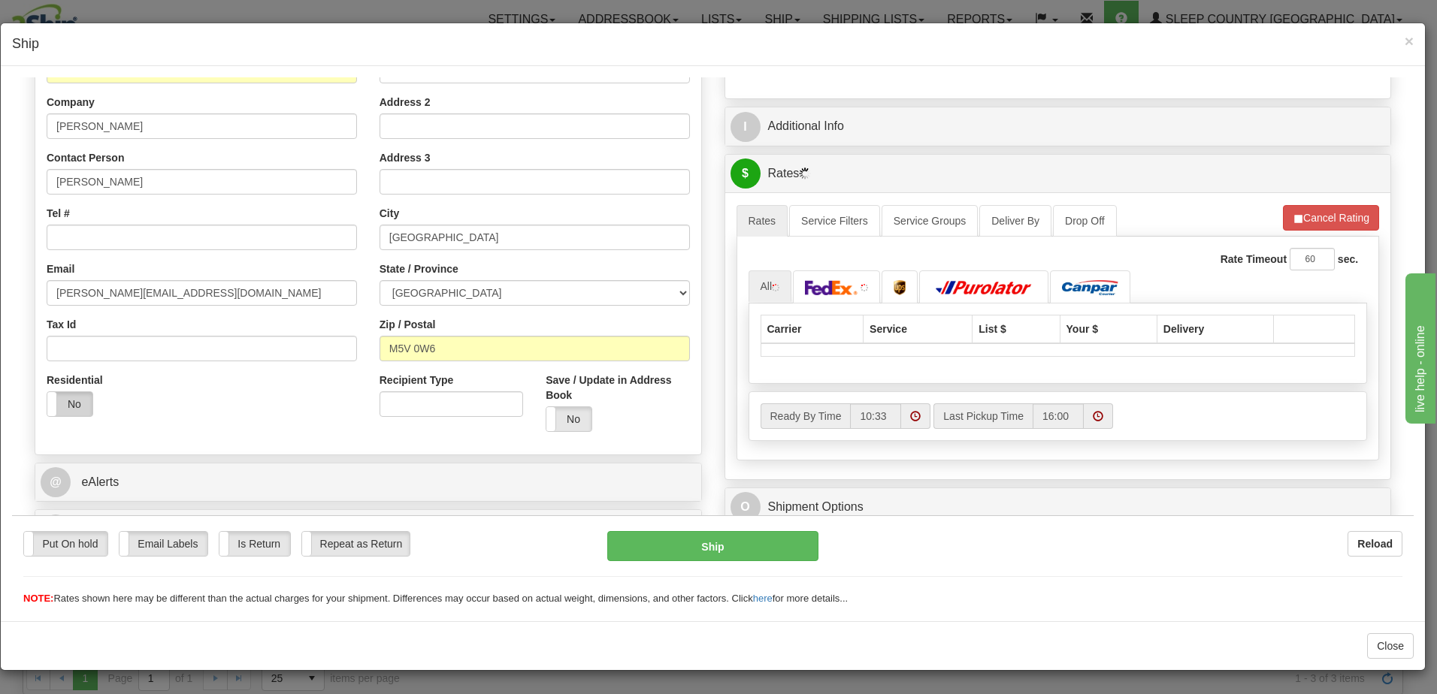
click at [74, 397] on label "No" at bounding box center [69, 404] width 45 height 24
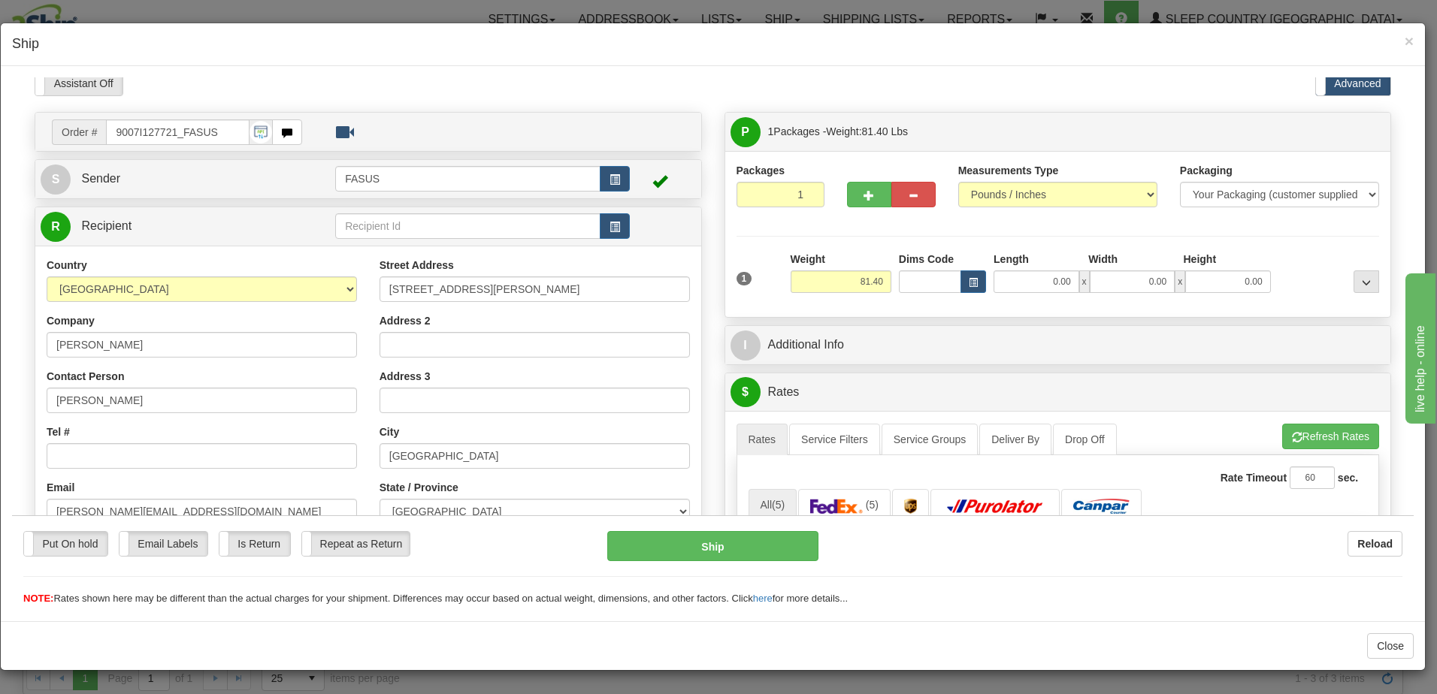
scroll to position [0, 0]
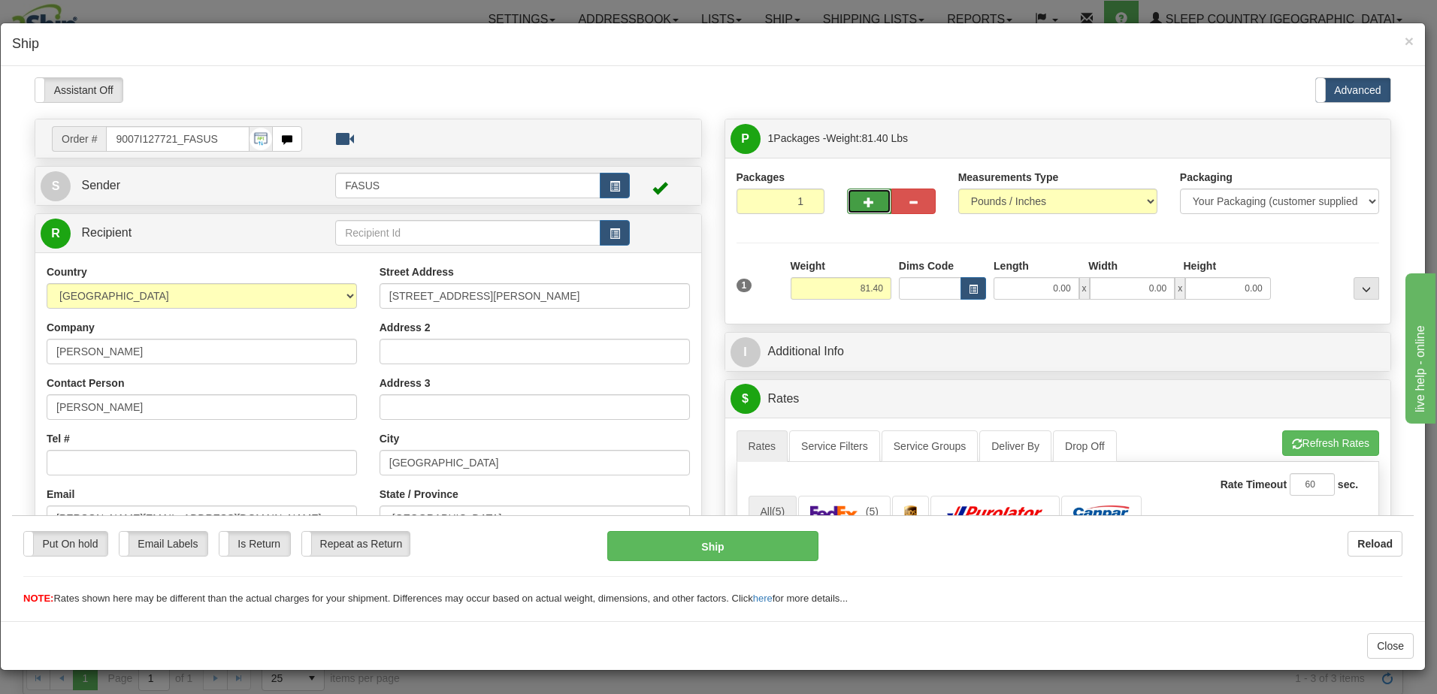
click at [864, 200] on span "button" at bounding box center [869, 202] width 11 height 10
type input "2"
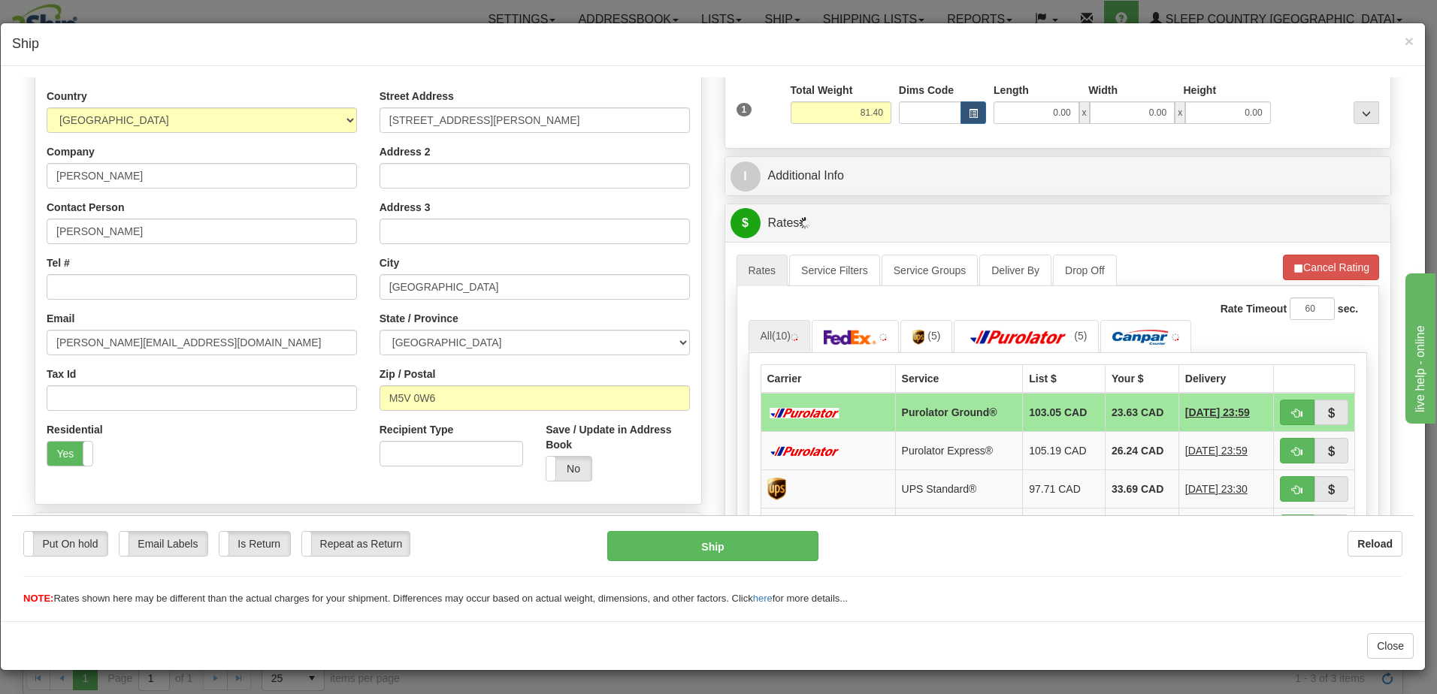
scroll to position [225, 0]
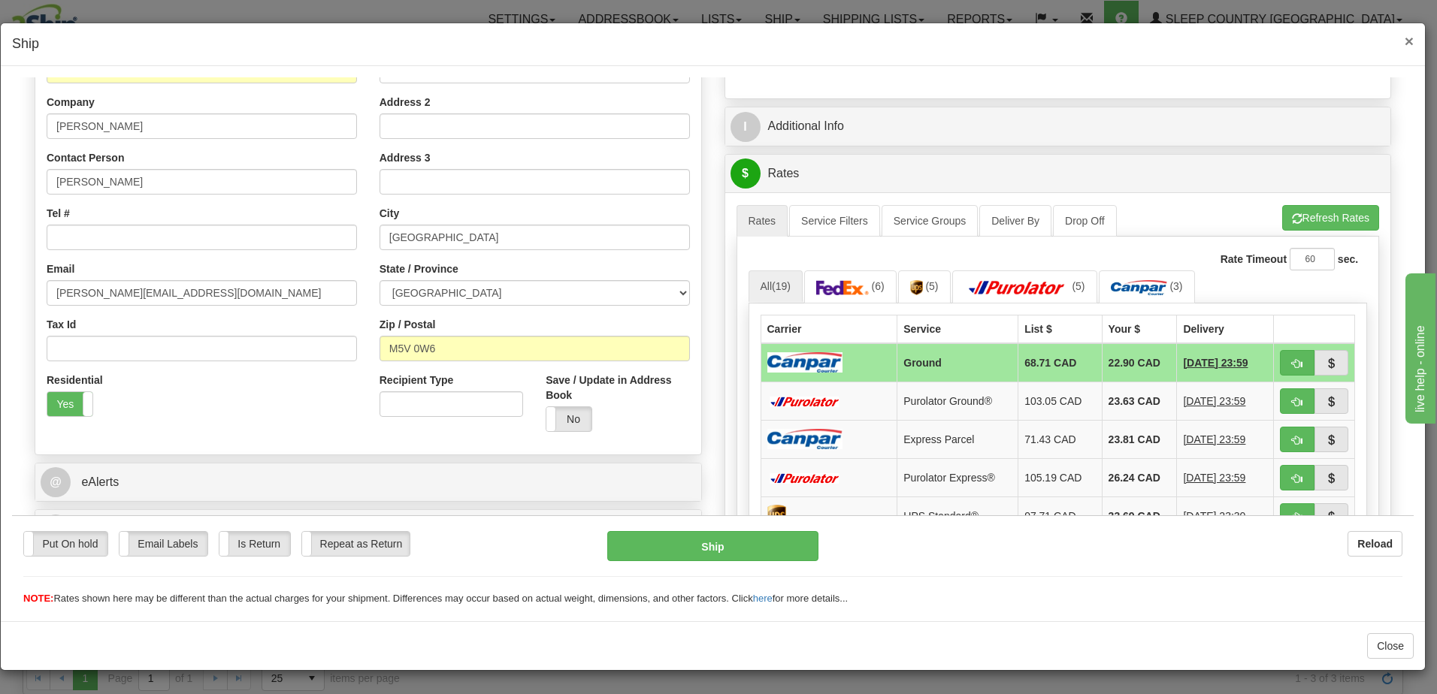
click at [1411, 38] on span "×" at bounding box center [1409, 40] width 9 height 17
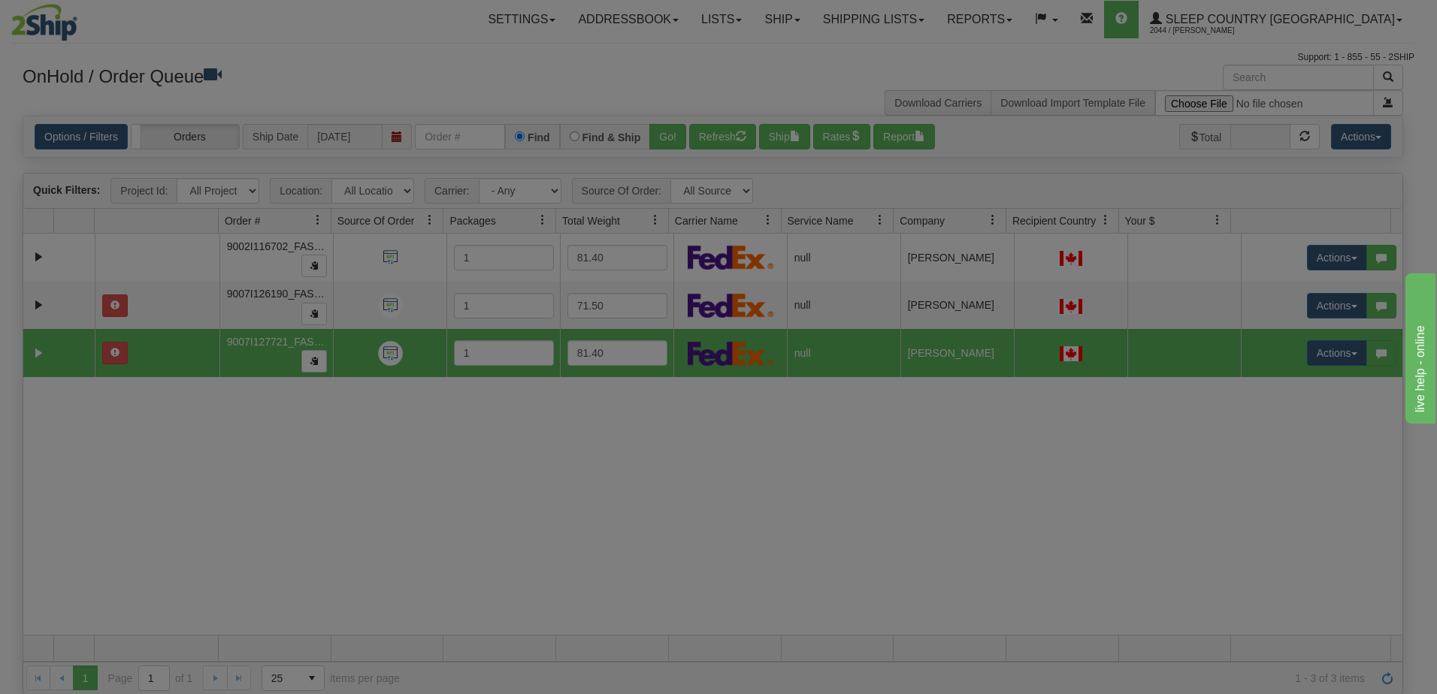
scroll to position [0, 0]
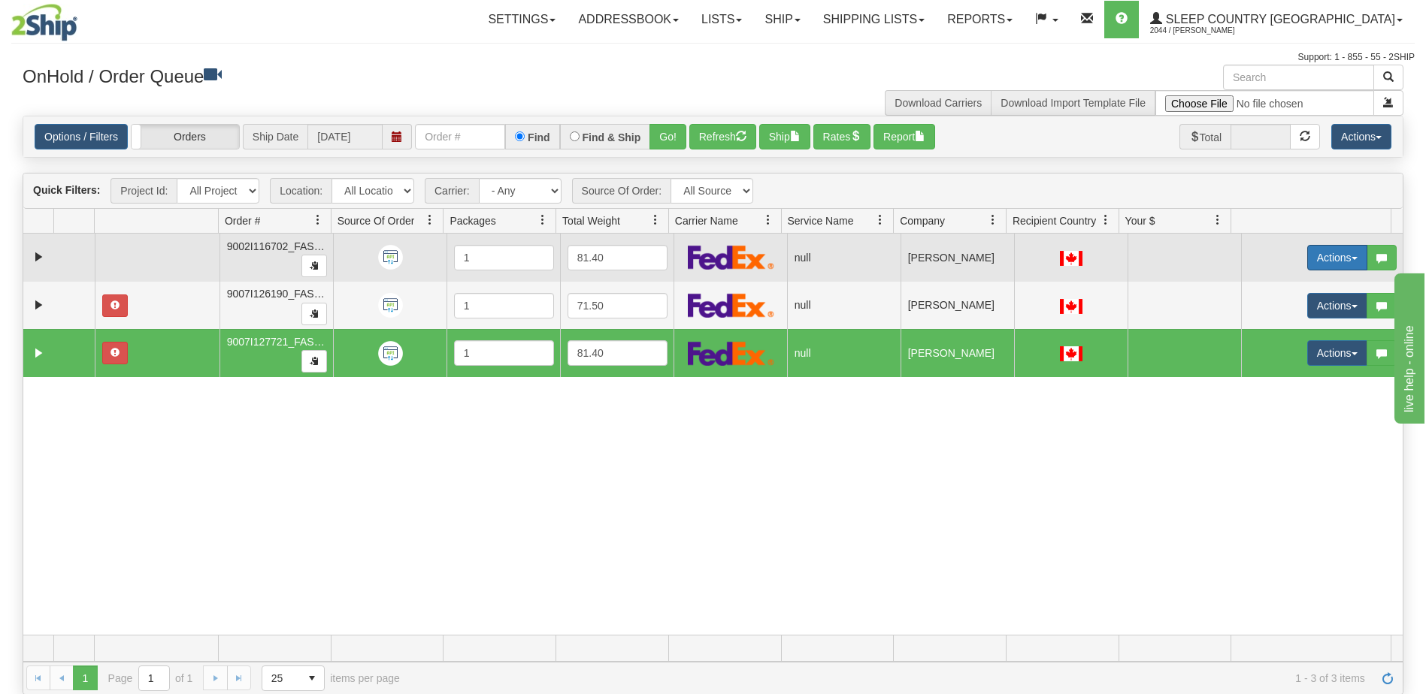
click at [1315, 254] on button "Actions" at bounding box center [1337, 258] width 60 height 26
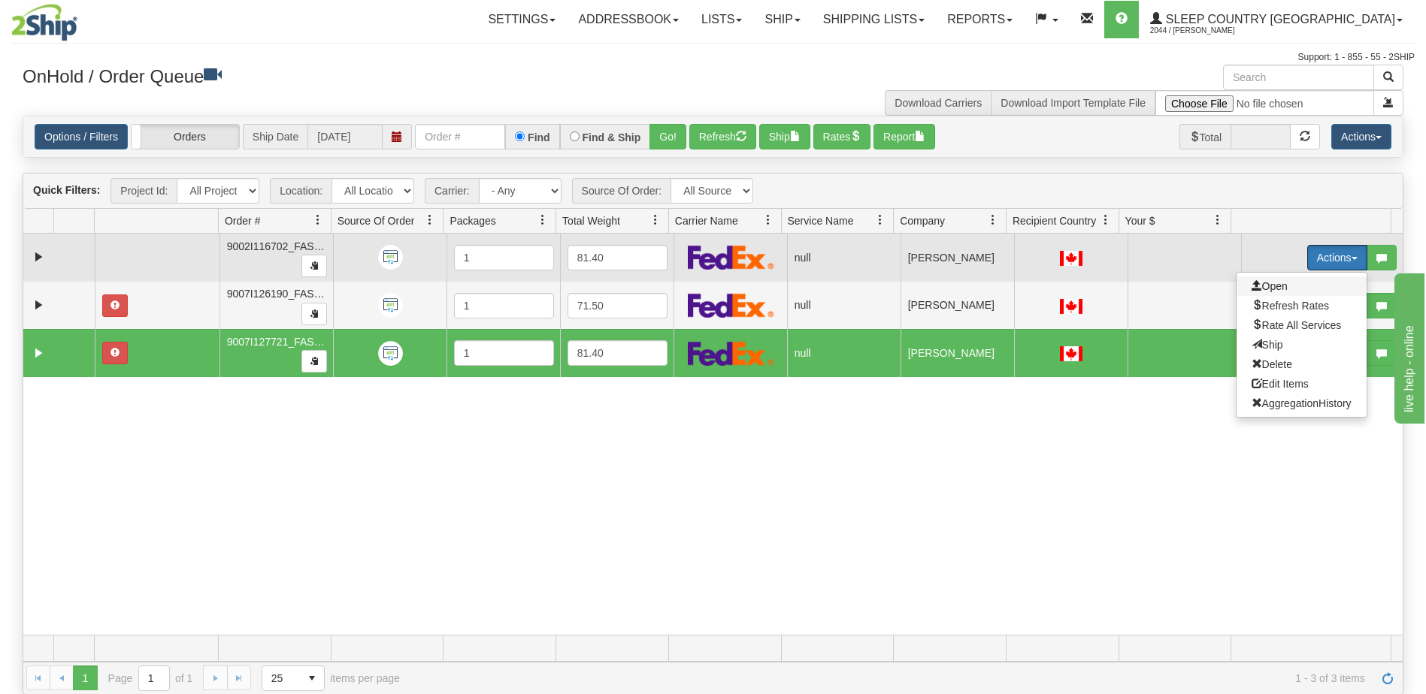
click at [1268, 285] on span "Open" at bounding box center [1269, 286] width 36 height 12
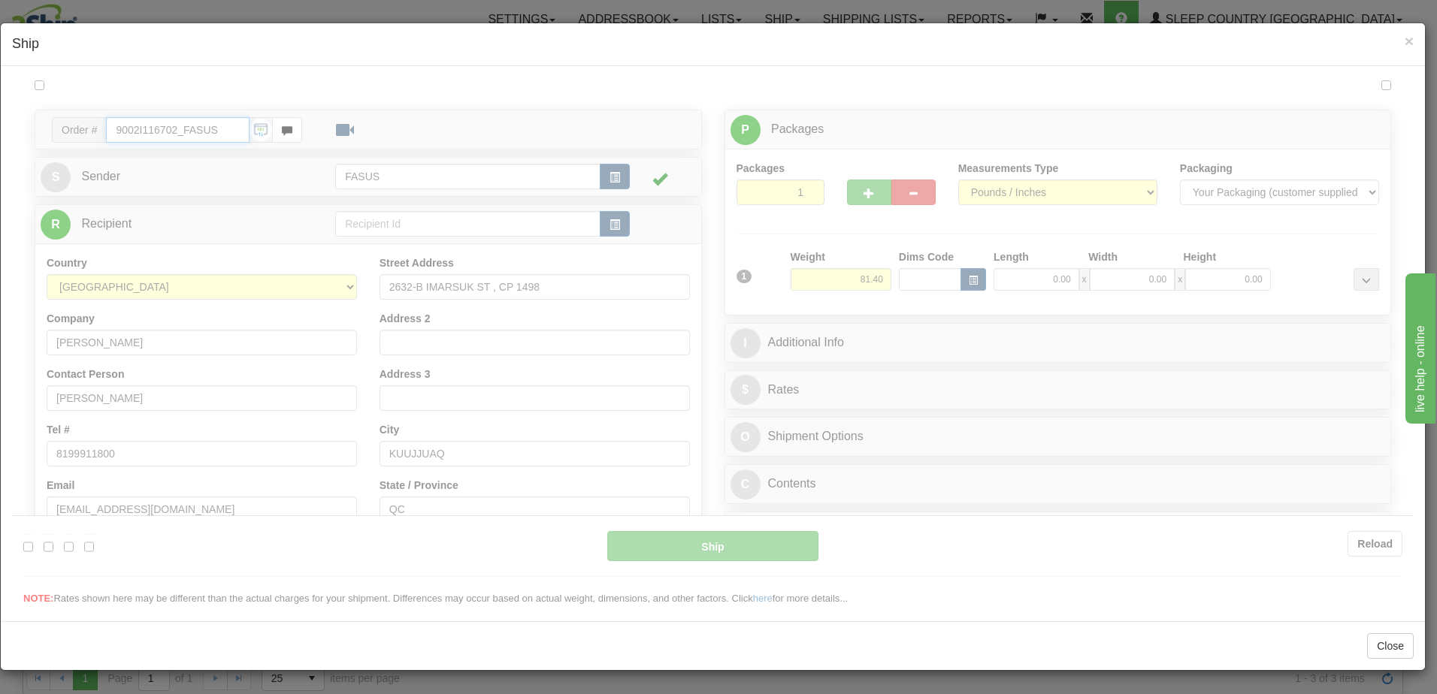
type input "10:33"
type input "16:00"
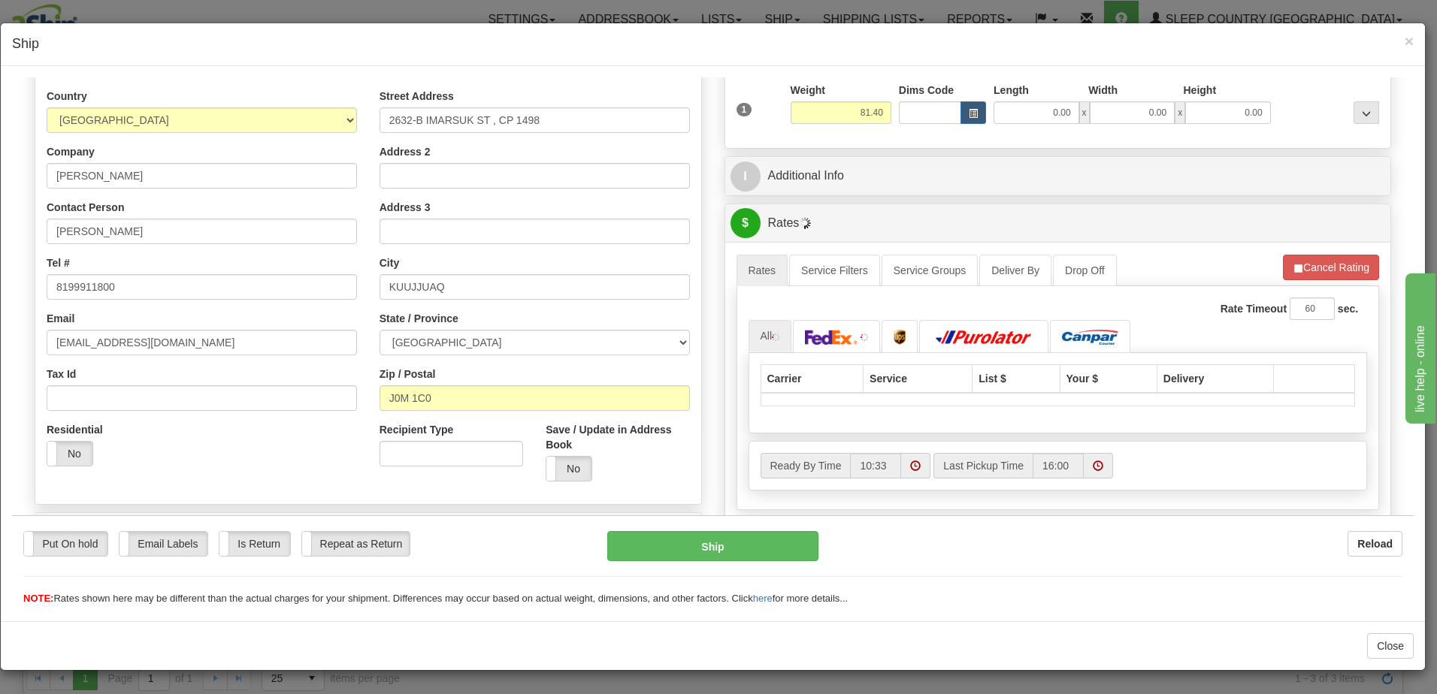
scroll to position [225, 0]
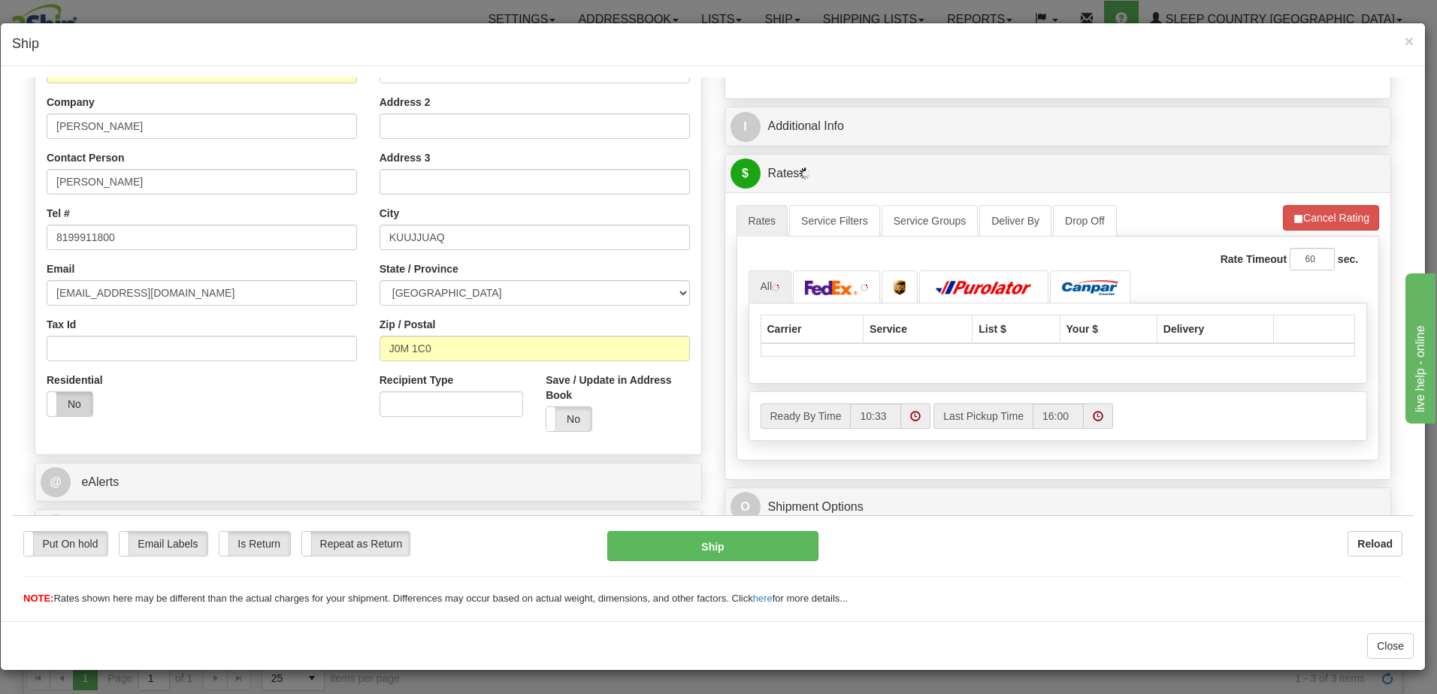
click at [66, 398] on label "No" at bounding box center [69, 404] width 45 height 24
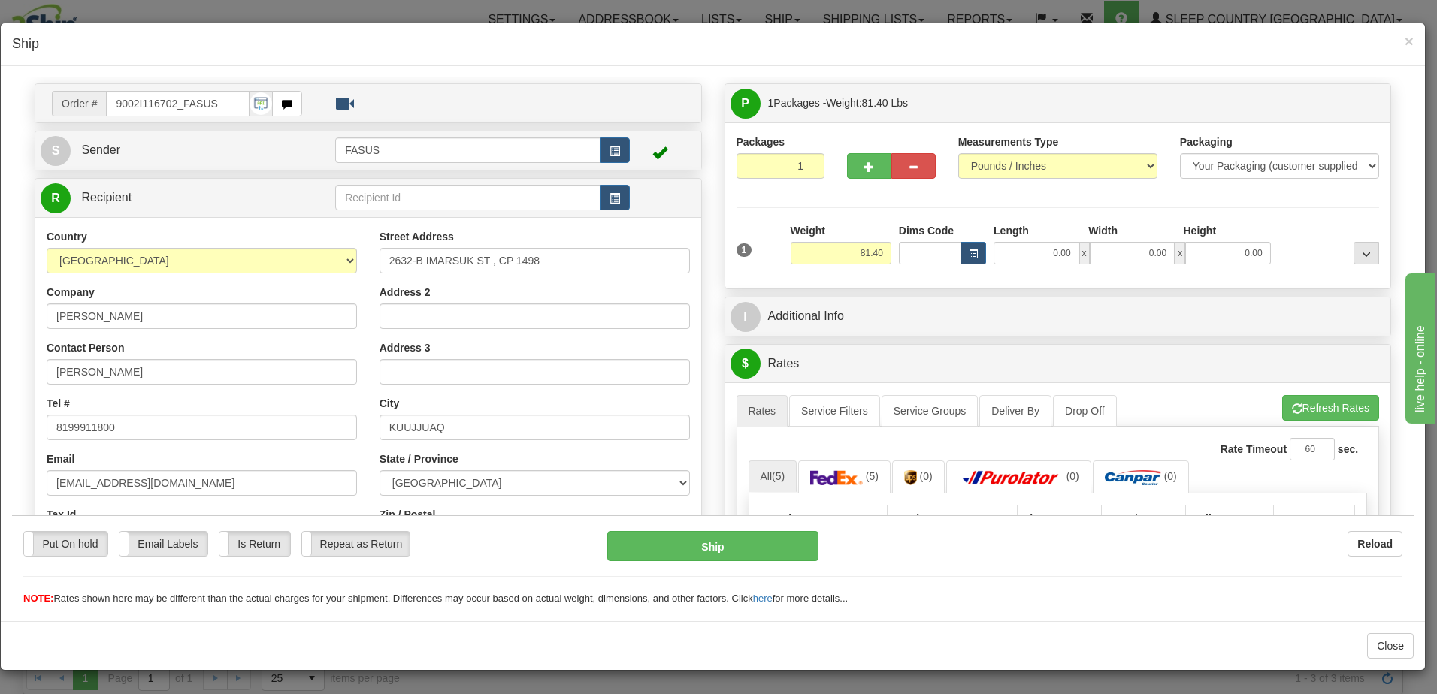
scroll to position [0, 0]
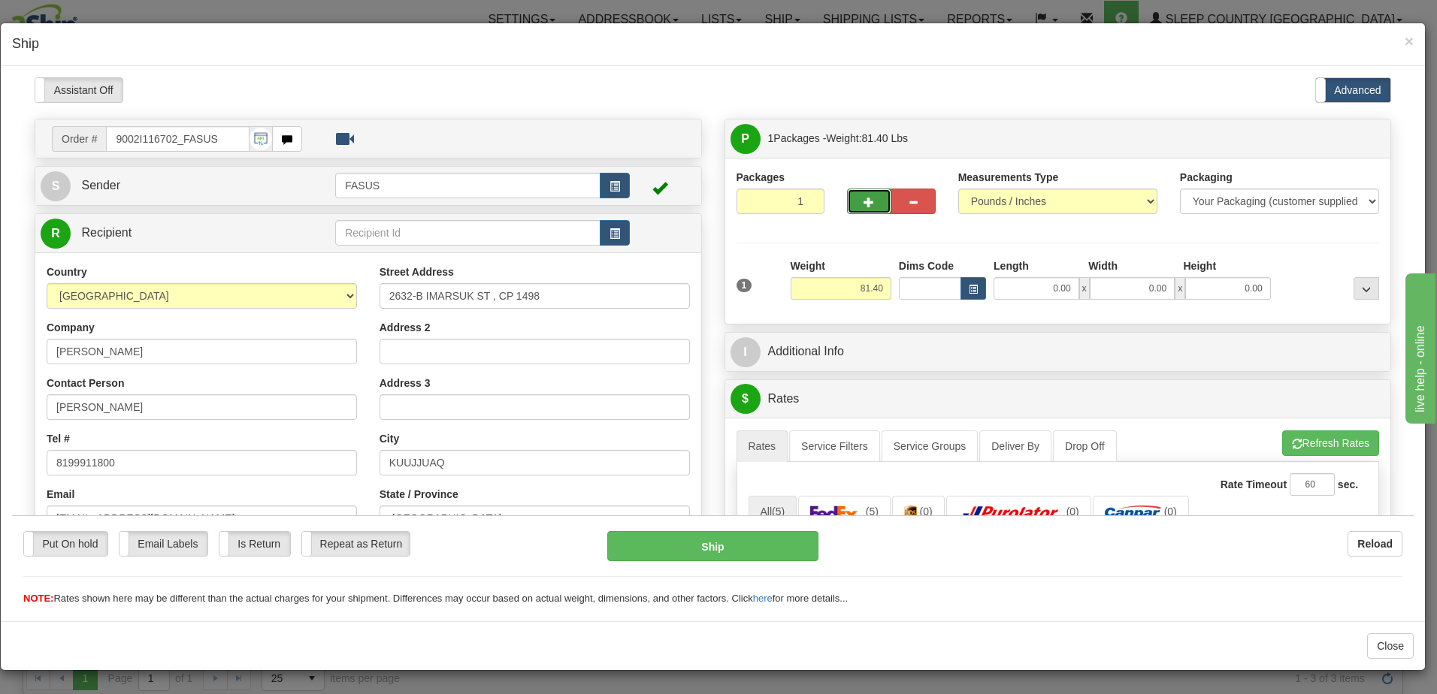
click at [866, 201] on span "button" at bounding box center [869, 202] width 11 height 10
type input "2"
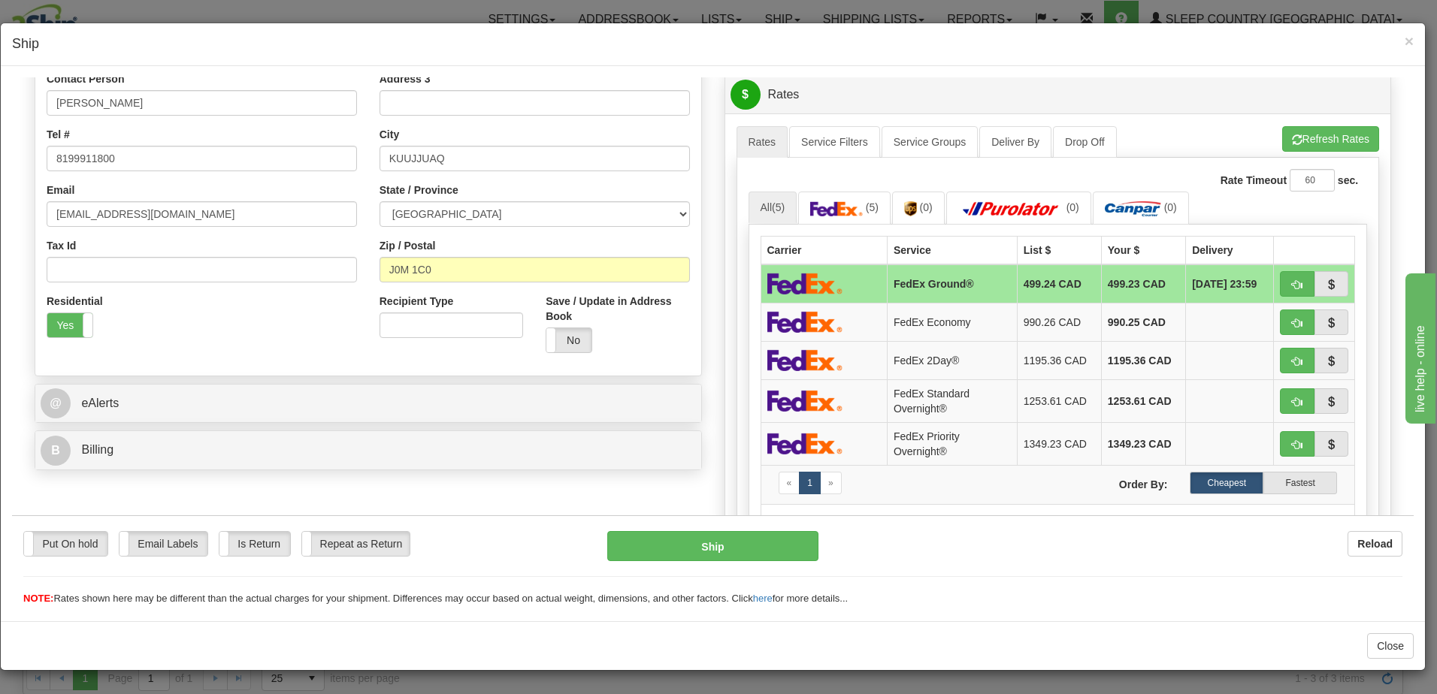
scroll to position [301, 0]
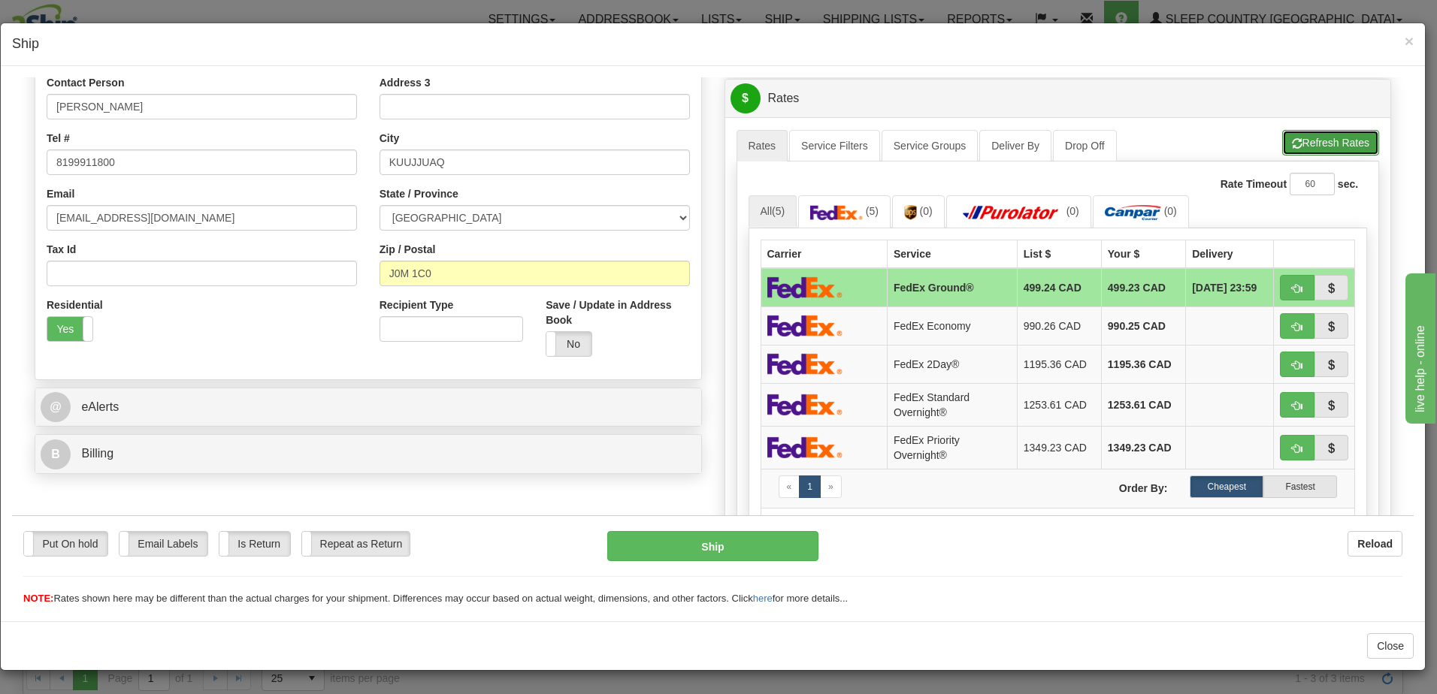
click at [1314, 133] on button "Refresh Rates" at bounding box center [1330, 142] width 97 height 26
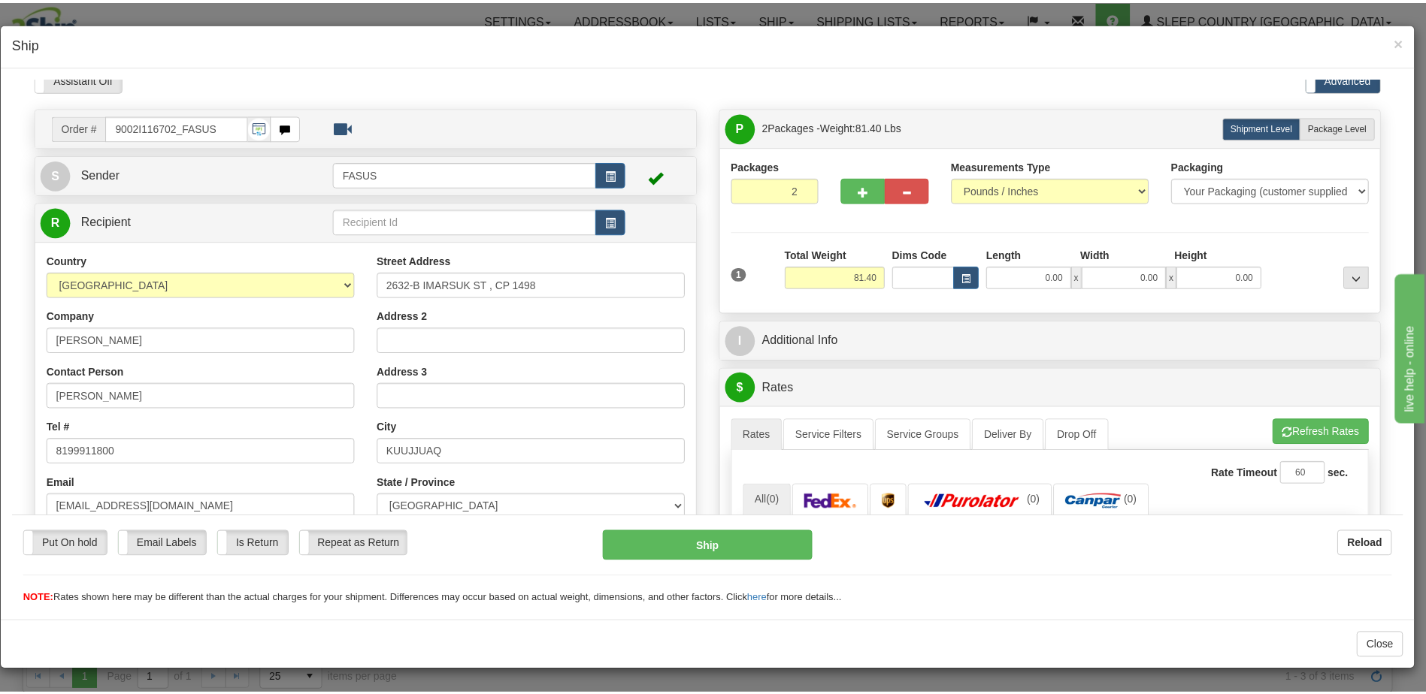
scroll to position [0, 0]
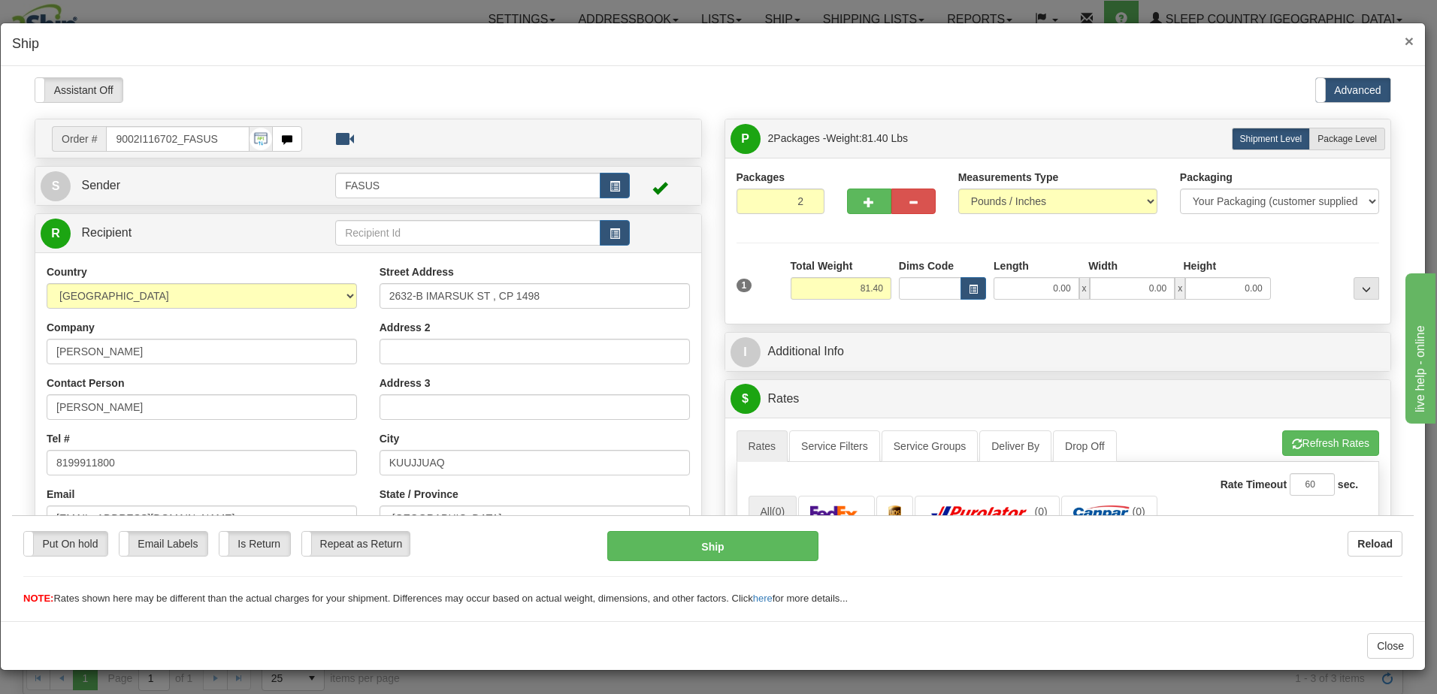
click at [1411, 40] on span "×" at bounding box center [1409, 40] width 9 height 17
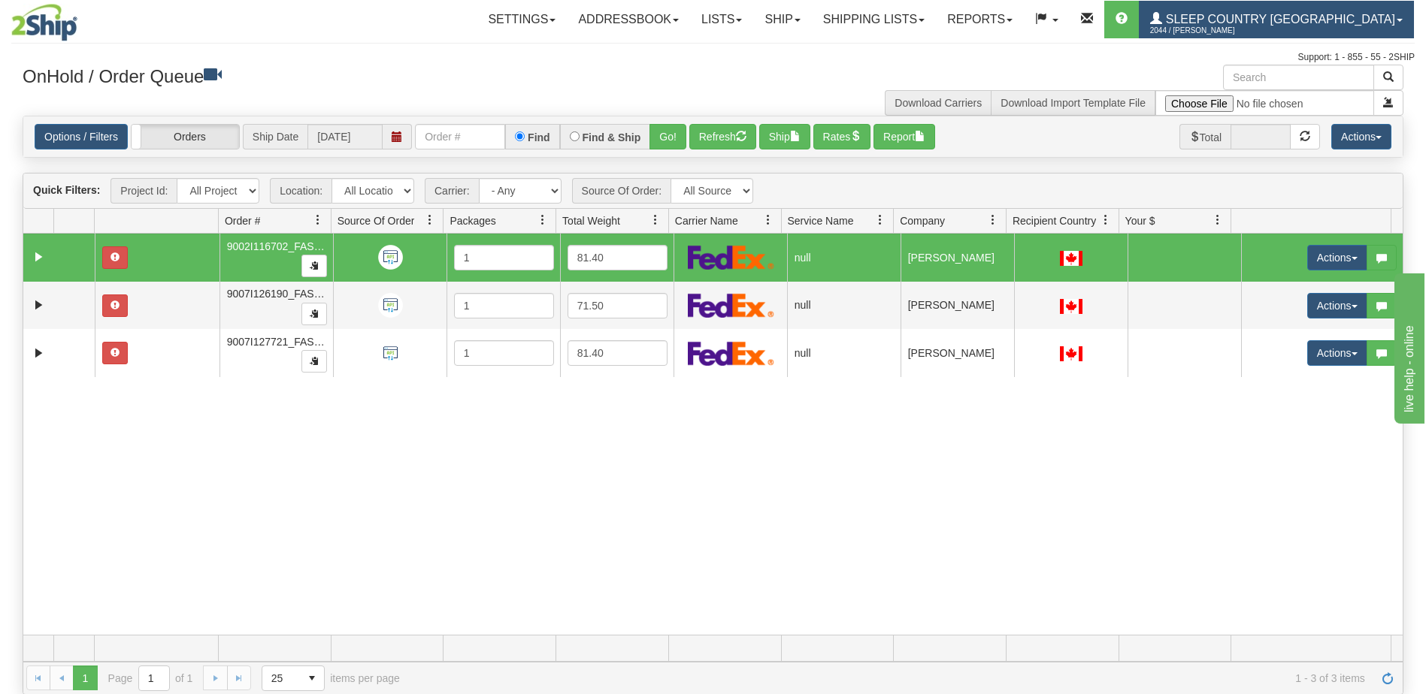
click at [1364, 15] on span "Sleep Country [GEOGRAPHIC_DATA]" at bounding box center [1278, 19] width 233 height 13
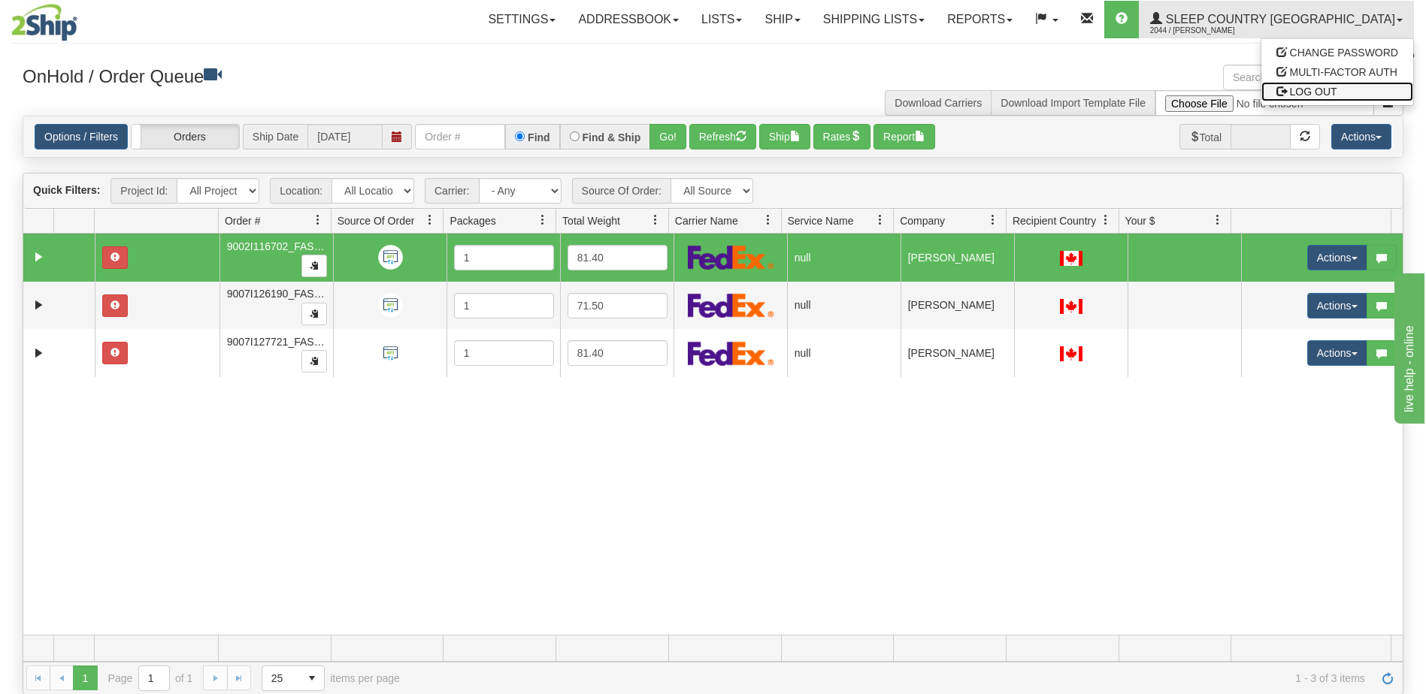
click at [1348, 91] on link "LOG OUT" at bounding box center [1337, 92] width 152 height 20
